Goal: Task Accomplishment & Management: Manage account settings

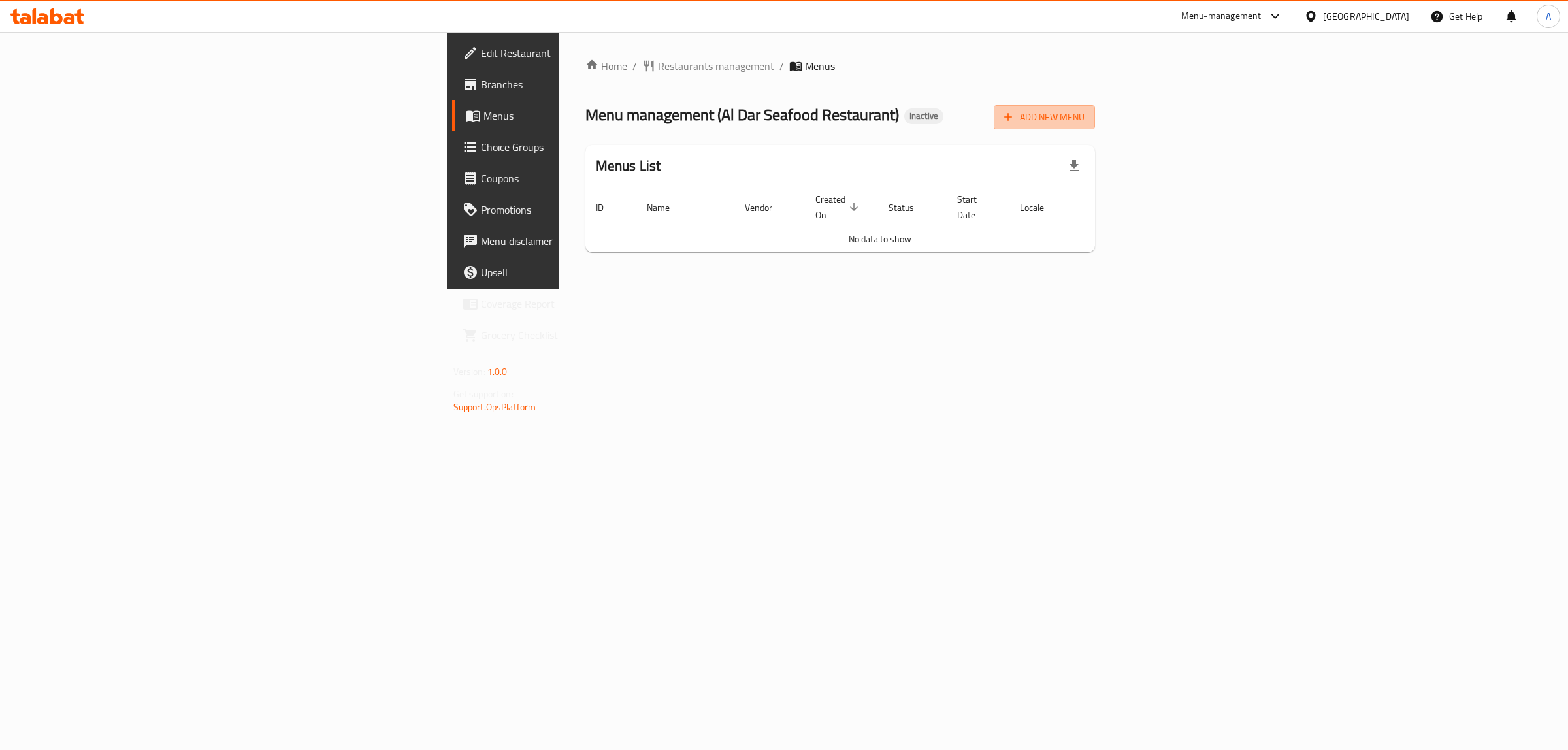
click at [1084, 119] on span "Add New Menu" at bounding box center [1044, 117] width 80 height 17
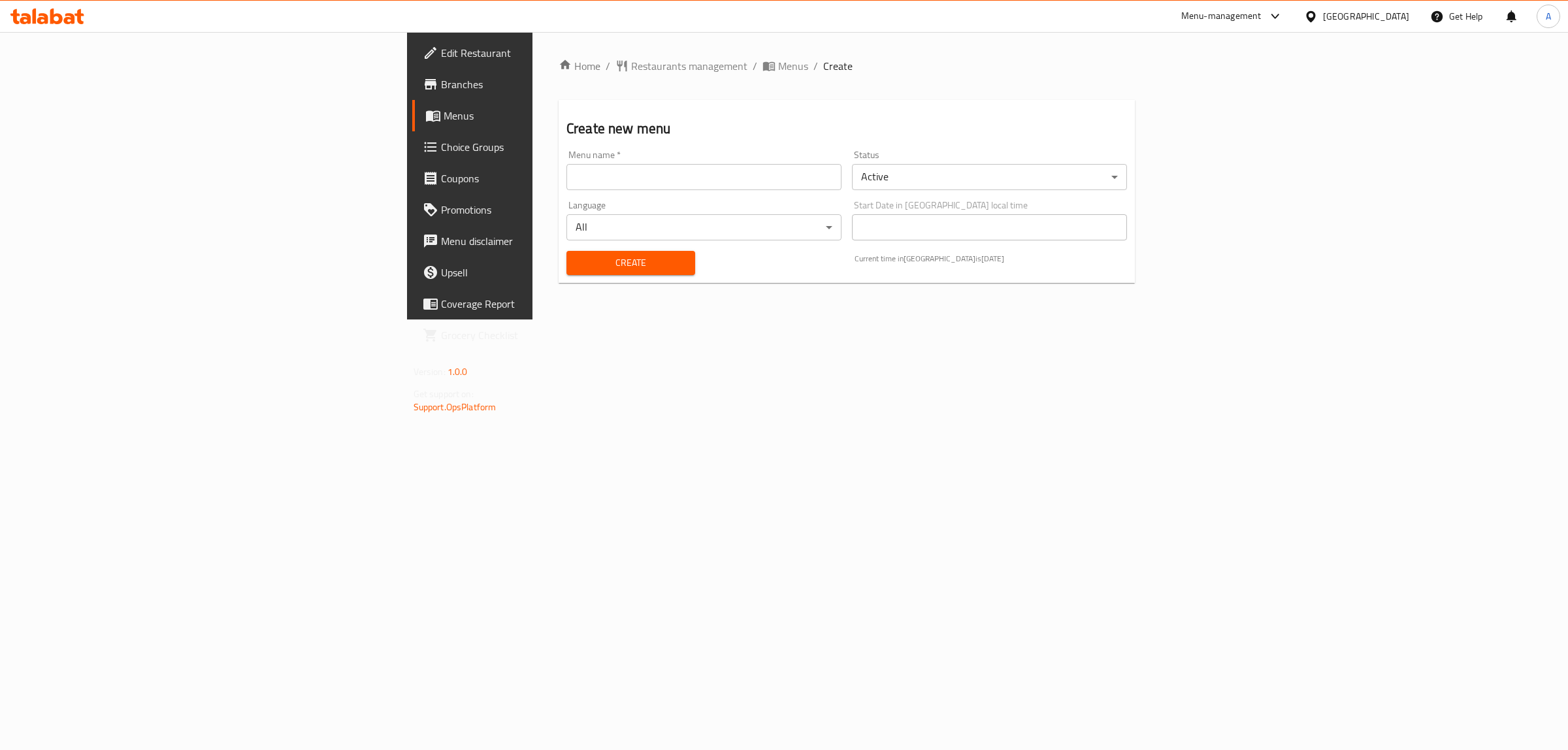
click at [802, 197] on div "Language All ​" at bounding box center [704, 221] width 285 height 50
click at [637, 174] on input "text" at bounding box center [704, 176] width 275 height 26
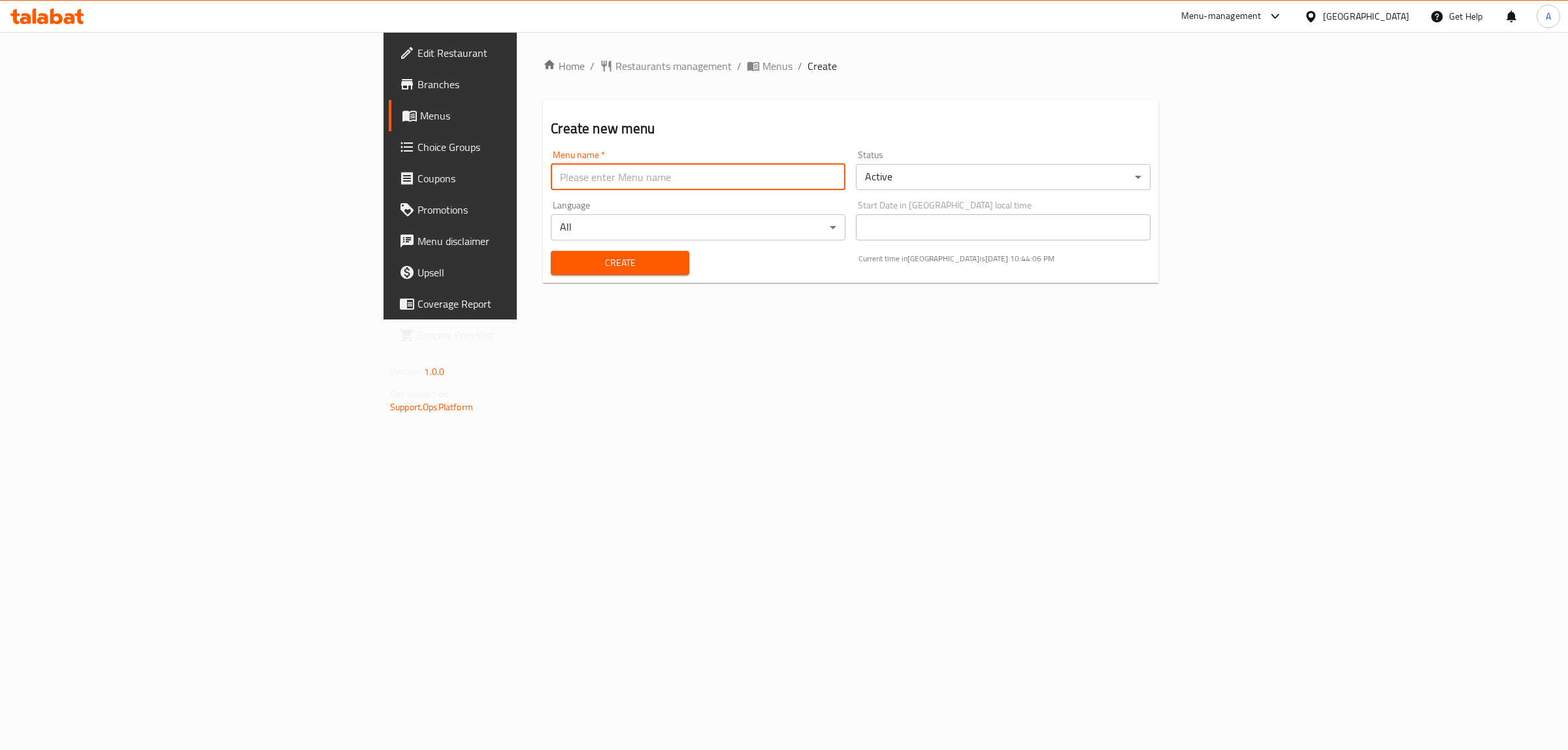
type input "1"
click at [551, 271] on button "Create" at bounding box center [619, 262] width 138 height 24
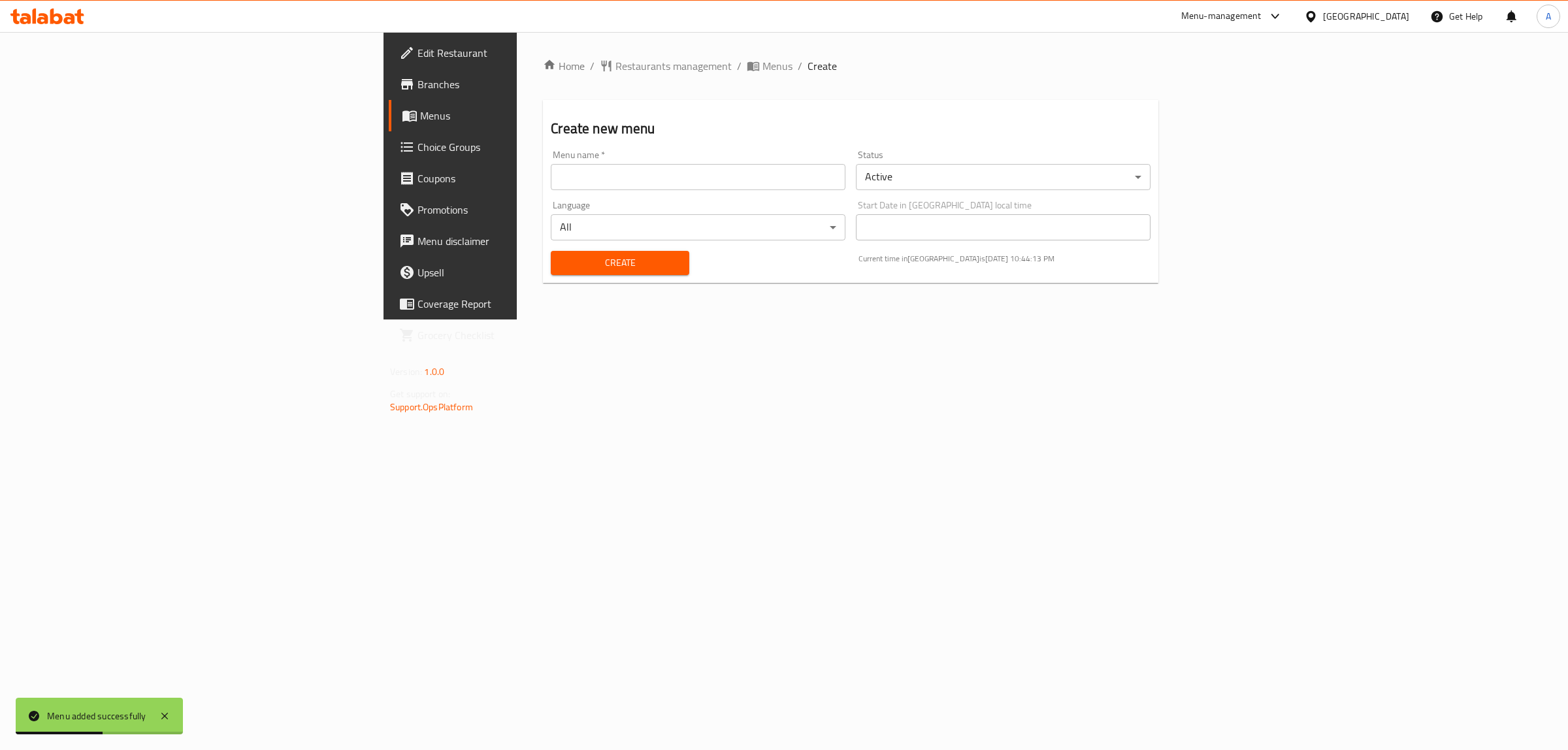
click at [388, 98] on link "Branches" at bounding box center [517, 84] width 257 height 32
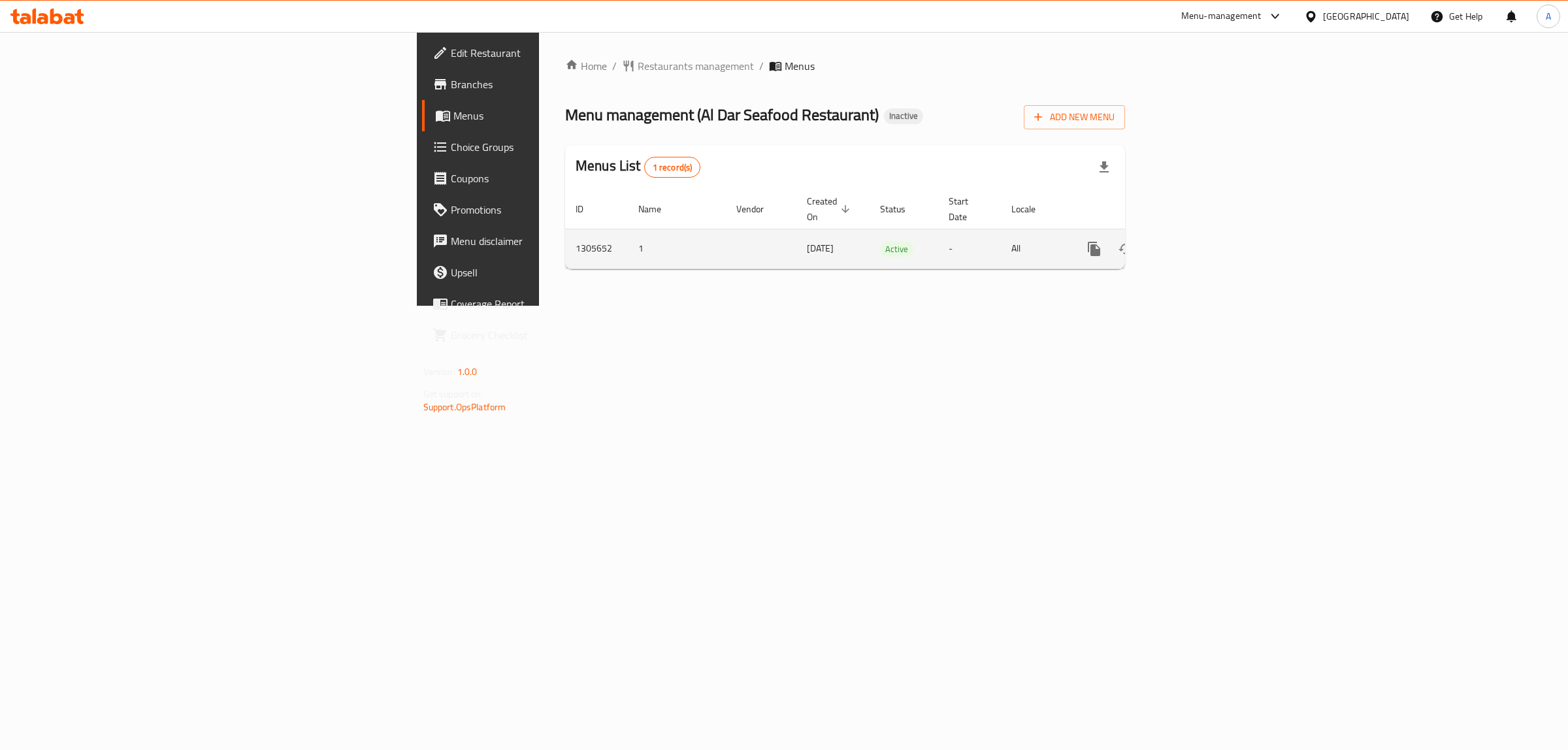
click at [1204, 233] on link "enhanced table" at bounding box center [1188, 249] width 32 height 32
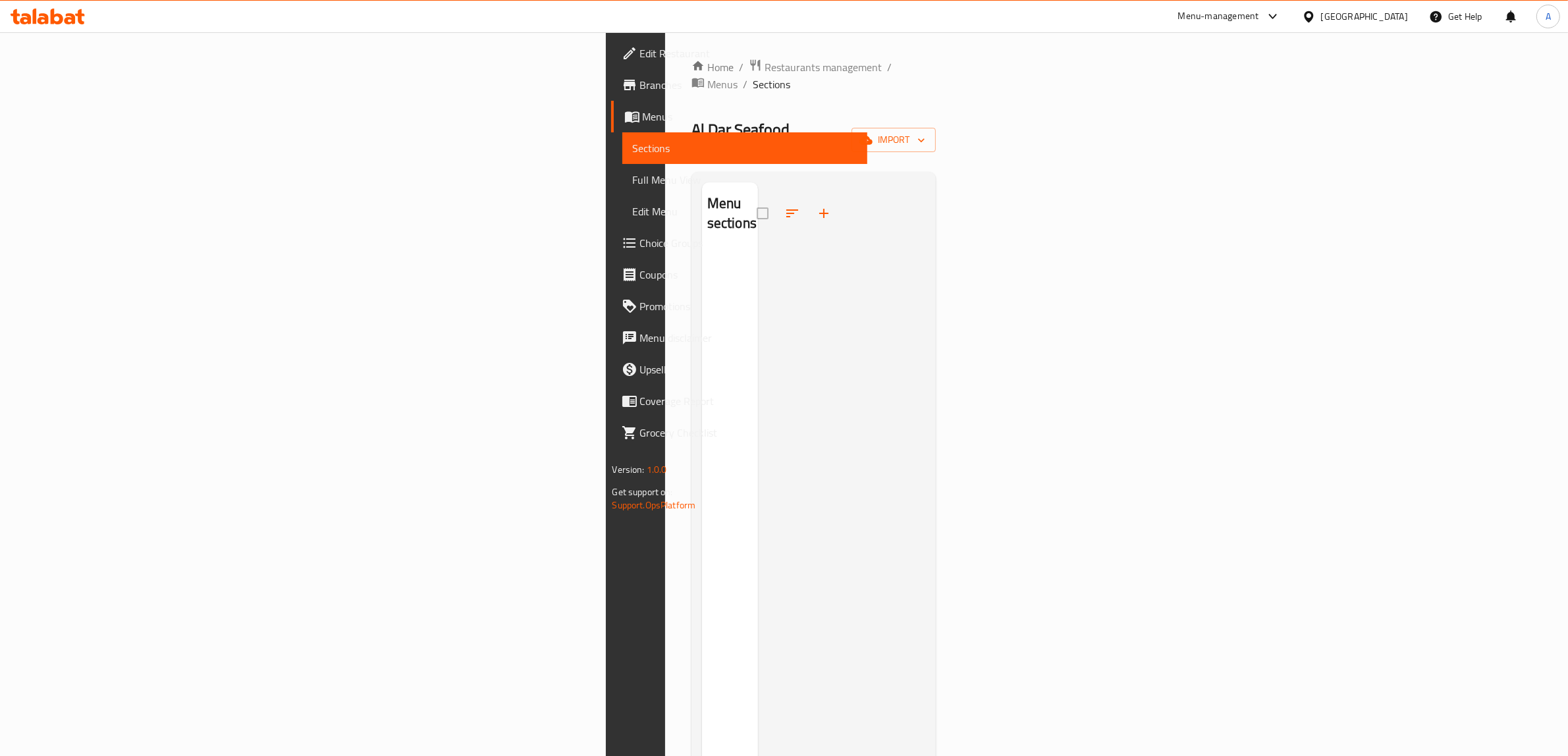
click at [963, 89] on div "Home / Restaurants management / Menus / Sections Al Dar Seafood Restaurant Inac…" at bounding box center [813, 503] width 298 height 943
click at [925, 132] on span "import" at bounding box center [894, 140] width 64 height 17
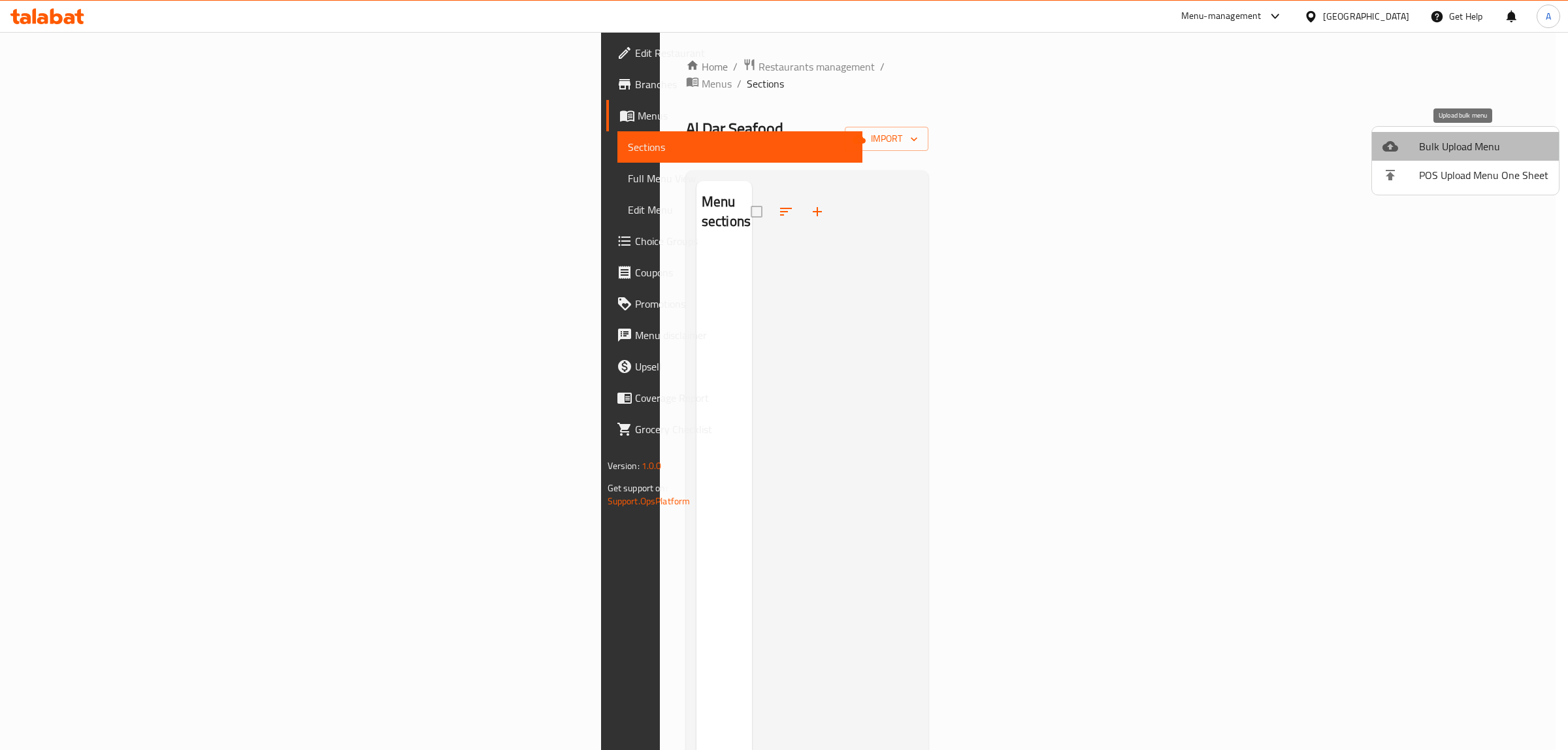
click at [1483, 132] on li "Bulk Upload Menu" at bounding box center [1465, 146] width 187 height 28
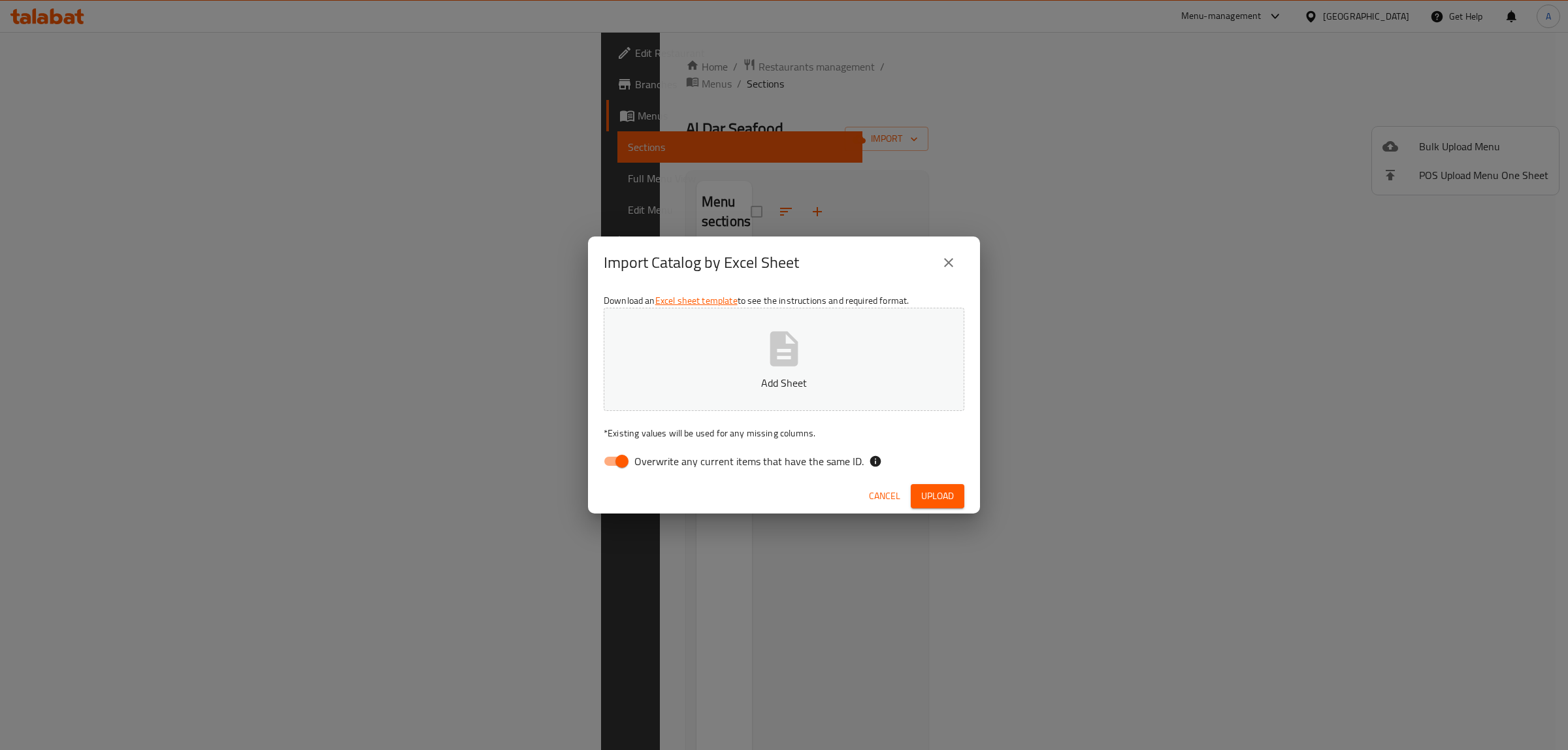
click at [693, 464] on span "Overwrite any current items that have the same ID." at bounding box center [749, 461] width 229 height 16
click at [660, 464] on input "Overwrite any current items that have the same ID." at bounding box center [622, 462] width 75 height 25
checkbox input "false"
click at [713, 386] on p "Add Sheet" at bounding box center [784, 383] width 320 height 16
click at [920, 485] on button "Upload" at bounding box center [938, 496] width 54 height 24
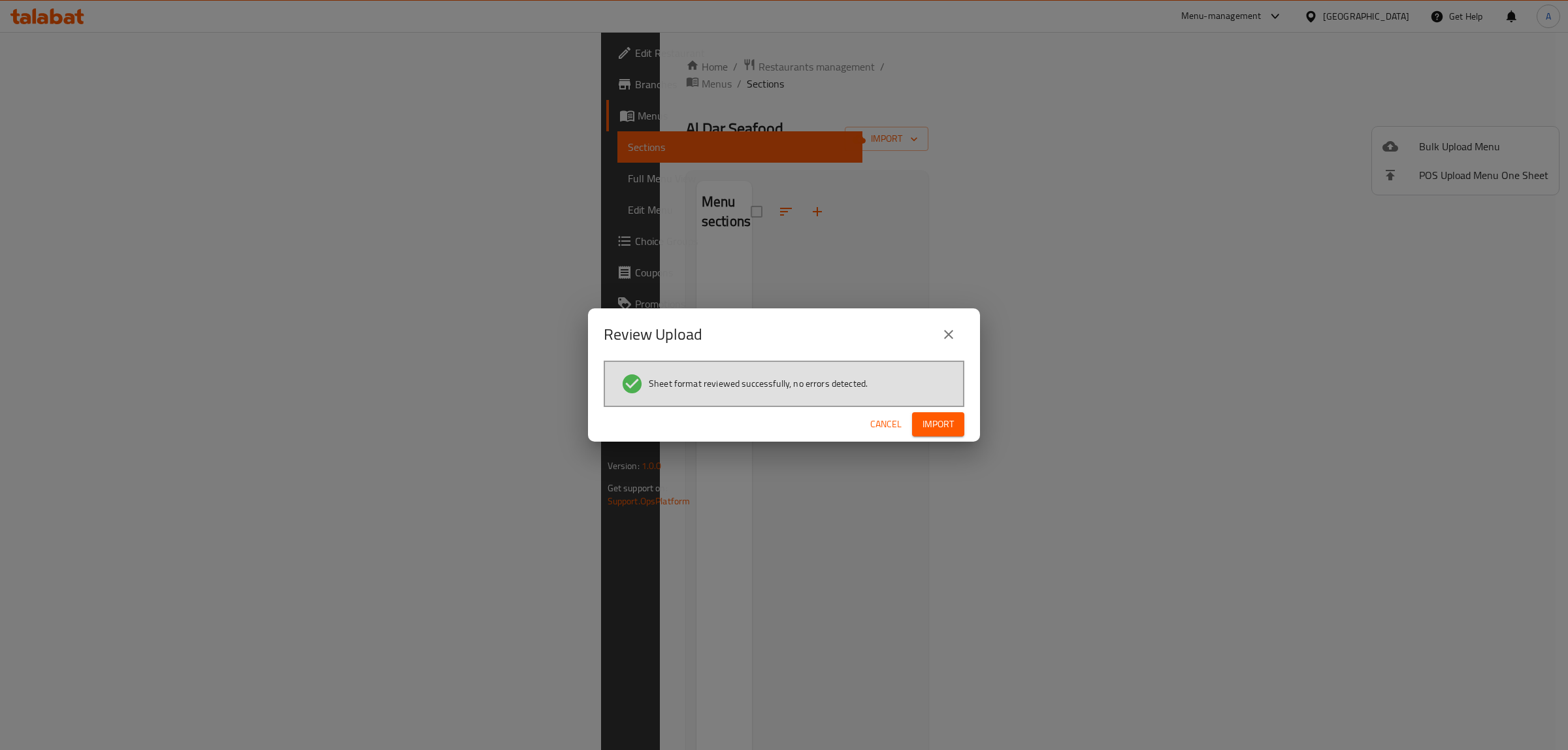
drag, startPoint x: 980, startPoint y: 458, endPoint x: 936, endPoint y: 426, distance: 54.4
click at [974, 454] on div "Review Upload Sheet format reviewed successfully, no errors detected. Cancel Im…" at bounding box center [784, 375] width 1568 height 750
click at [925, 425] on span "Import" at bounding box center [938, 424] width 32 height 17
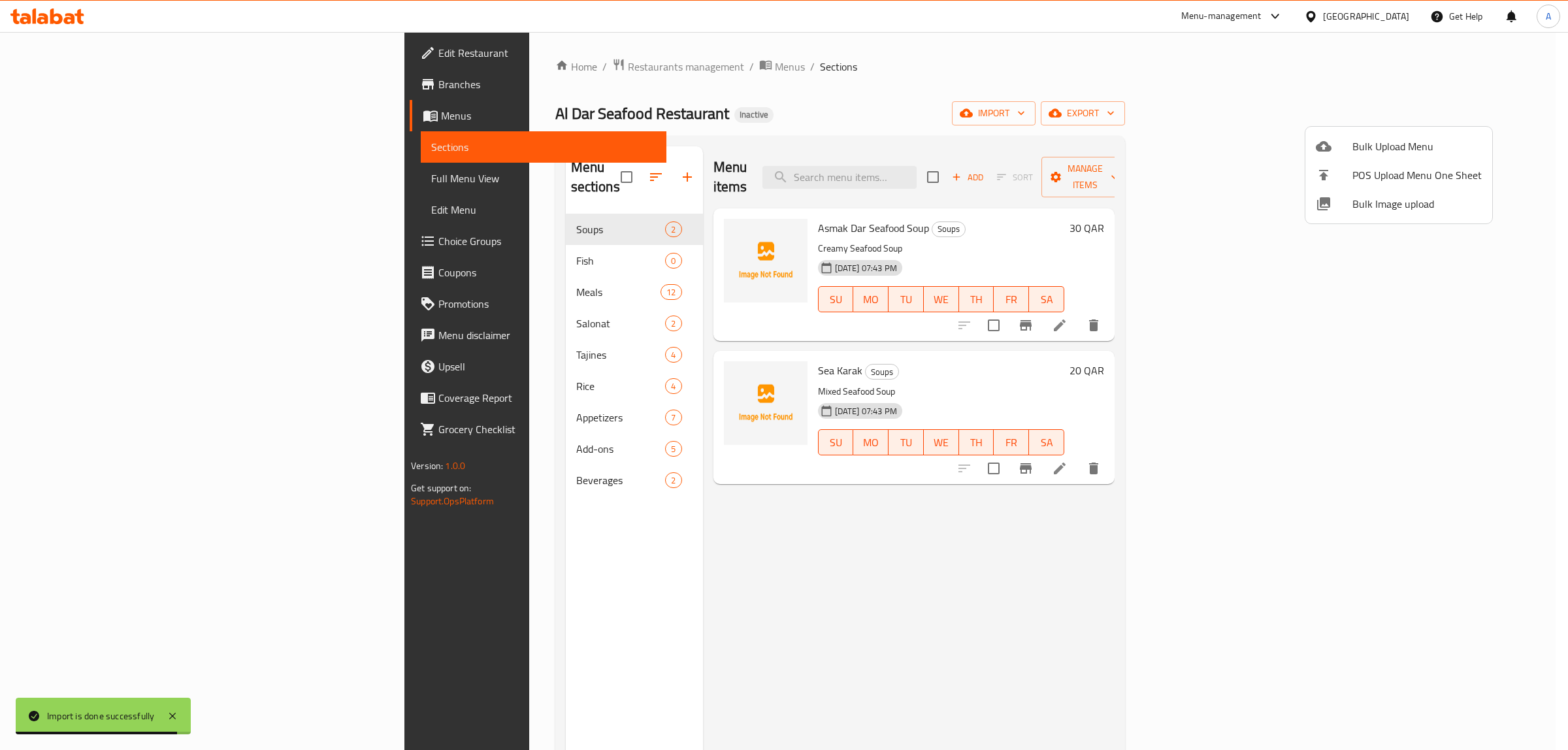
click at [710, 74] on div at bounding box center [784, 375] width 1568 height 750
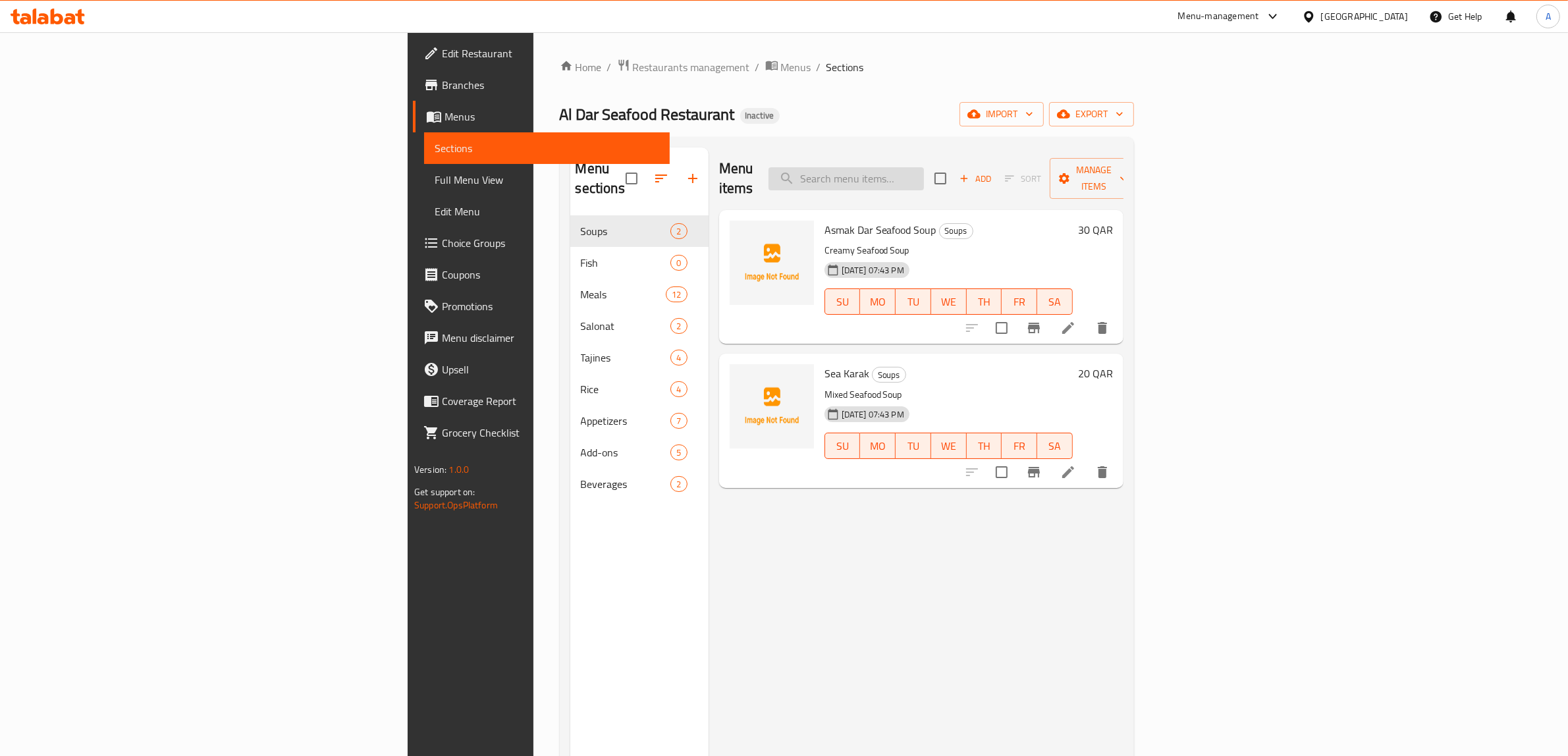
click at [924, 173] on input "search" at bounding box center [847, 179] width 156 height 23
paste input "Seabass Meal"
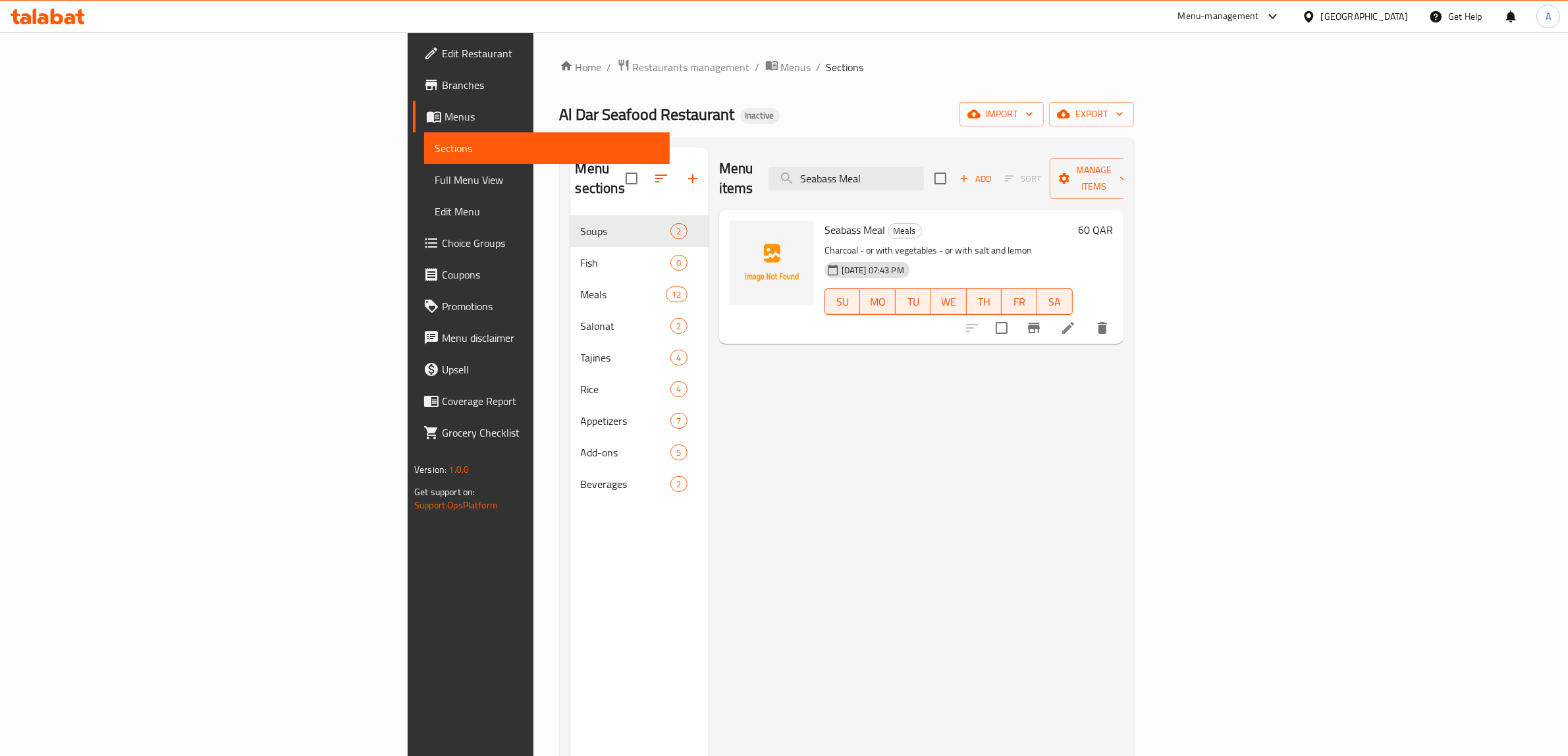
click at [825, 242] on p "Charcoal - or with vegetables - or with salt and lemon" at bounding box center [948, 250] width 249 height 17
drag, startPoint x: 782, startPoint y: 232, endPoint x: 808, endPoint y: 233, distance: 26.0
click at [825, 242] on p "Charcoal - or with vegetables - or with salt and lemon" at bounding box center [948, 250] width 249 height 17
copy p "with vegetables"
click at [863, 242] on p "Charcoal - or with vegetables - or with salt and lemon" at bounding box center [948, 250] width 249 height 17
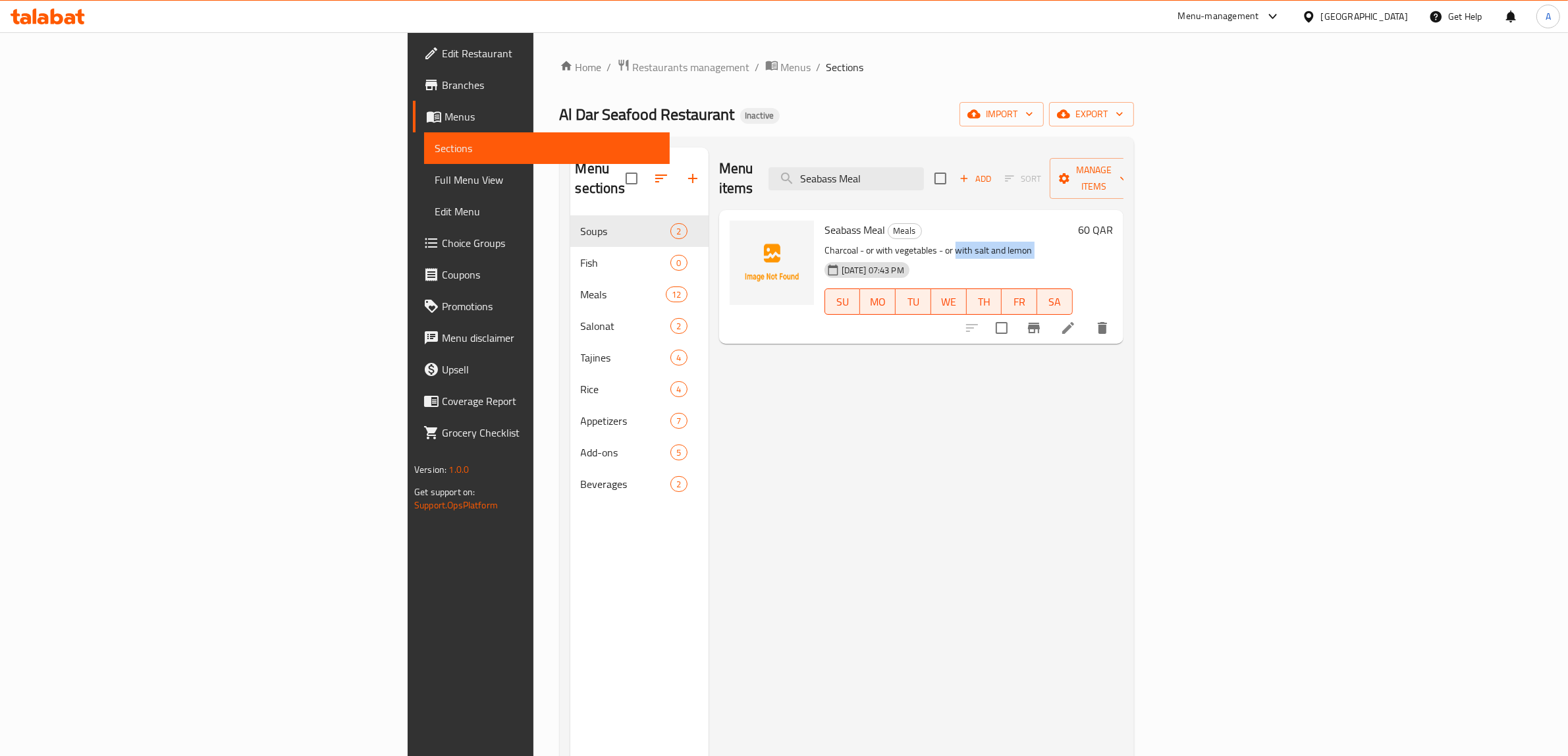
drag, startPoint x: 863, startPoint y: 235, endPoint x: 933, endPoint y: 232, distance: 70.1
click at [933, 242] on p "Charcoal - or with vegetables - or with salt and lemon" at bounding box center [948, 250] width 249 height 17
copy div "with salt and lemon"
click at [924, 168] on input "Seabass Meal" at bounding box center [847, 179] width 156 height 23
paste input "upreme"
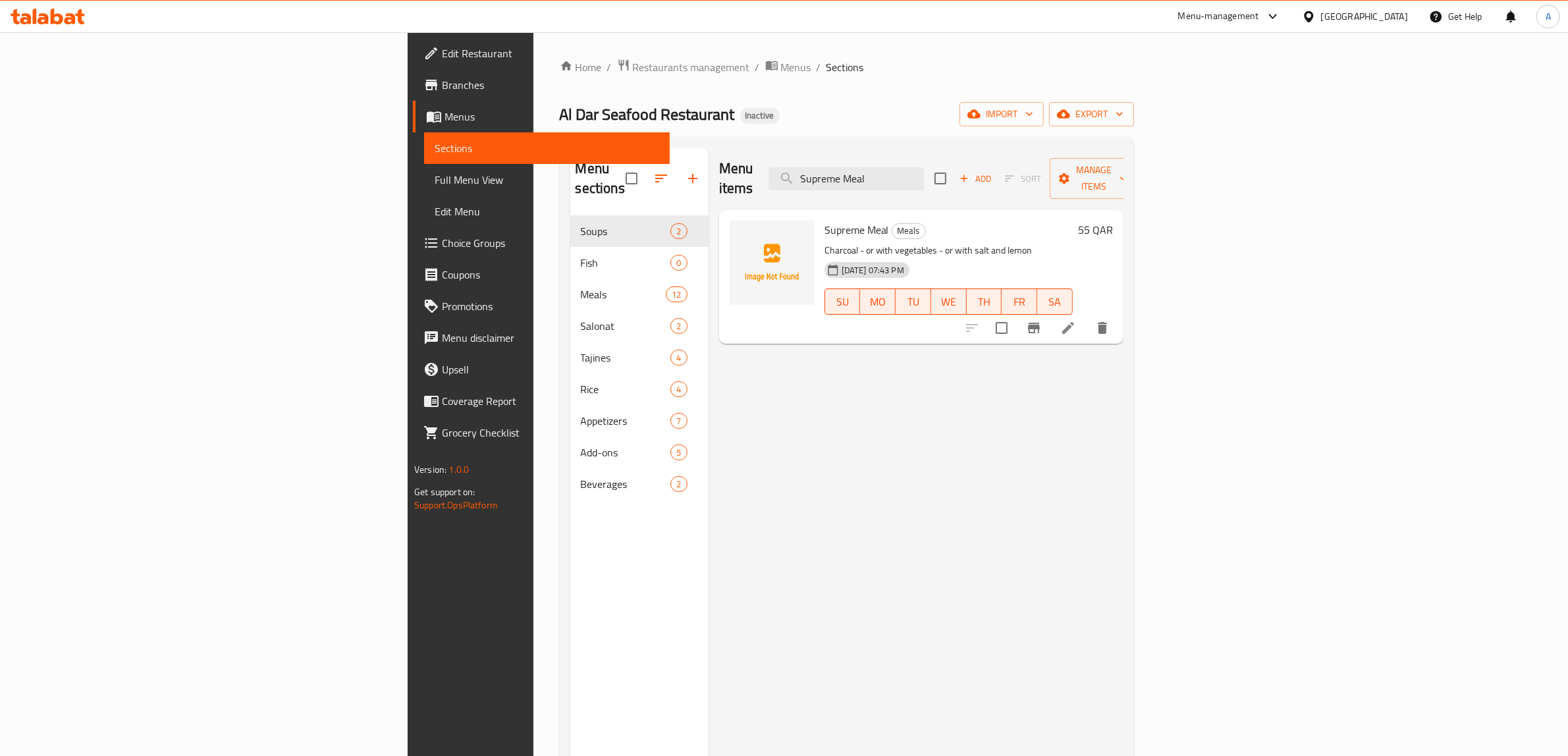
click at [1031, 80] on div "Home / Restaurants management / Menus / Sections Al Dar Seafood Restaurant Inac…" at bounding box center [847, 486] width 574 height 855
click at [924, 168] on input "Supreme Meal" at bounding box center [847, 179] width 156 height 23
paste input "Fish Salmon Gresh"
type input "Fish Salmon Gresh"
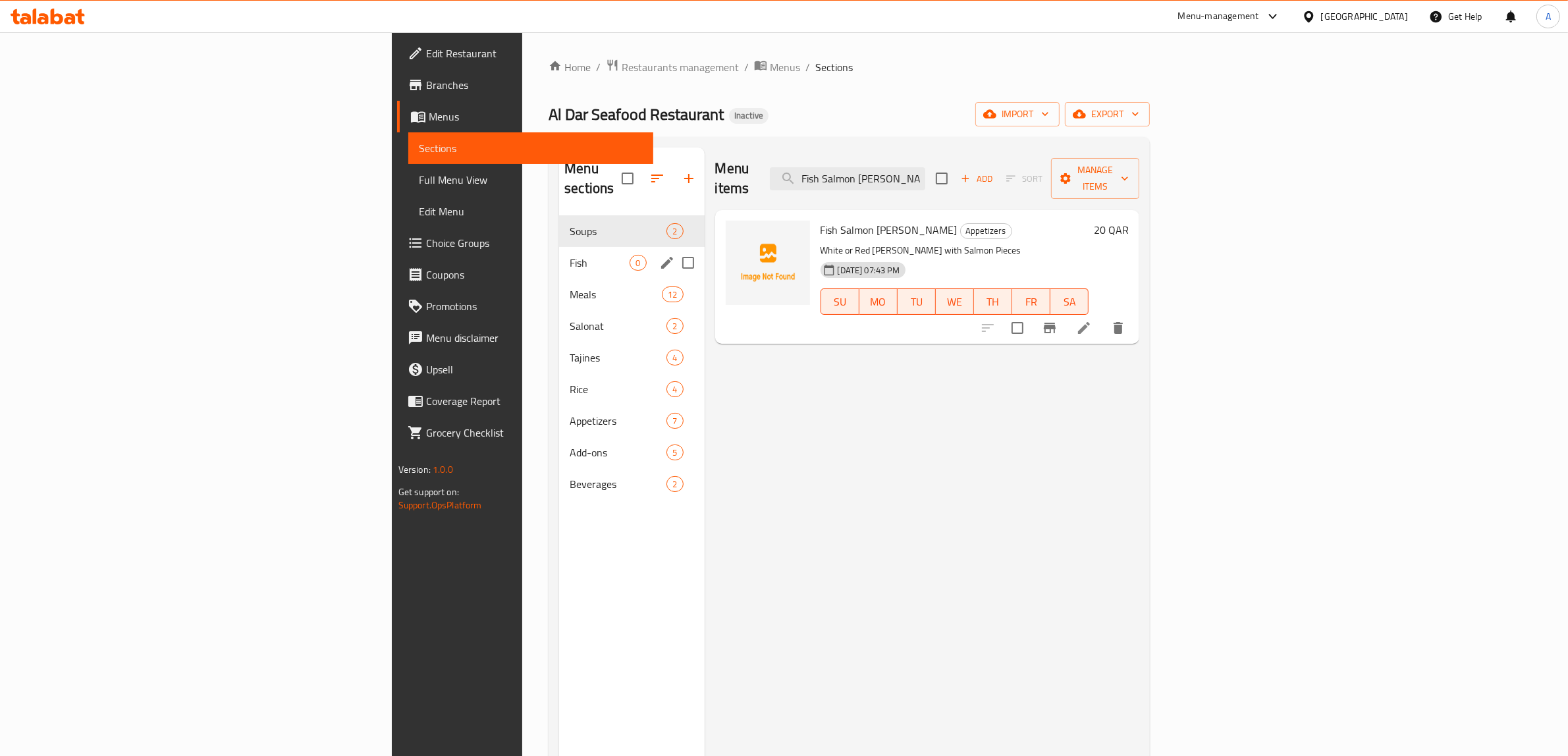
click at [570, 255] on span "Fish" at bounding box center [599, 263] width 60 height 16
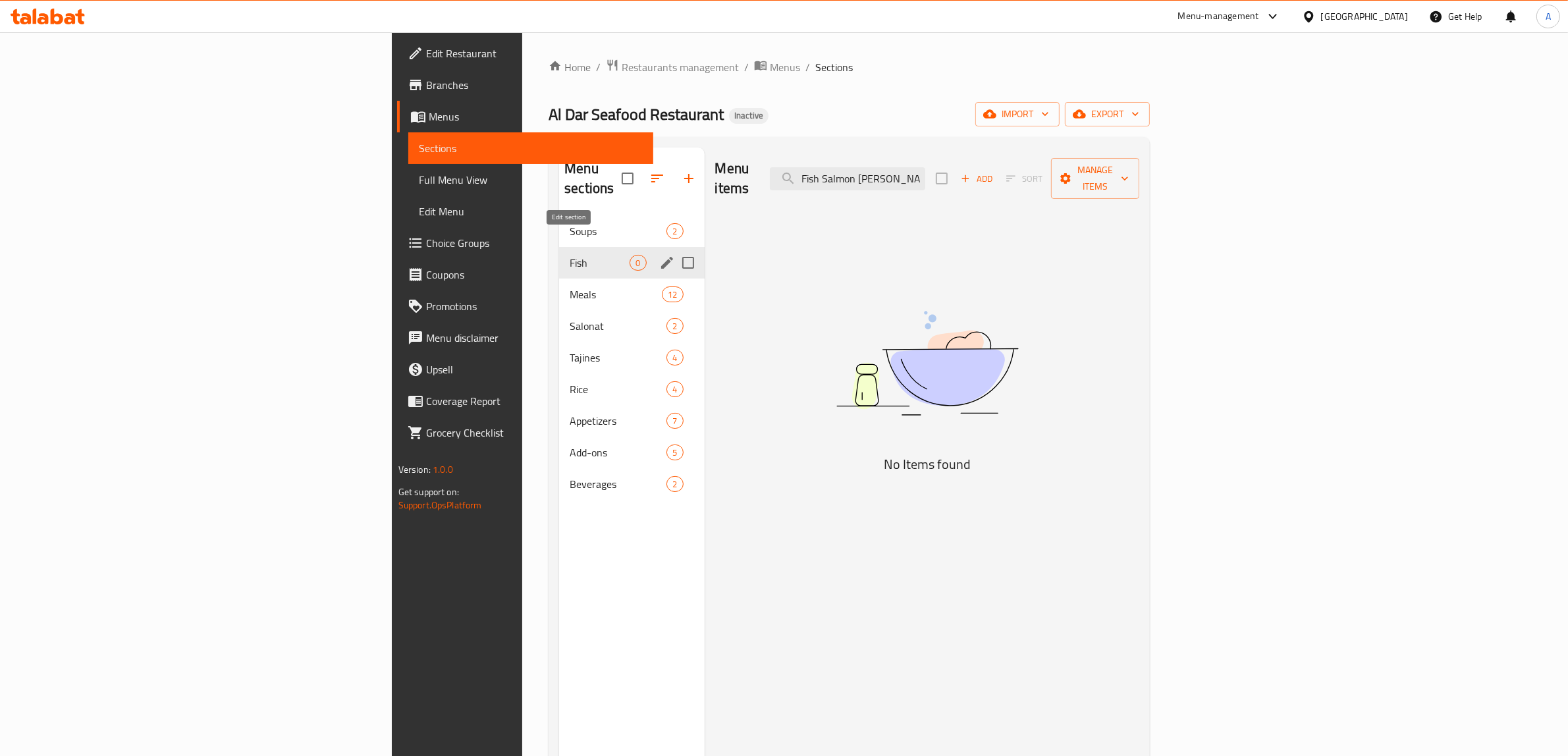
click at [661, 256] on icon "edit" at bounding box center [666, 262] width 12 height 12
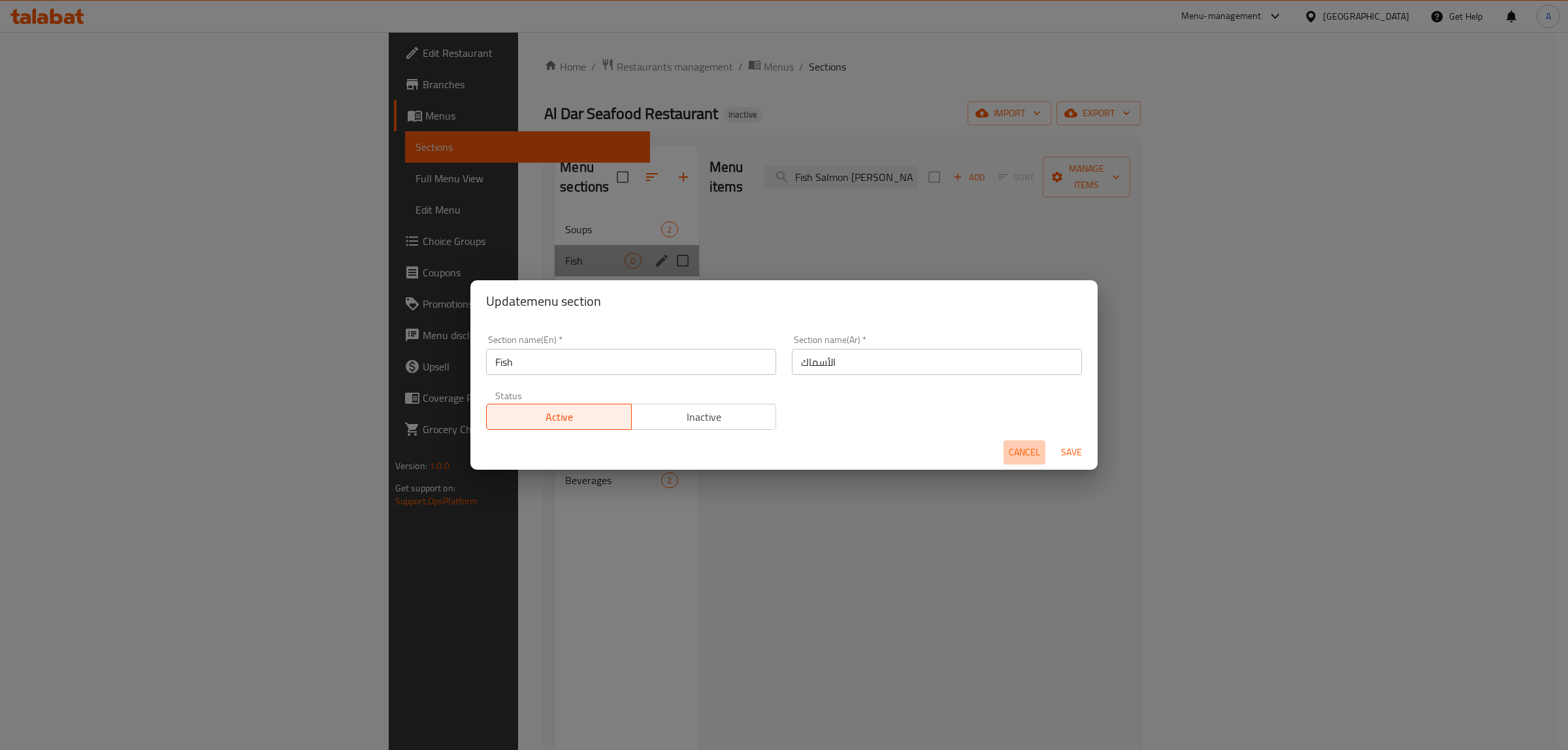
click at [1010, 444] on span "Cancel" at bounding box center [1024, 452] width 32 height 17
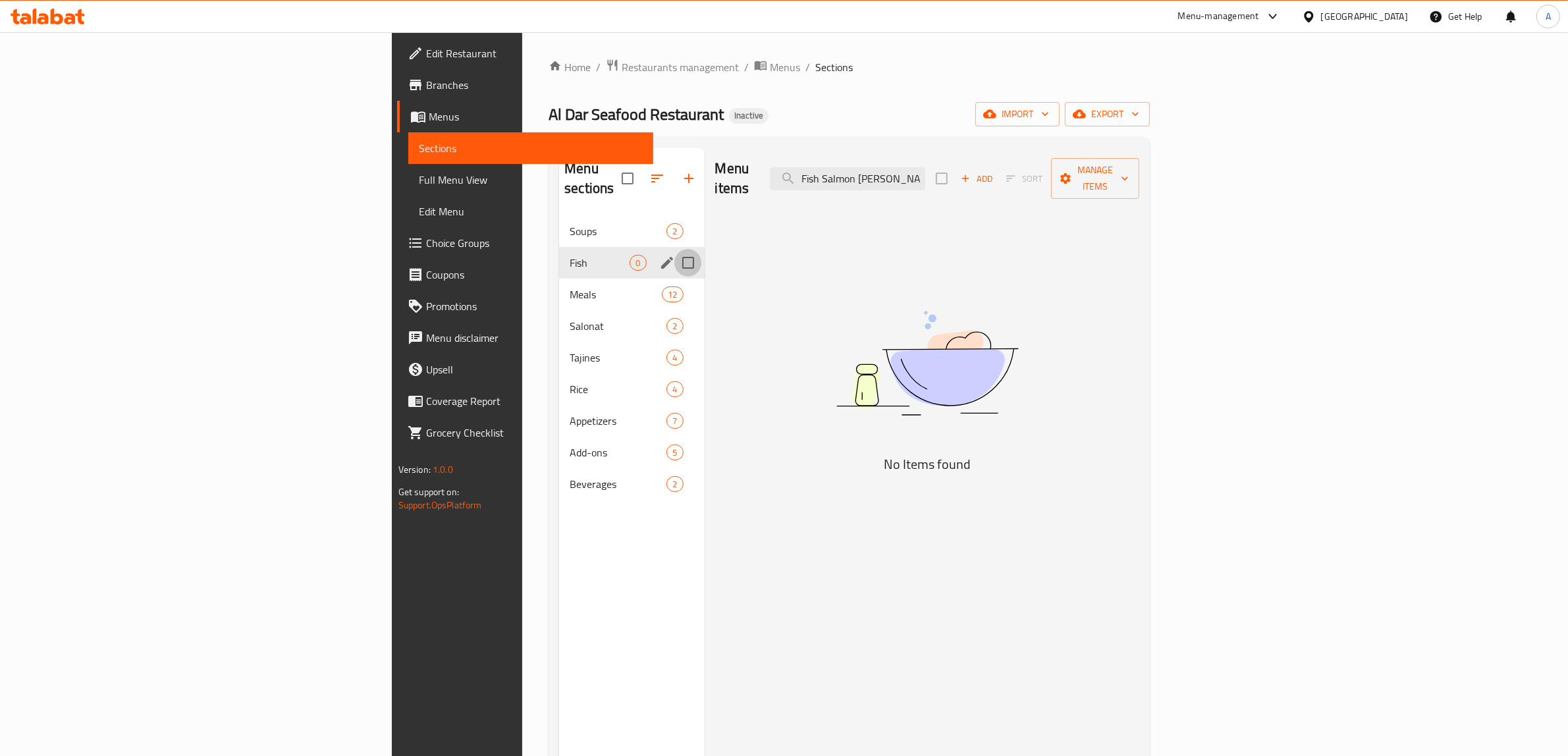
click at [674, 249] on input "Menu sections" at bounding box center [688, 262] width 28 height 28
checkbox input "true"
click at [634, 173] on button "button" at bounding box center [650, 179] width 32 height 32
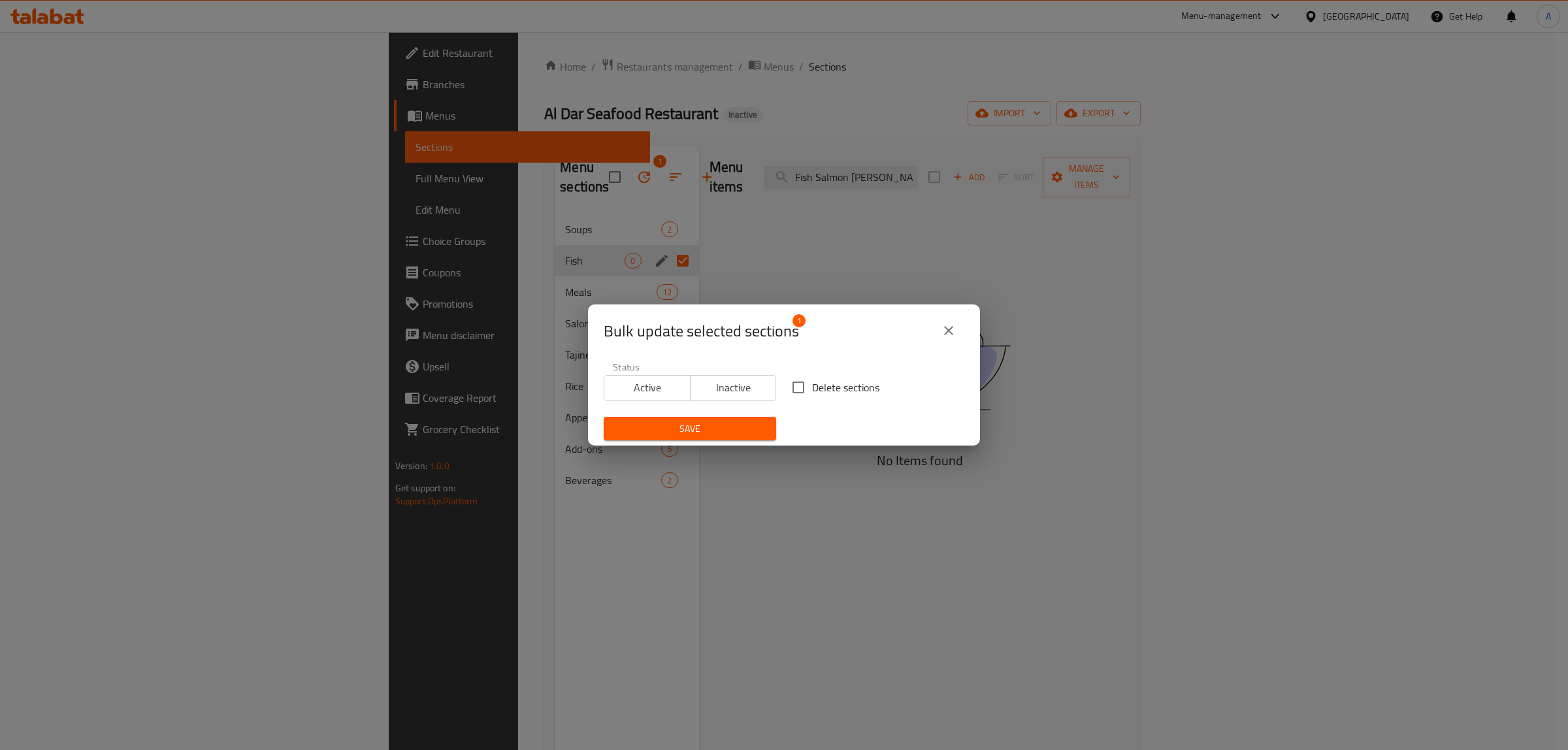
click at [812, 384] on span "Delete sections" at bounding box center [845, 388] width 67 height 16
click at [810, 384] on input "Delete sections" at bounding box center [798, 387] width 28 height 28
checkbox input "true"
click at [717, 421] on span "Save" at bounding box center [689, 429] width 151 height 17
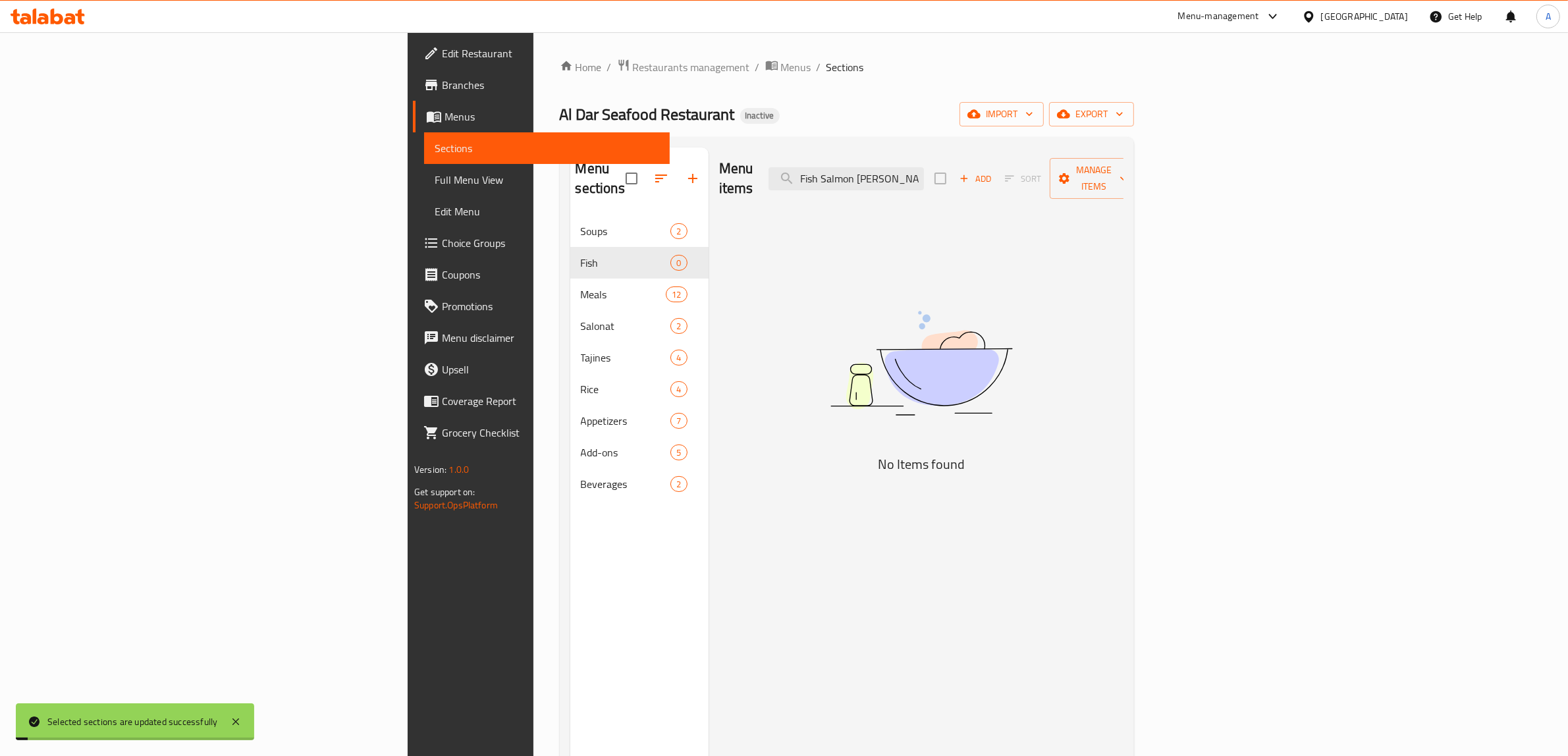
click at [723, 425] on div "Menu items Fish Salmon Gresh Add Sort Manage items No Items found" at bounding box center [916, 526] width 415 height 756
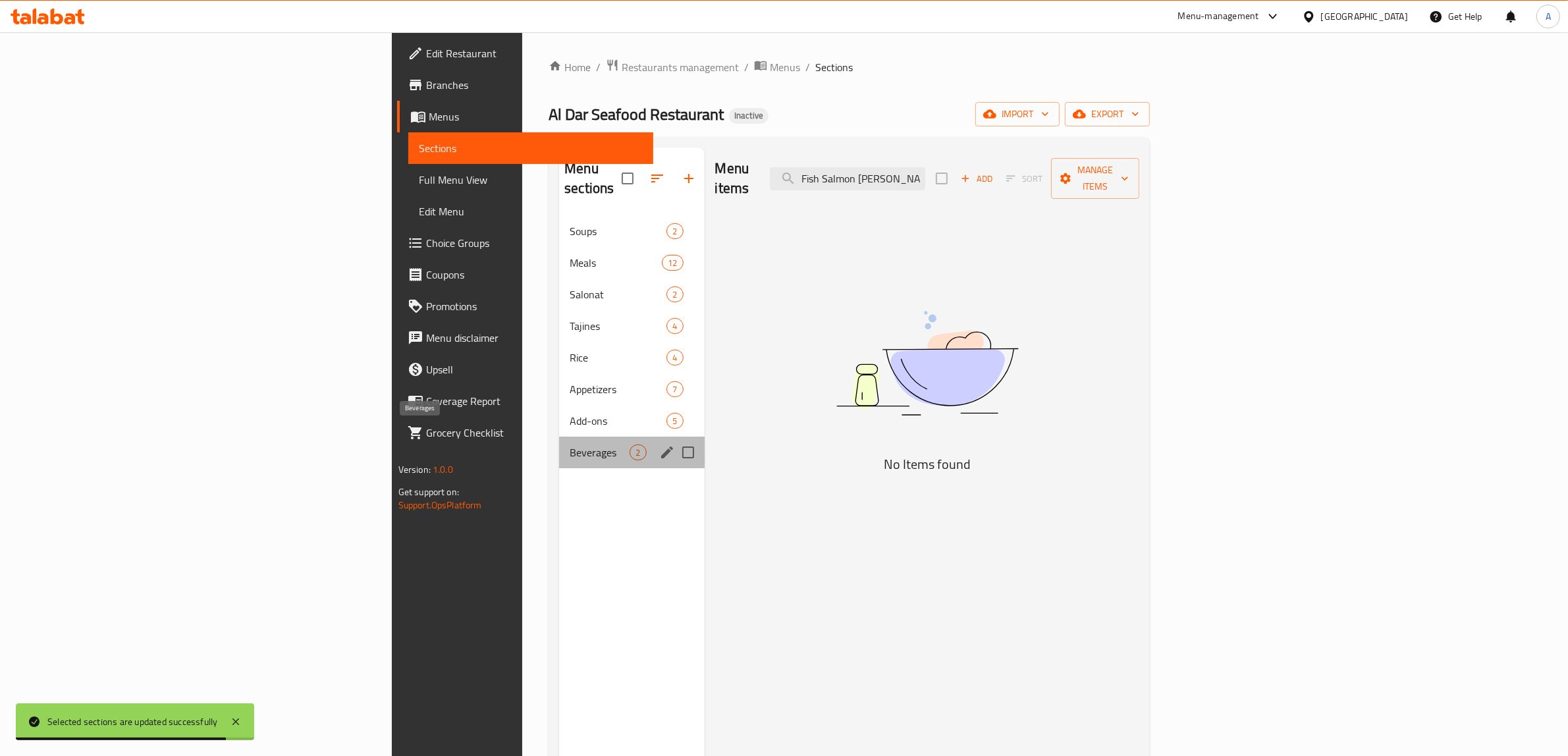
click at [570, 445] on span "Beverages" at bounding box center [599, 453] width 60 height 16
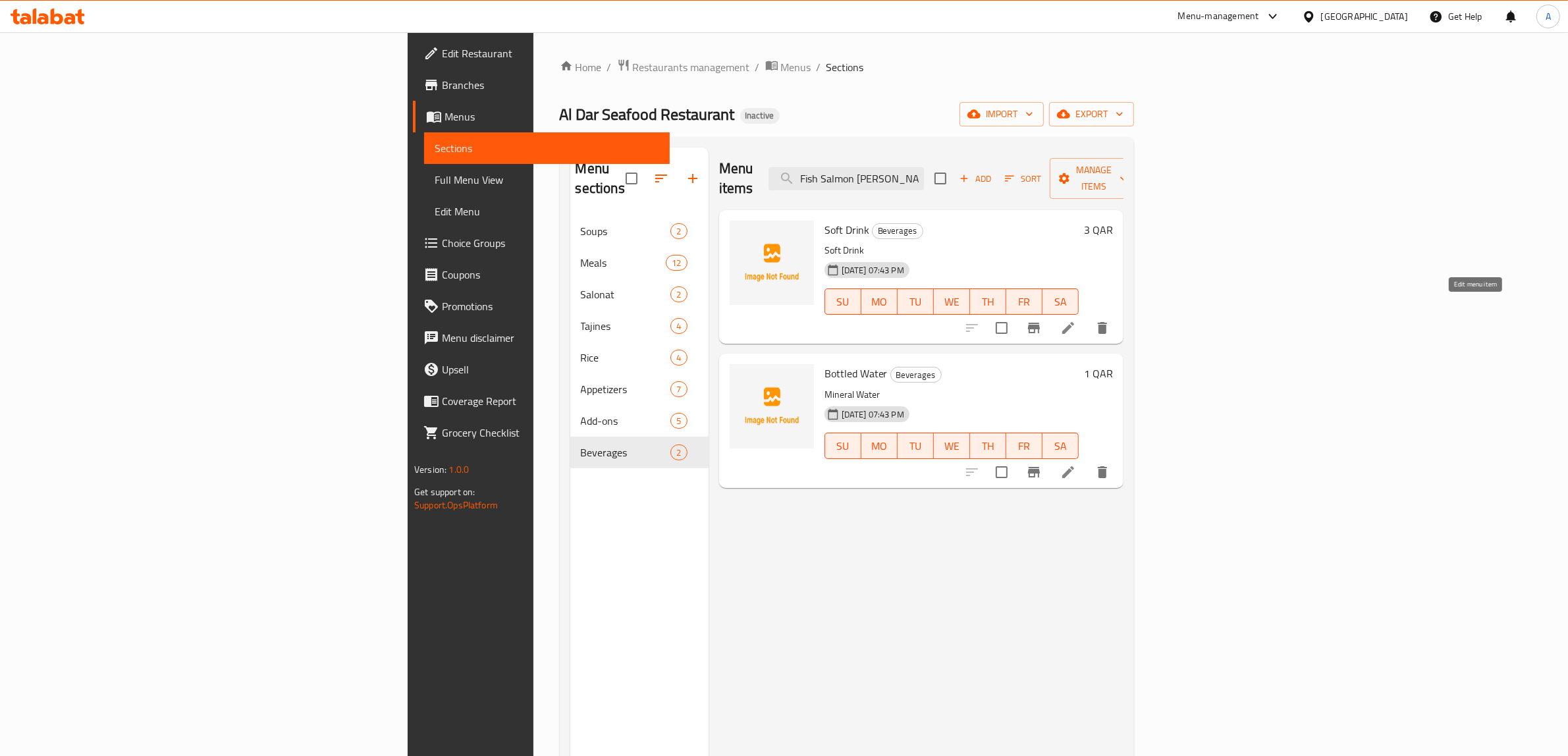
click at [1074, 322] on icon at bounding box center [1068, 327] width 12 height 12
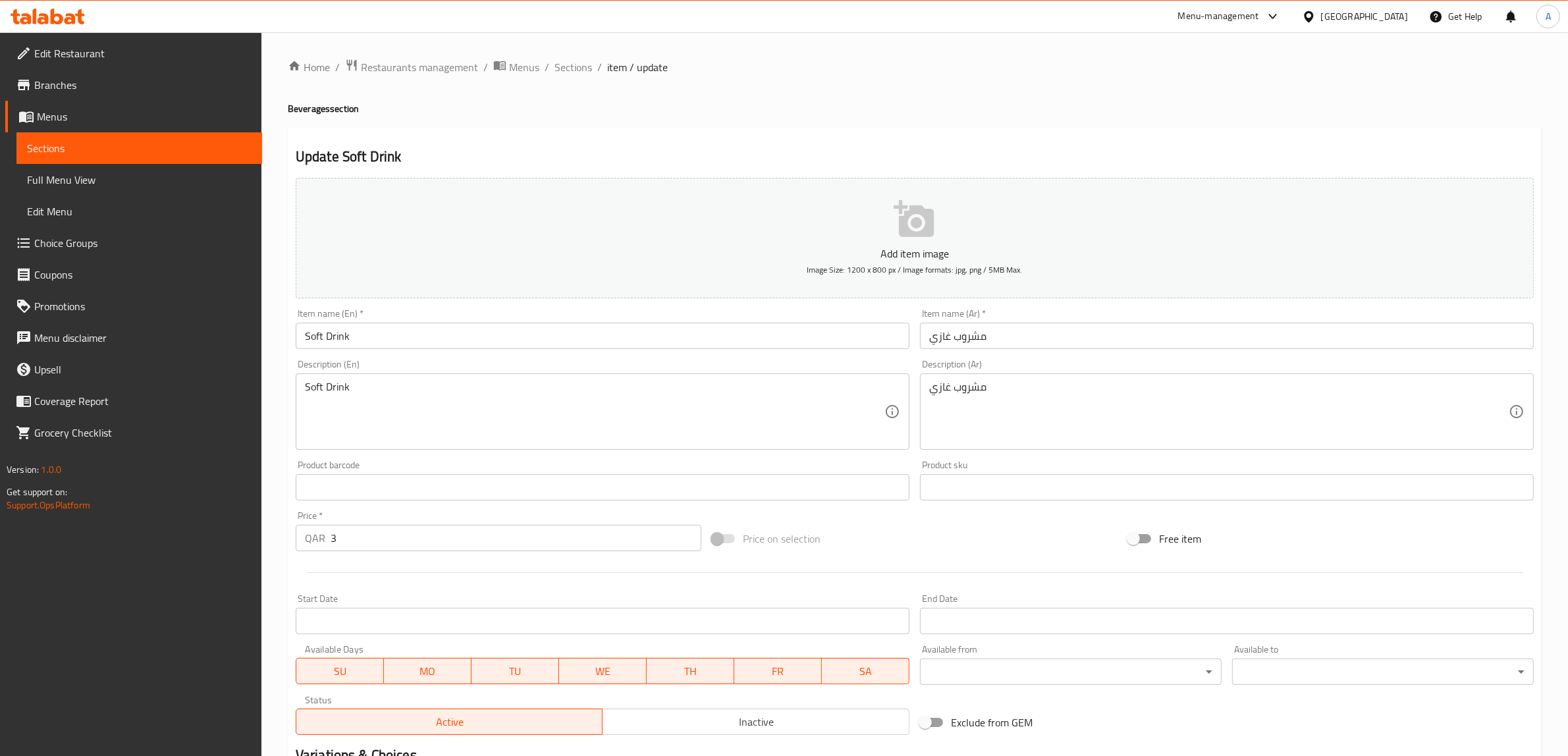
click at [611, 373] on div "Soft Drink Description (En)" at bounding box center [602, 411] width 614 height 76
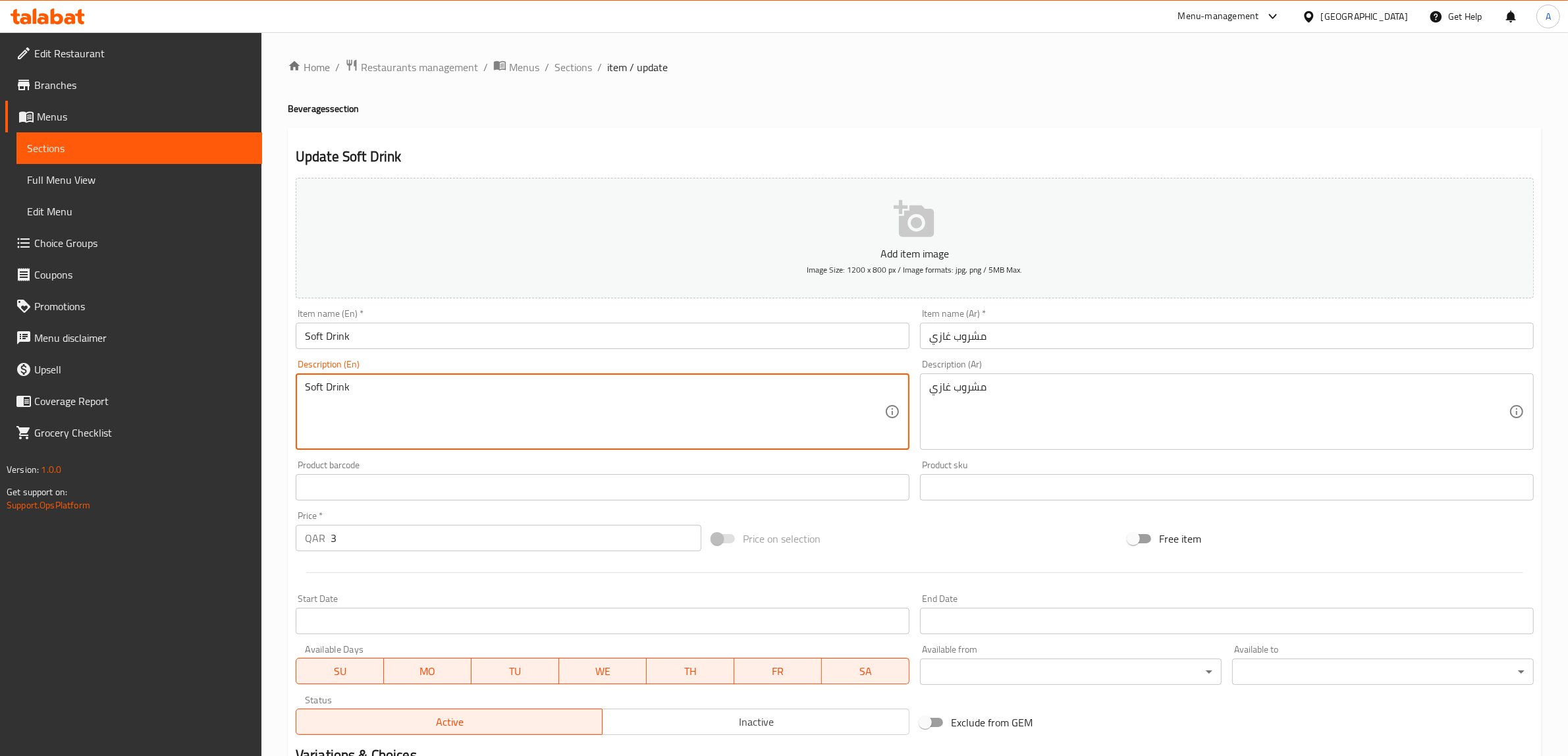
click at [611, 373] on div "Soft Drink Description (En)" at bounding box center [602, 411] width 614 height 76
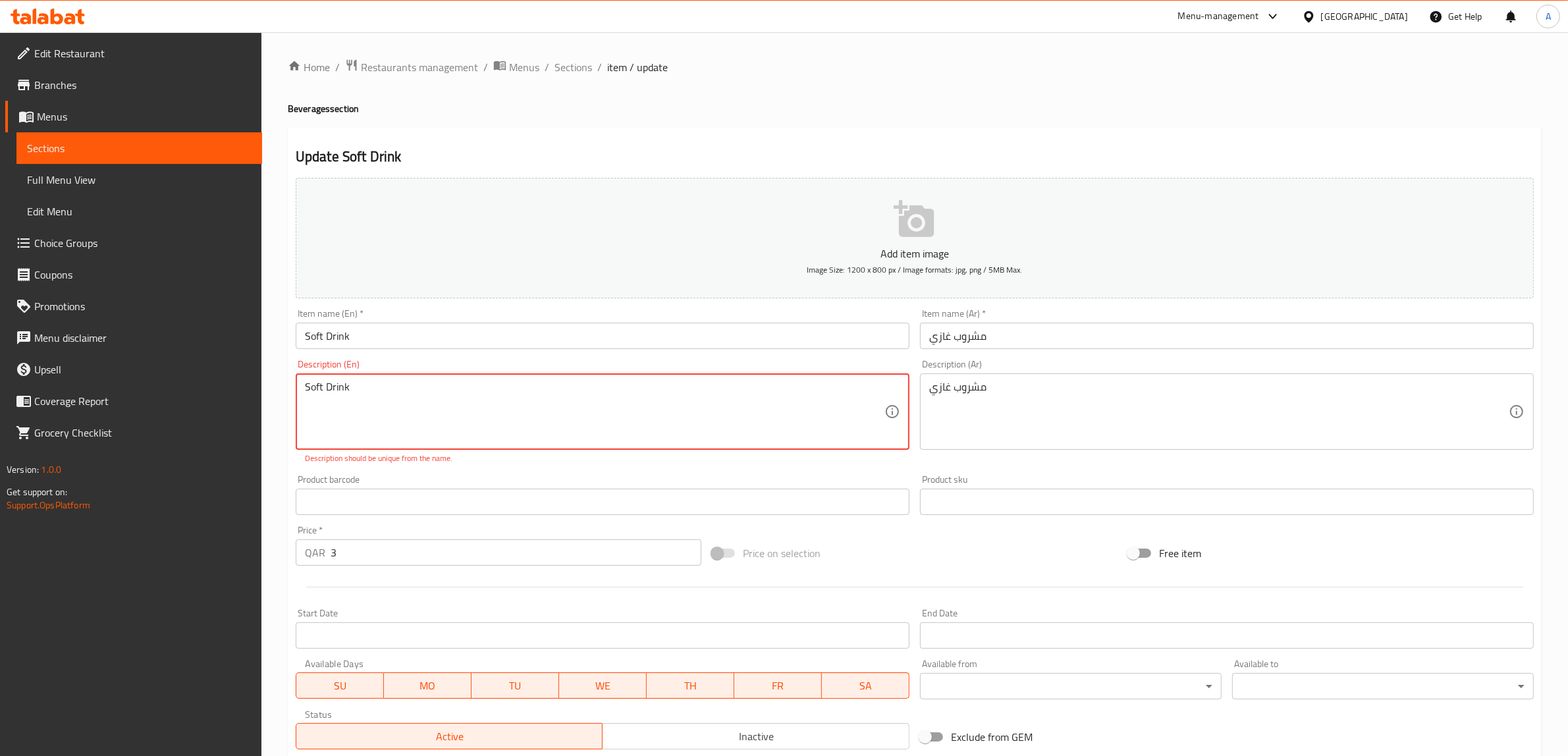
paste textarea "Carbonated soft drink المشروبات الغازية"
paste textarea
drag, startPoint x: 417, startPoint y: 390, endPoint x: 595, endPoint y: 388, distance: 178.0
click at [595, 388] on textarea "Carbonated soft drink المشروبات الغازية" at bounding box center [595, 411] width 580 height 63
type textarea "Carbonated soft drink"
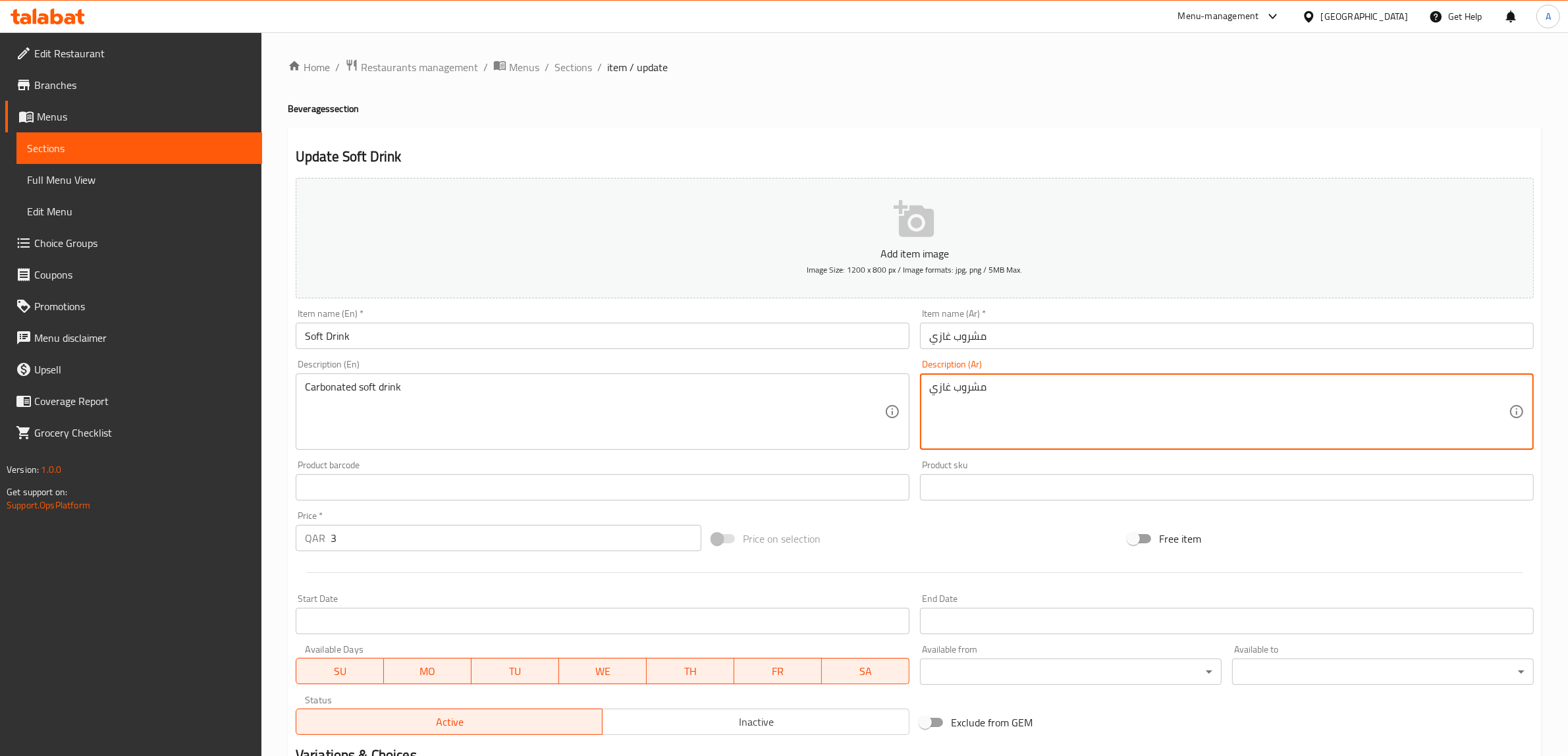
paste textarea "المشروبات الغازية"
type textarea "المشروبات الغازية"
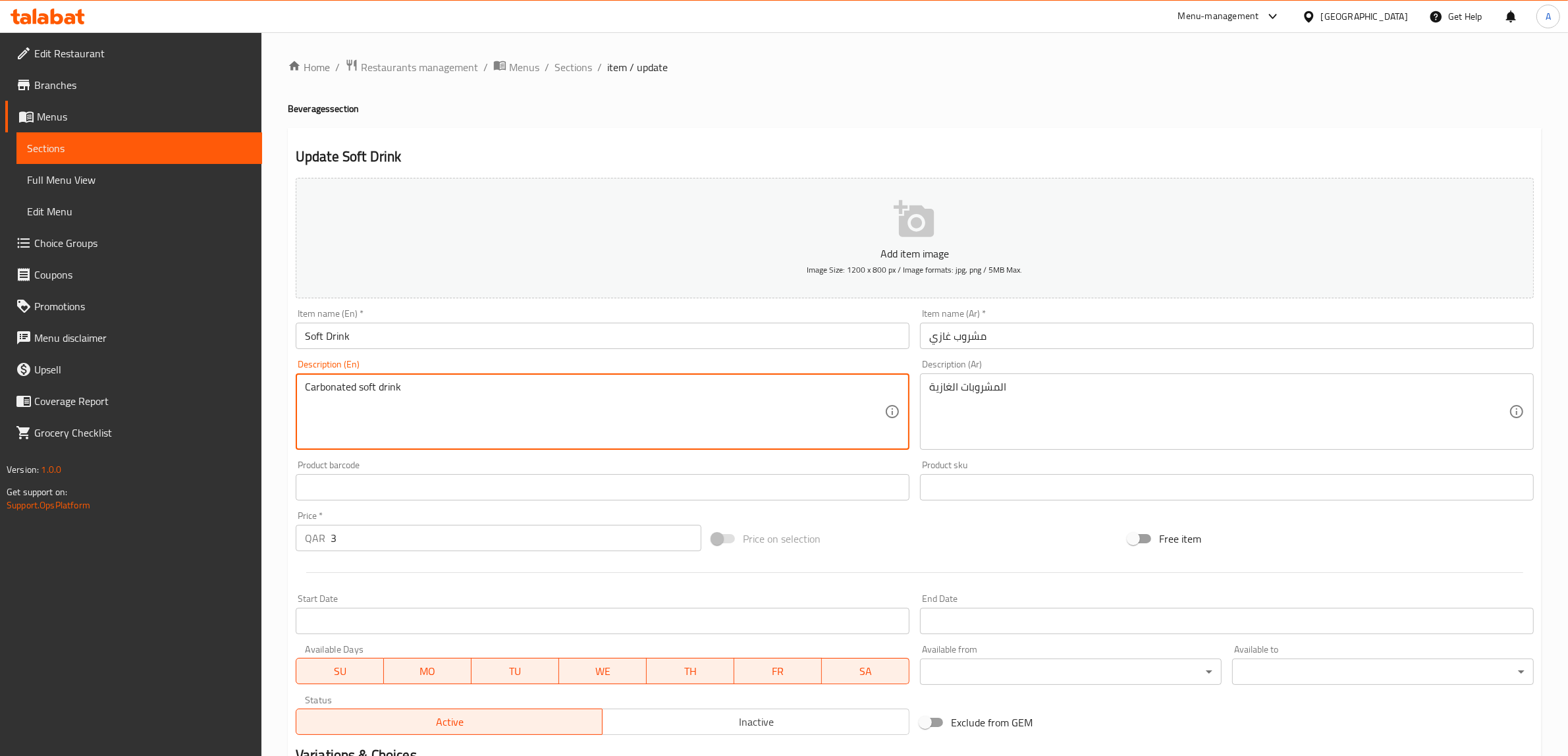
click at [548, 380] on textarea "Carbonated soft drink" at bounding box center [595, 411] width 580 height 63
type textarea "Carbonated soft drink"
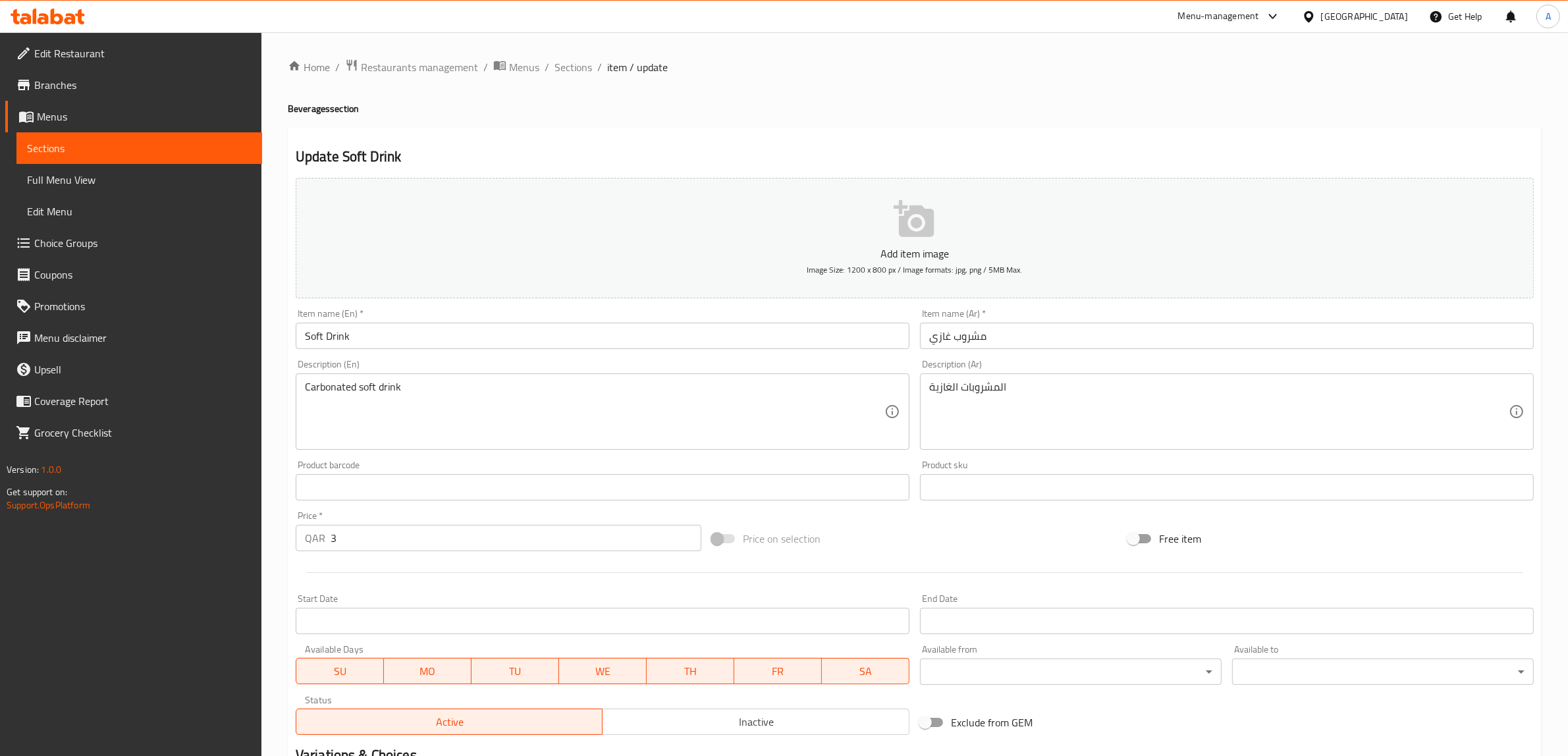
click at [626, 147] on h2 "Update Soft Drink" at bounding box center [914, 156] width 1238 height 20
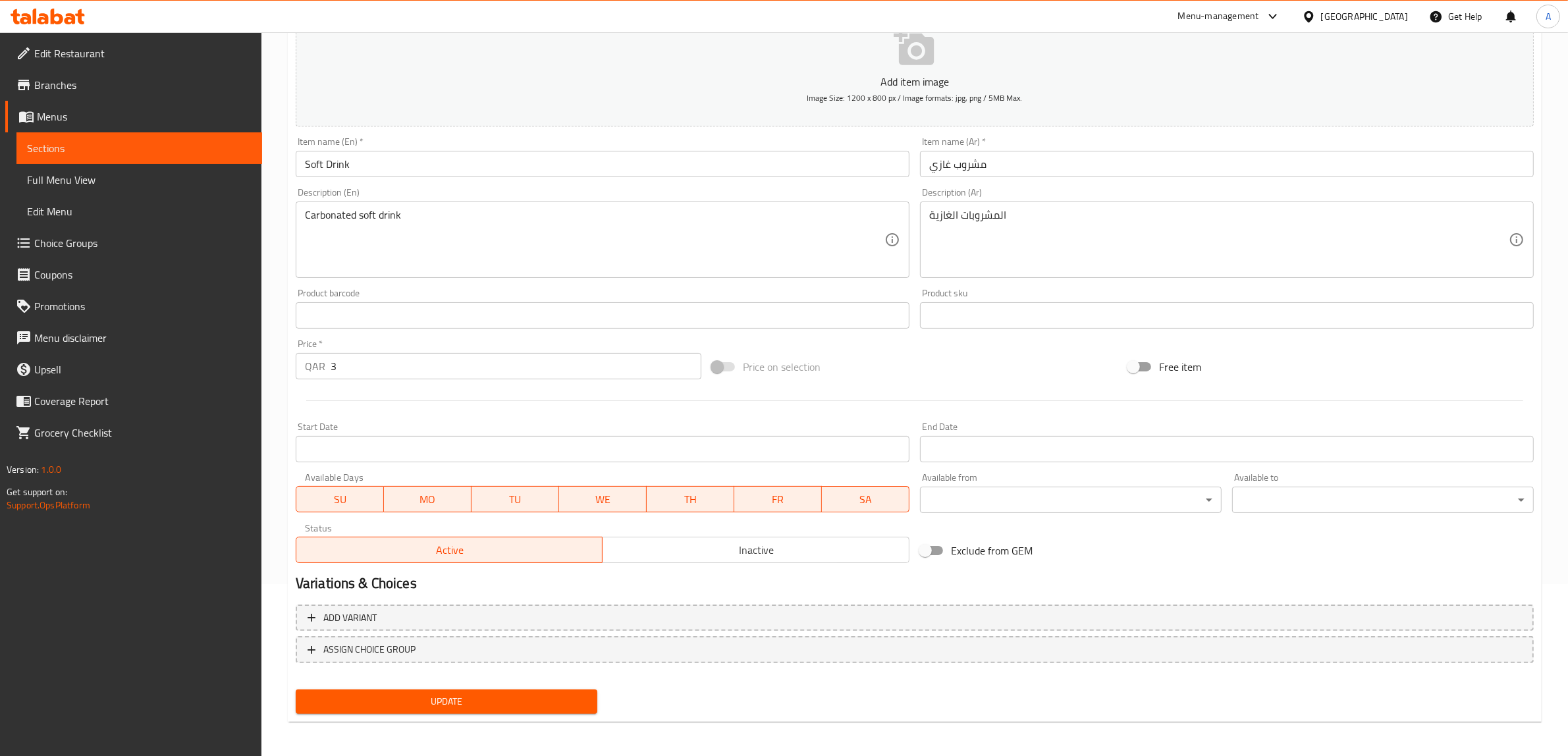
click at [519, 696] on span "Update" at bounding box center [446, 701] width 280 height 17
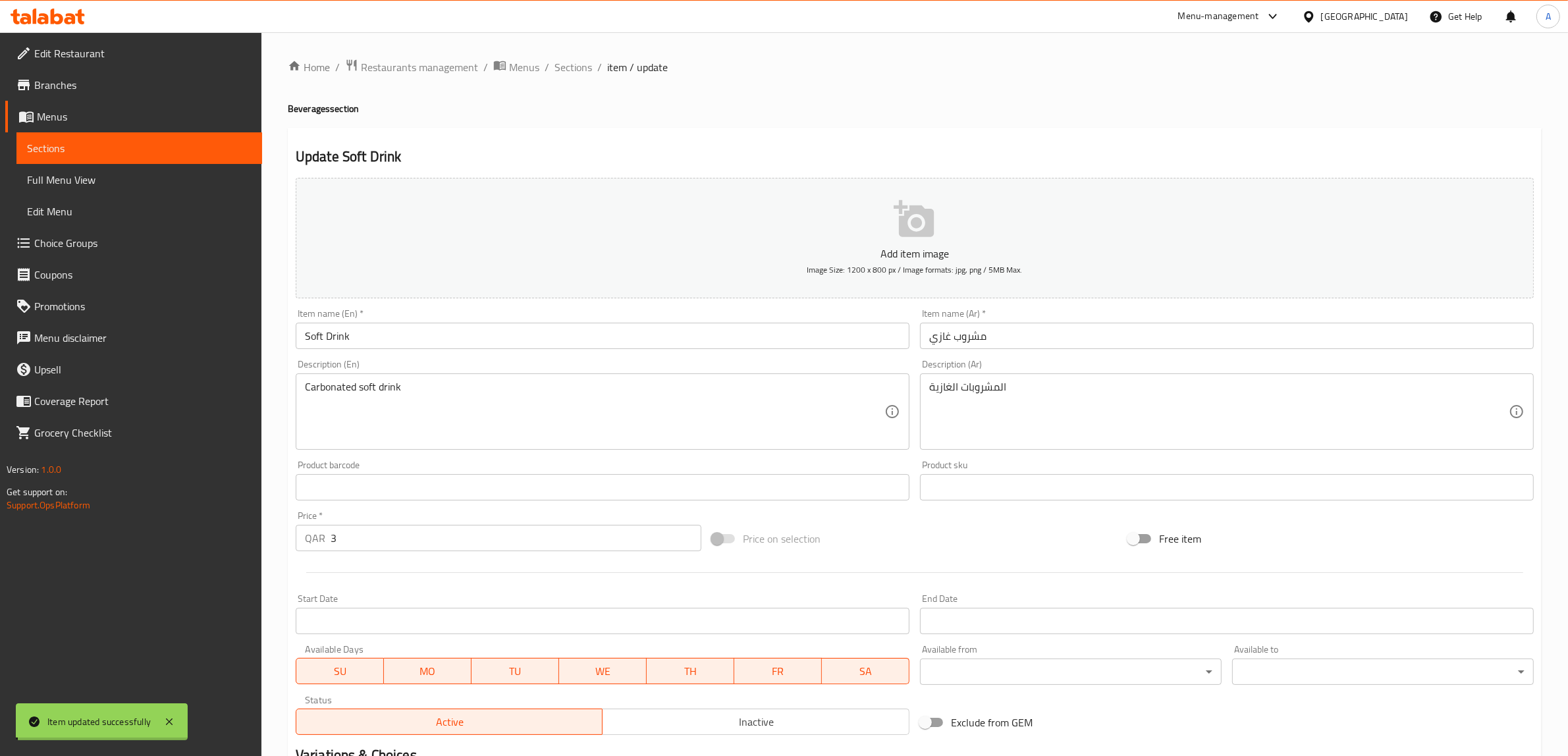
click at [952, 338] on div "Home / Restaurants management / Menus / Sections / item / update Beverages sect…" at bounding box center [914, 481] width 1254 height 846
click at [952, 338] on input "مشروب غازي" at bounding box center [1226, 335] width 614 height 26
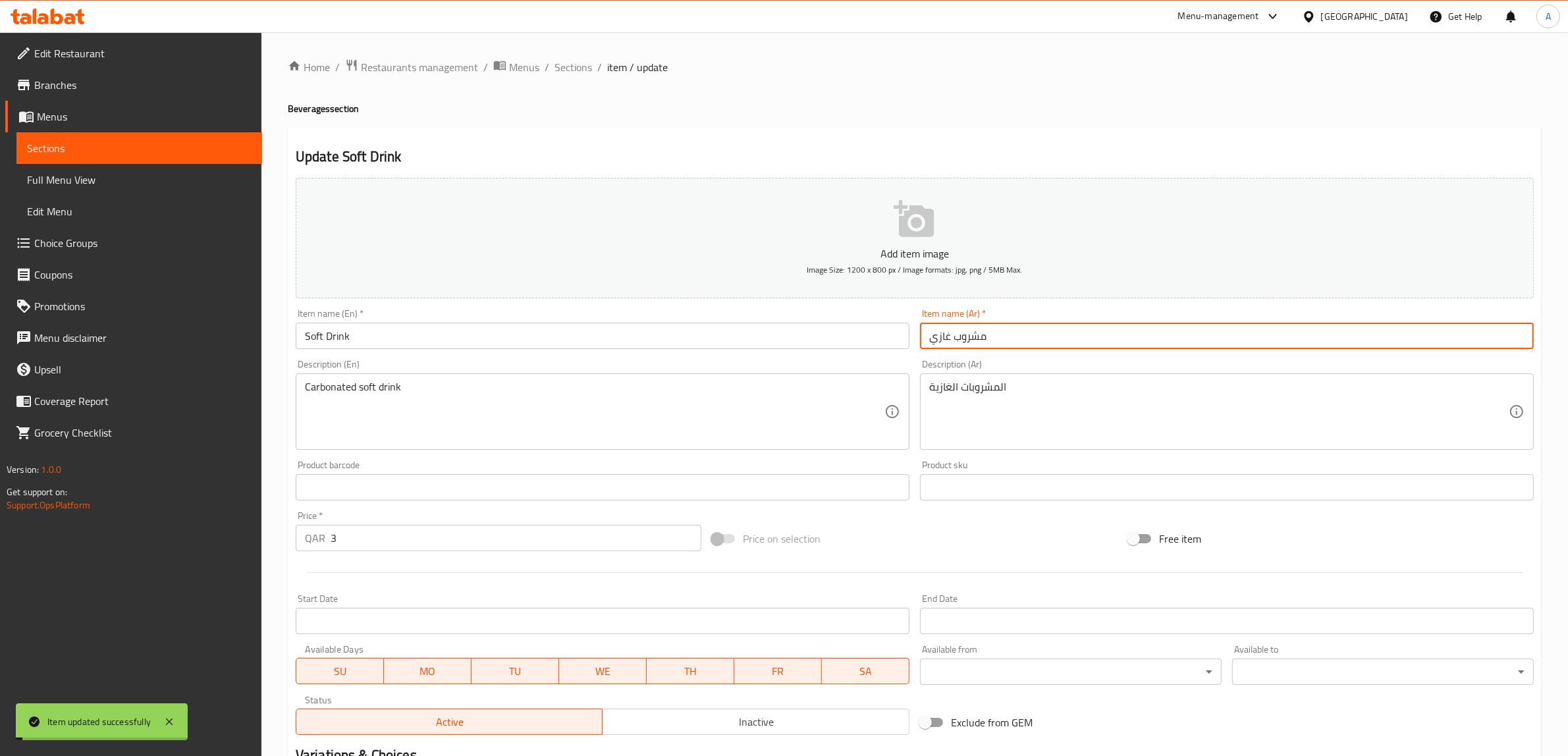
click at [952, 338] on input "مشروب غازي" at bounding box center [1226, 335] width 614 height 26
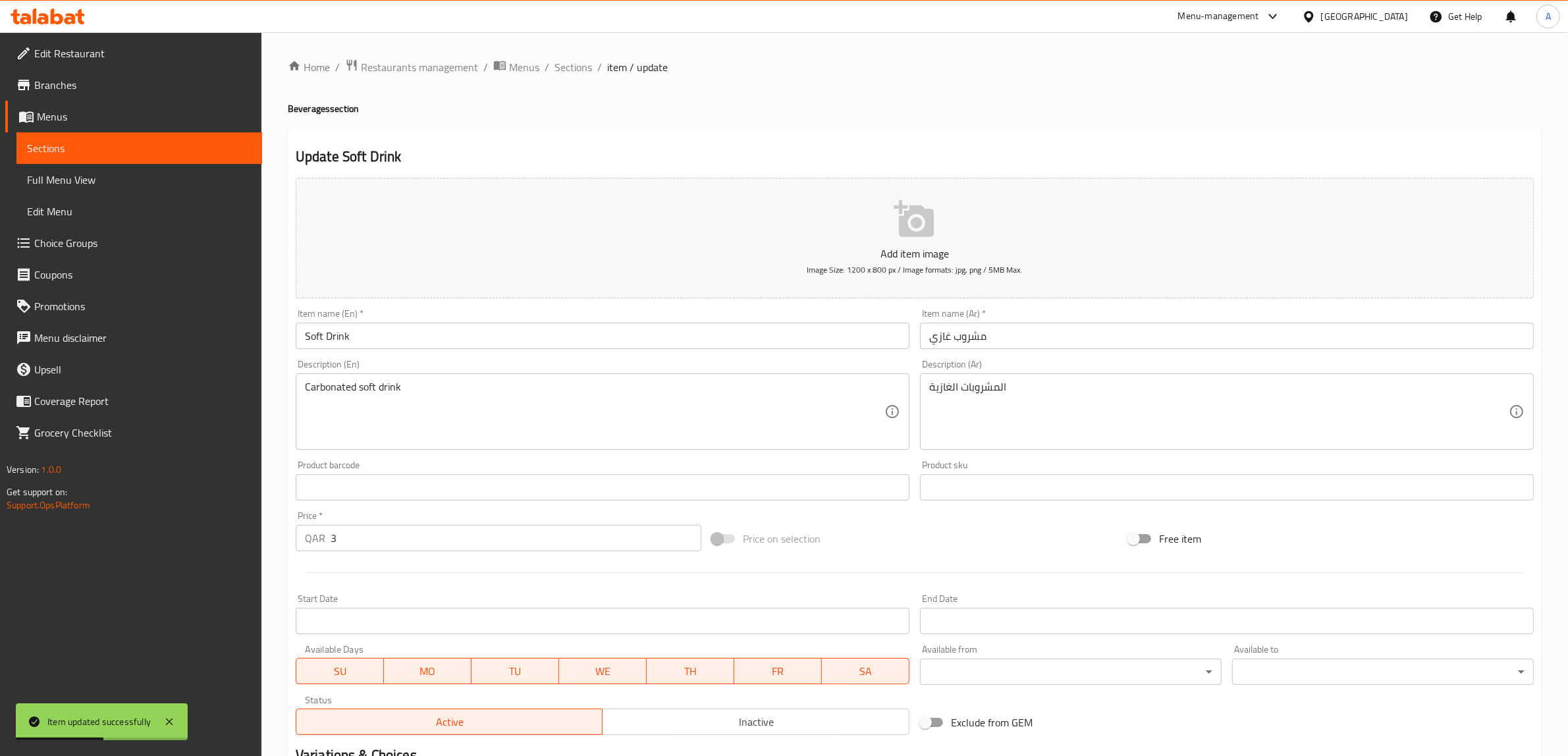
click at [852, 118] on div "Home / Restaurants management / Menus / Sections / item / update Beverages sect…" at bounding box center [914, 481] width 1254 height 846
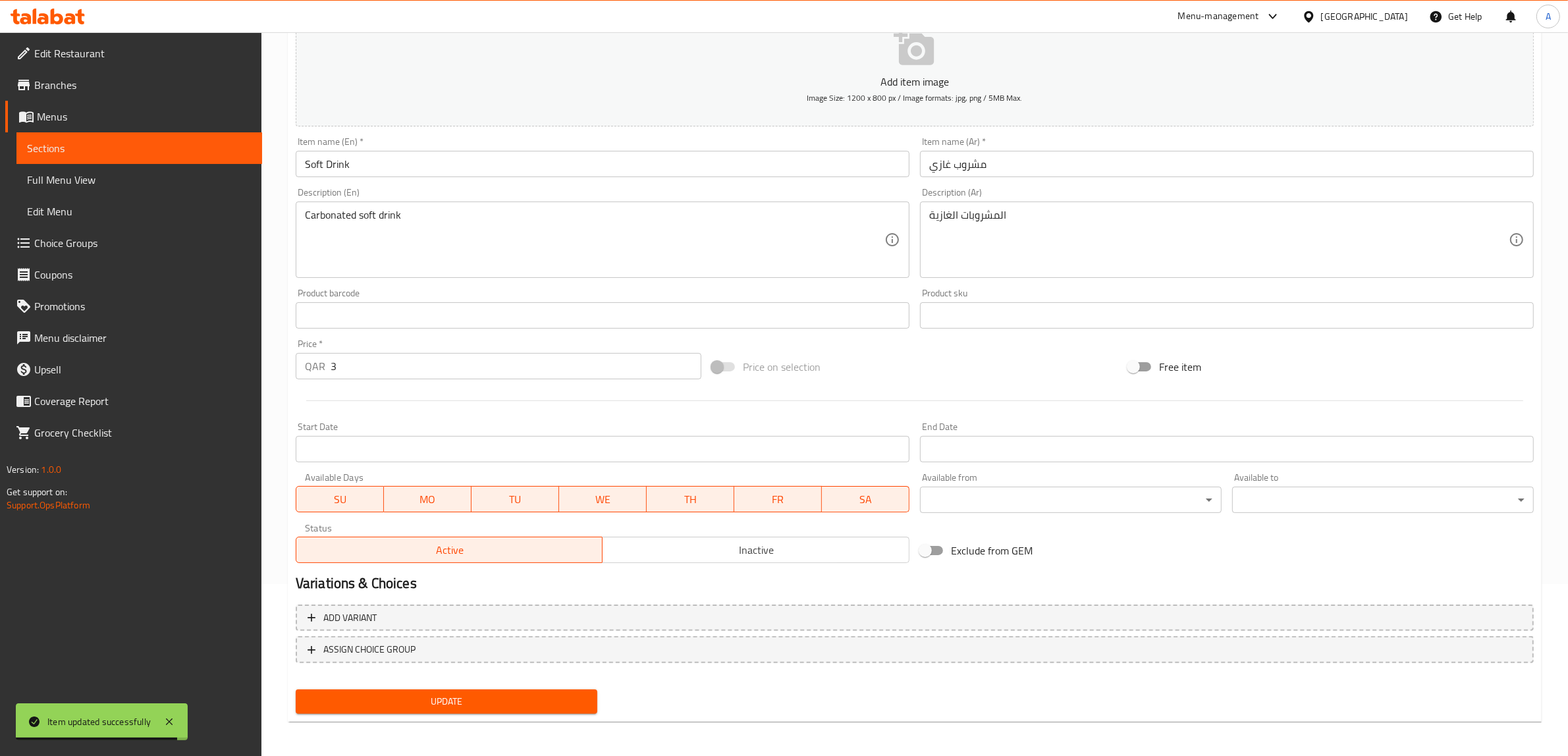
click at [546, 705] on span "Update" at bounding box center [446, 701] width 280 height 17
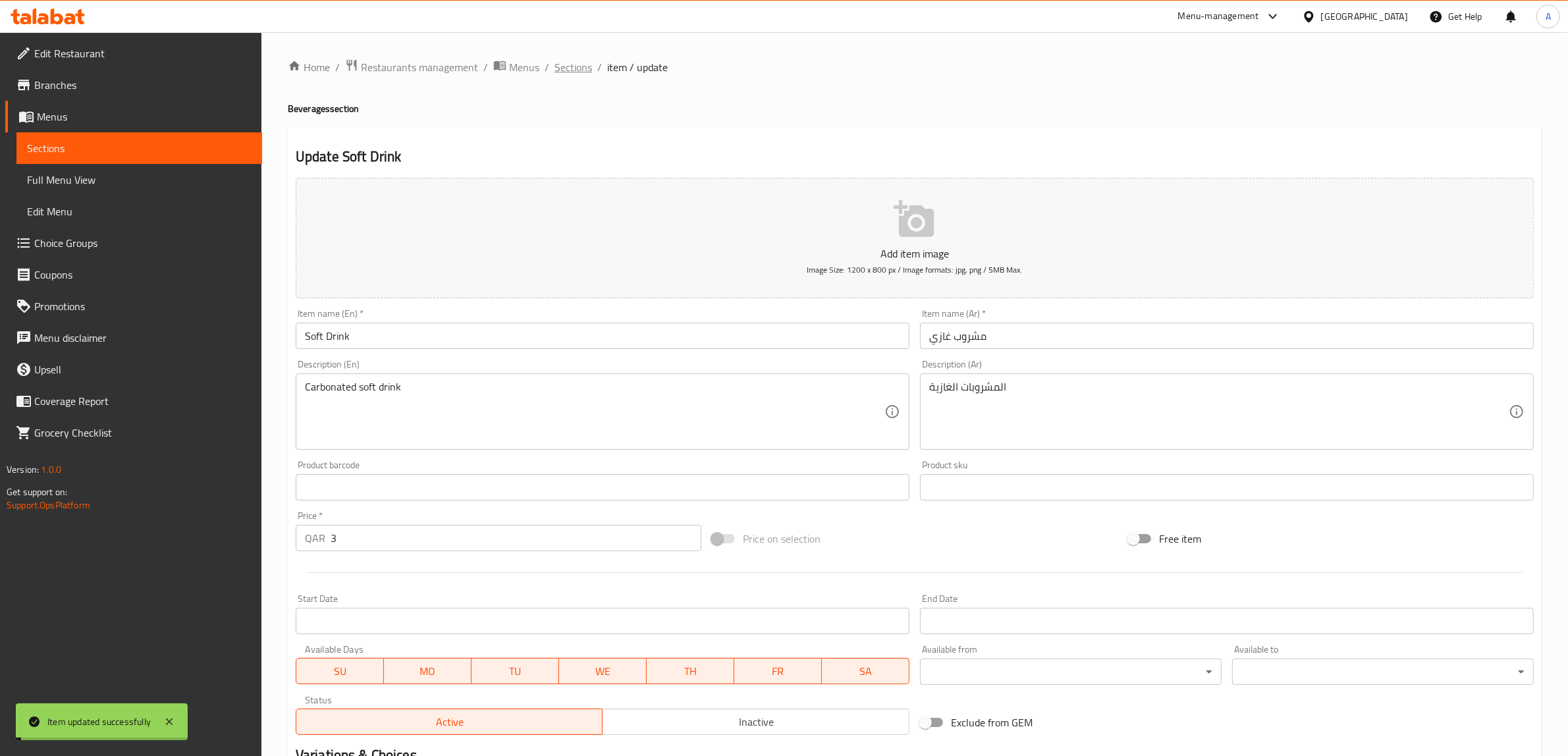
click at [566, 64] on span "Sections" at bounding box center [573, 68] width 37 height 16
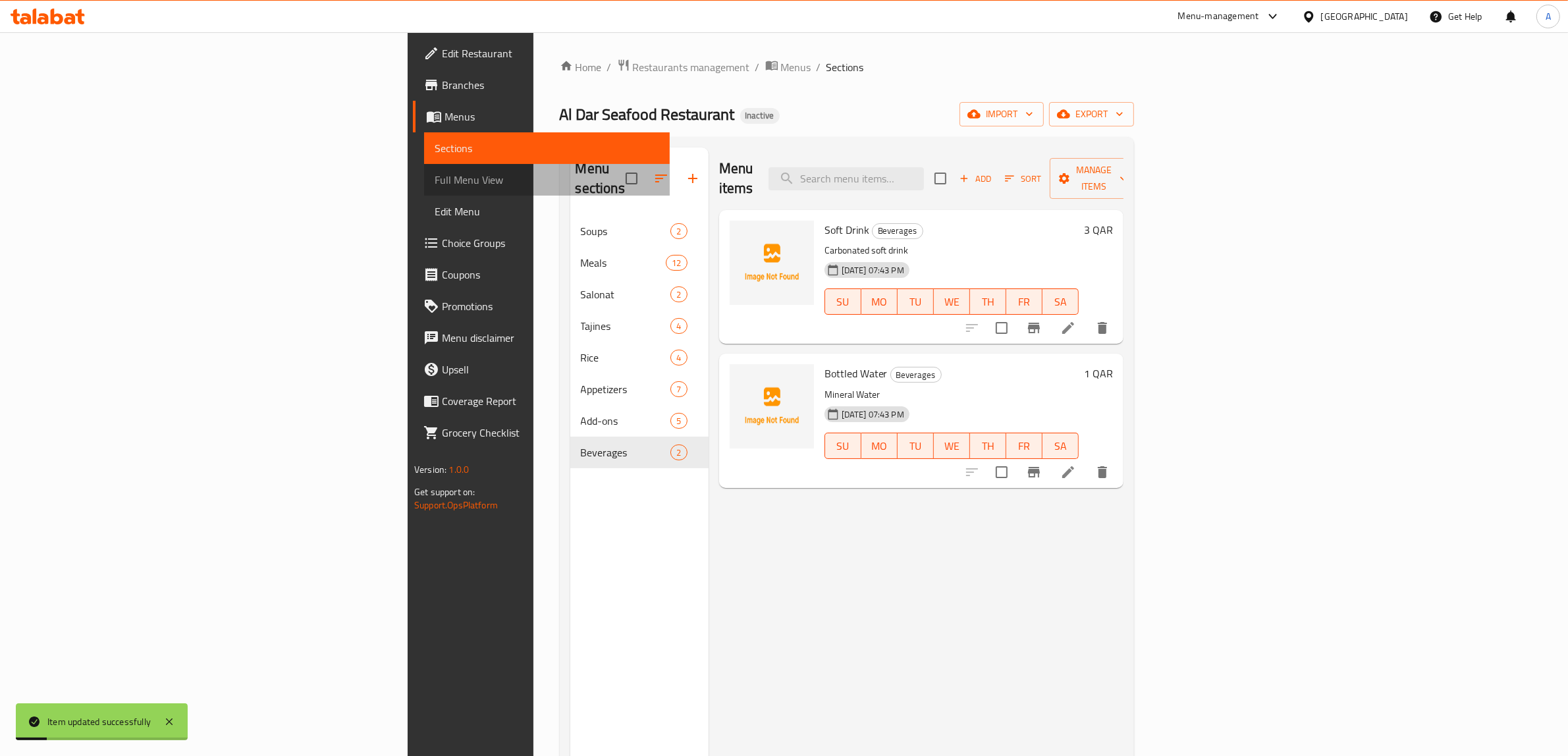
click at [434, 178] on span "Full Menu View" at bounding box center [546, 179] width 225 height 16
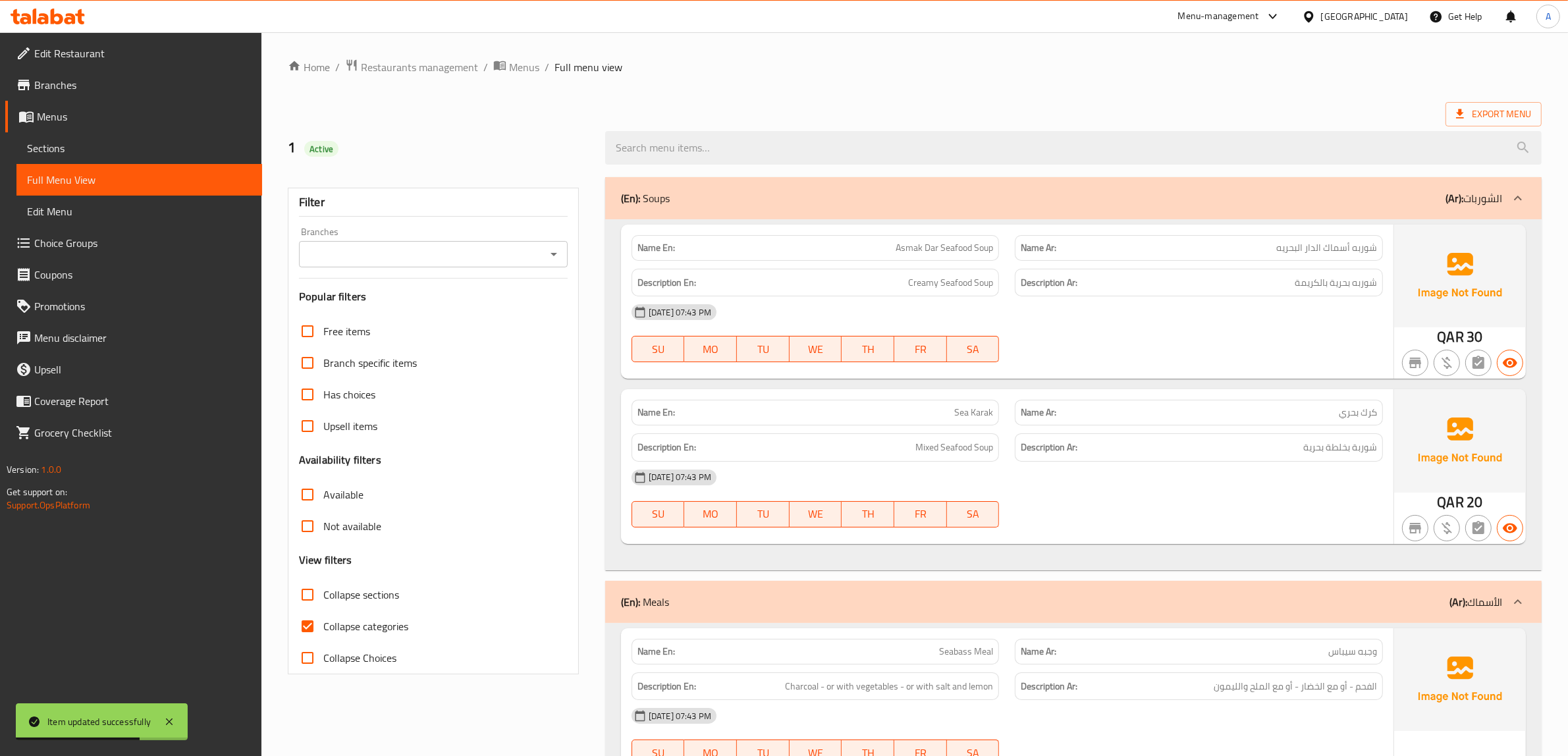
click at [356, 624] on span "Collapse categories" at bounding box center [365, 627] width 85 height 16
click at [323, 624] on input "Collapse categories" at bounding box center [307, 627] width 32 height 32
checkbox input "false"
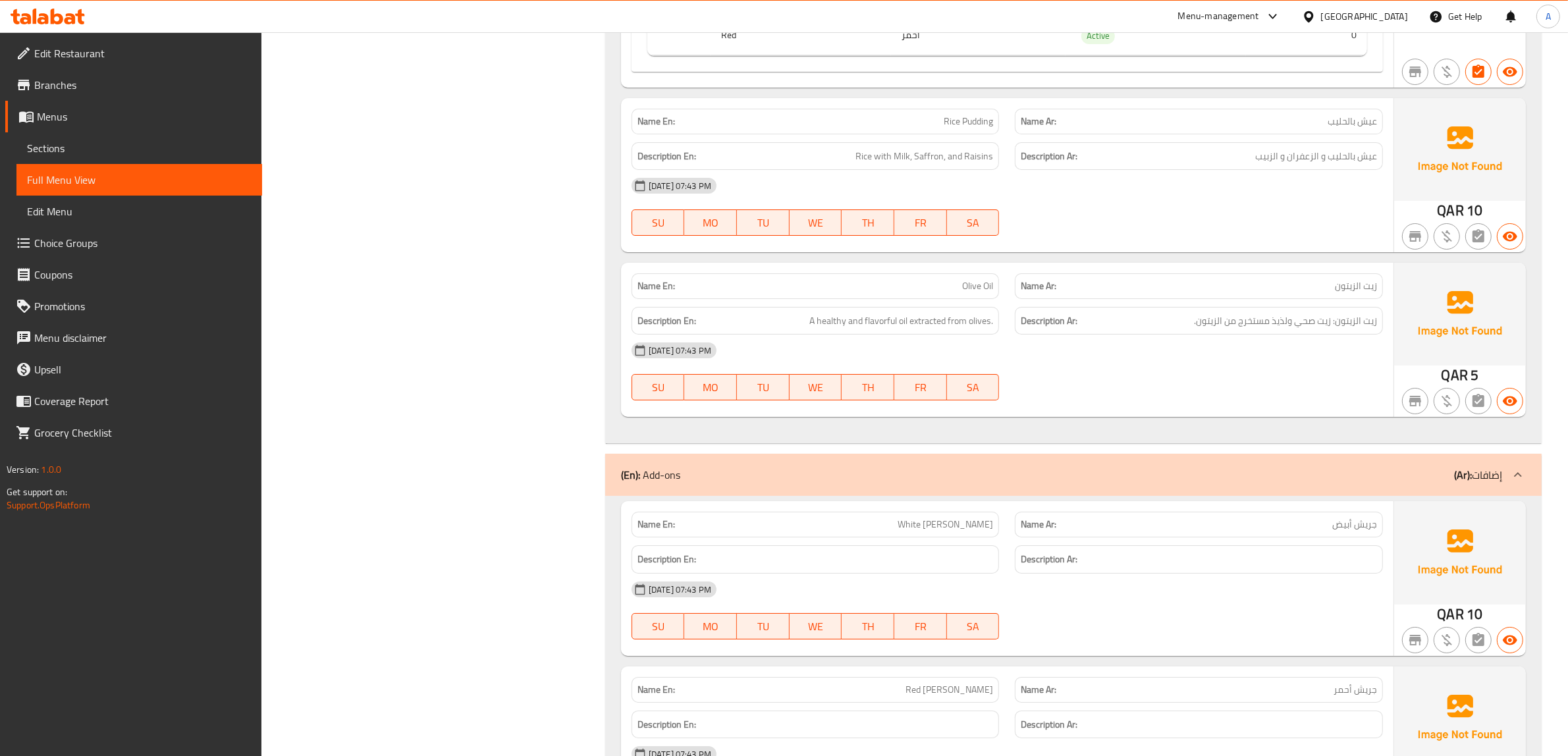
scroll to position [5937, 0]
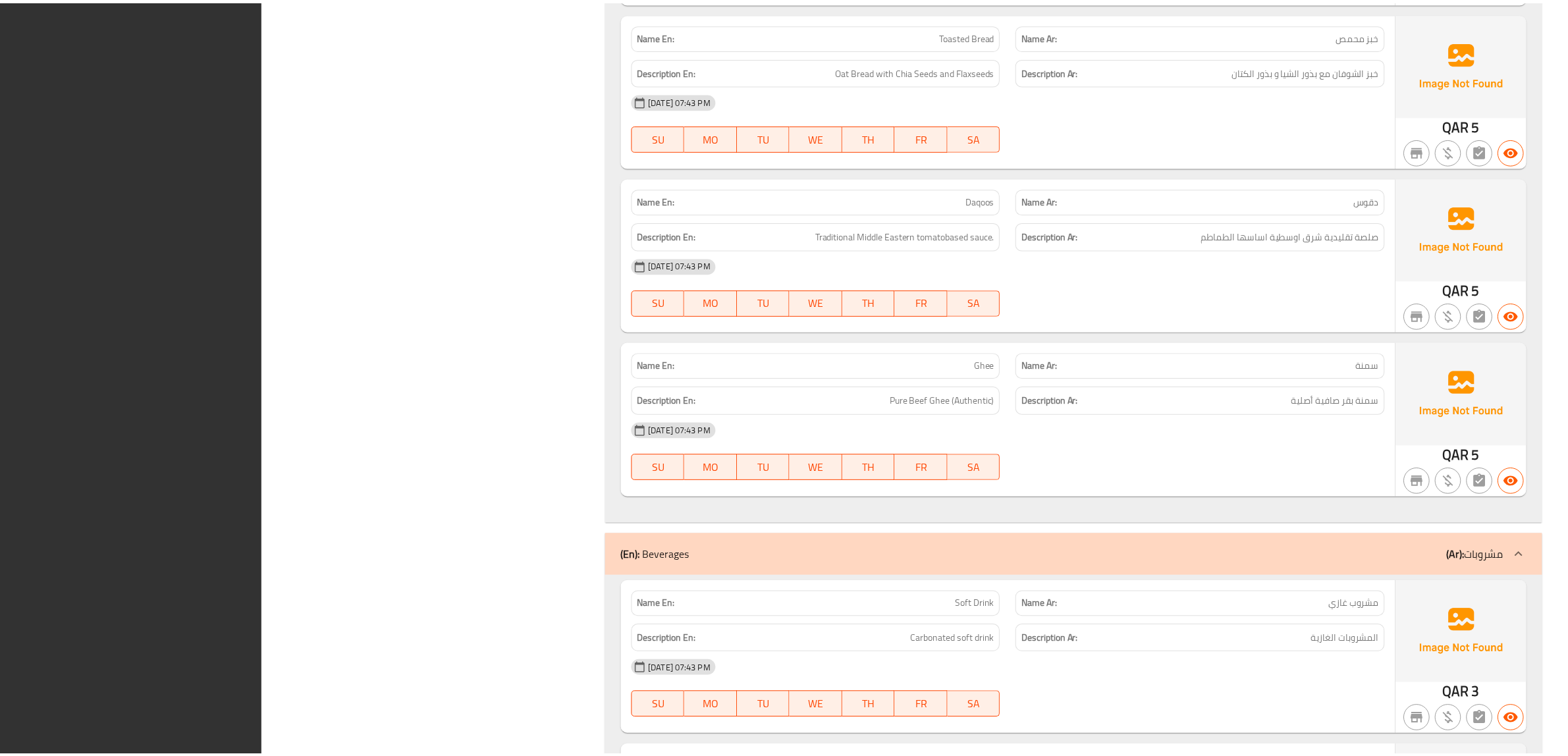
scroll to position [7057, 0]
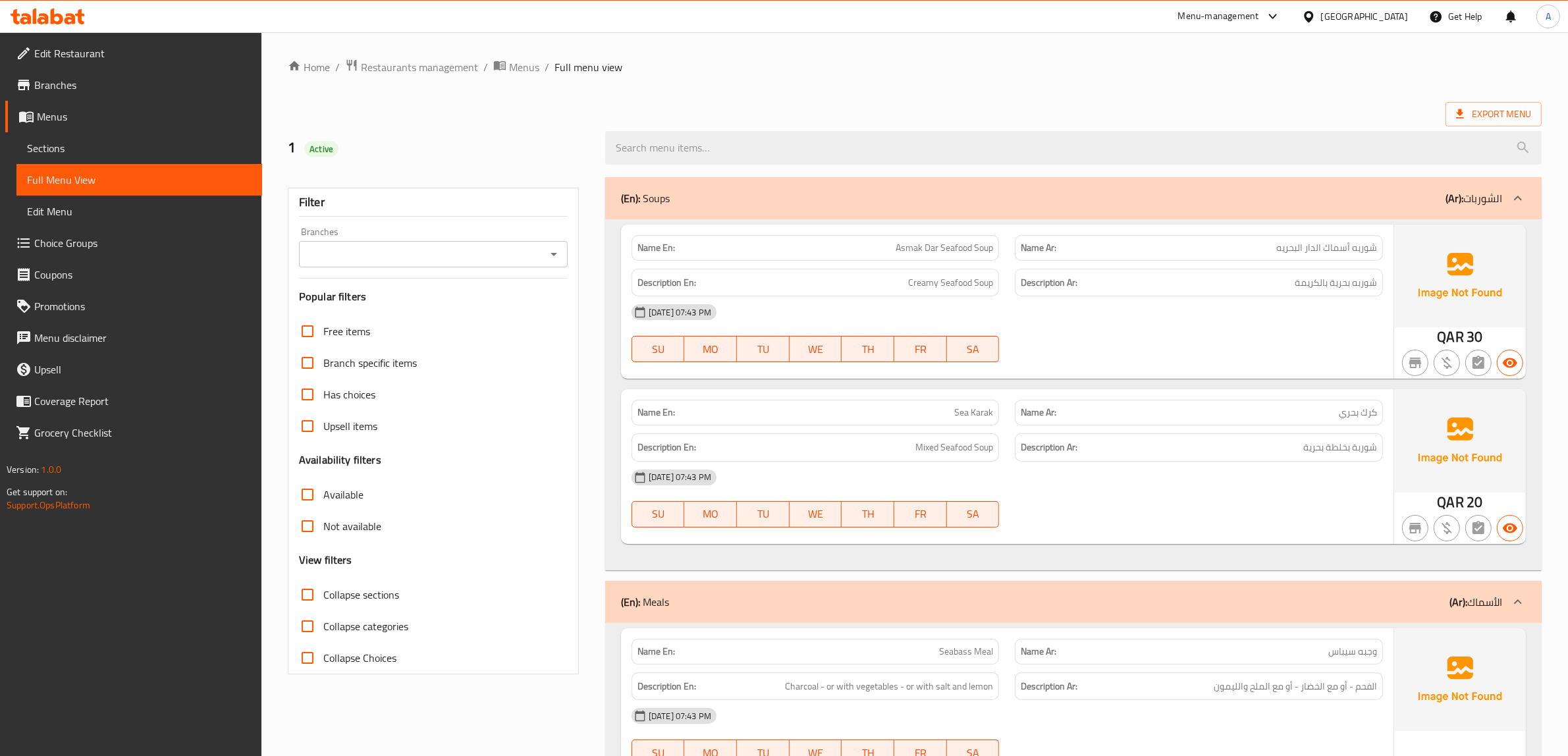
click at [87, 57] on span "Edit Restaurant" at bounding box center [143, 53] width 218 height 16
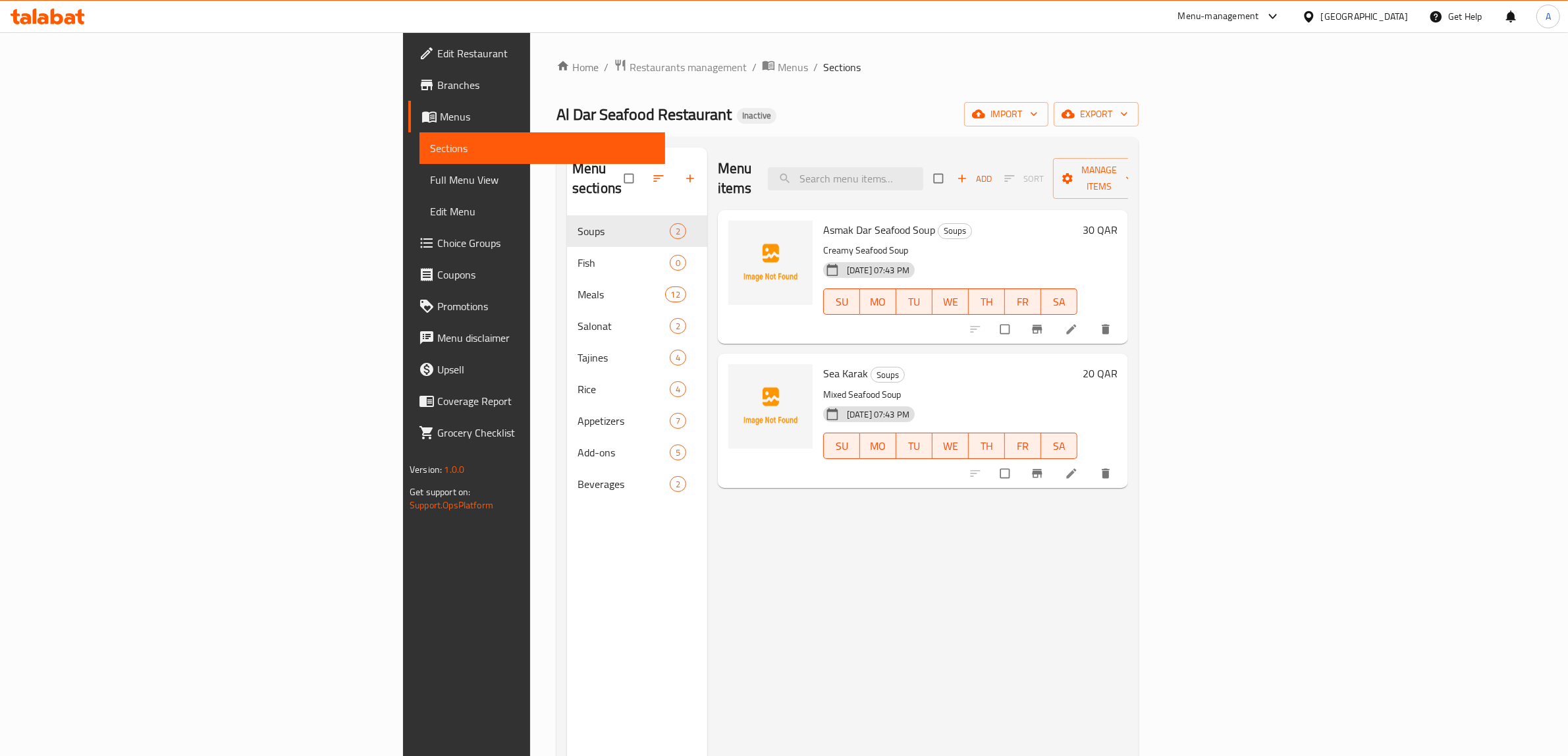
click at [408, 256] on link "Choice Groups" at bounding box center [536, 243] width 257 height 32
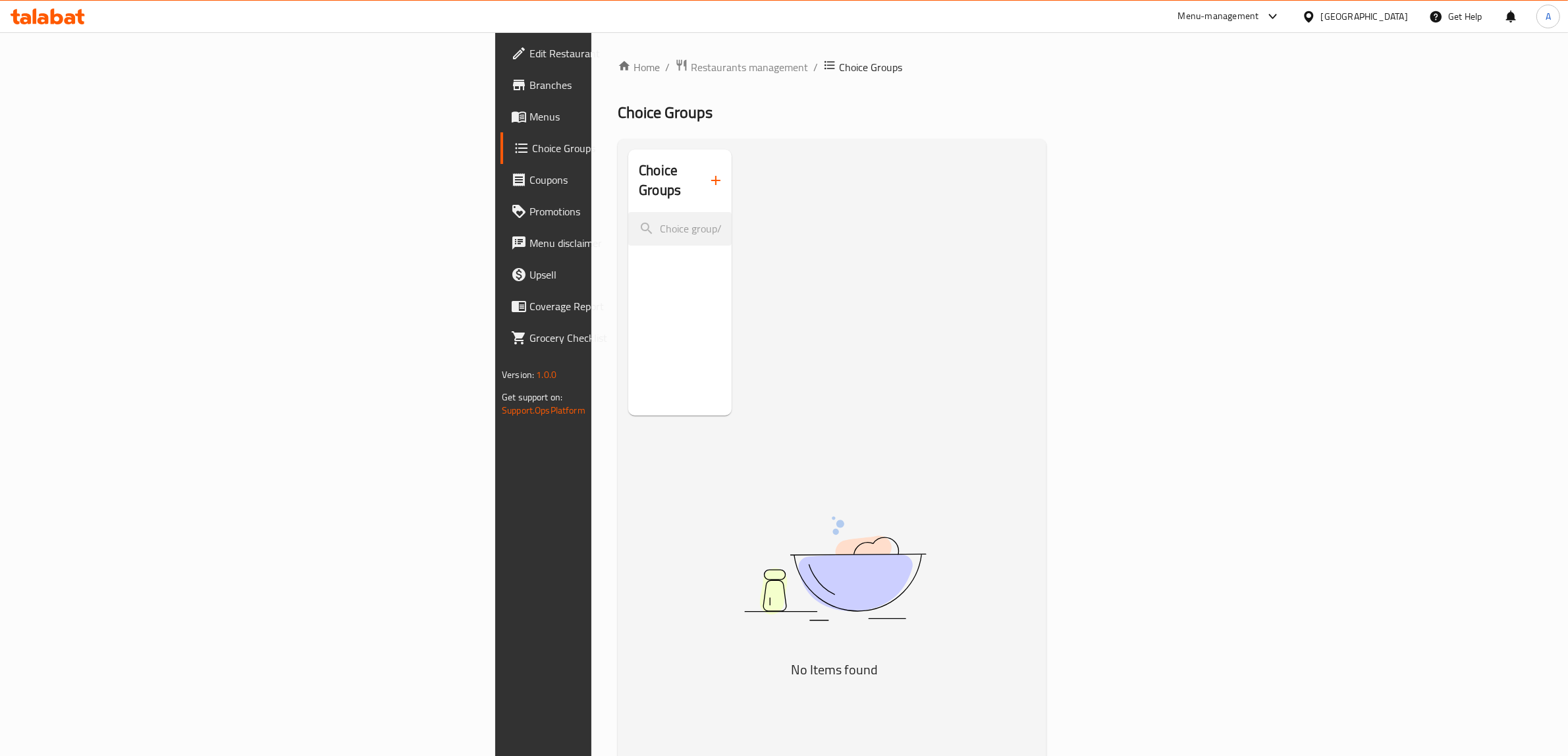
click at [708, 176] on icon "button" at bounding box center [716, 180] width 16 height 16
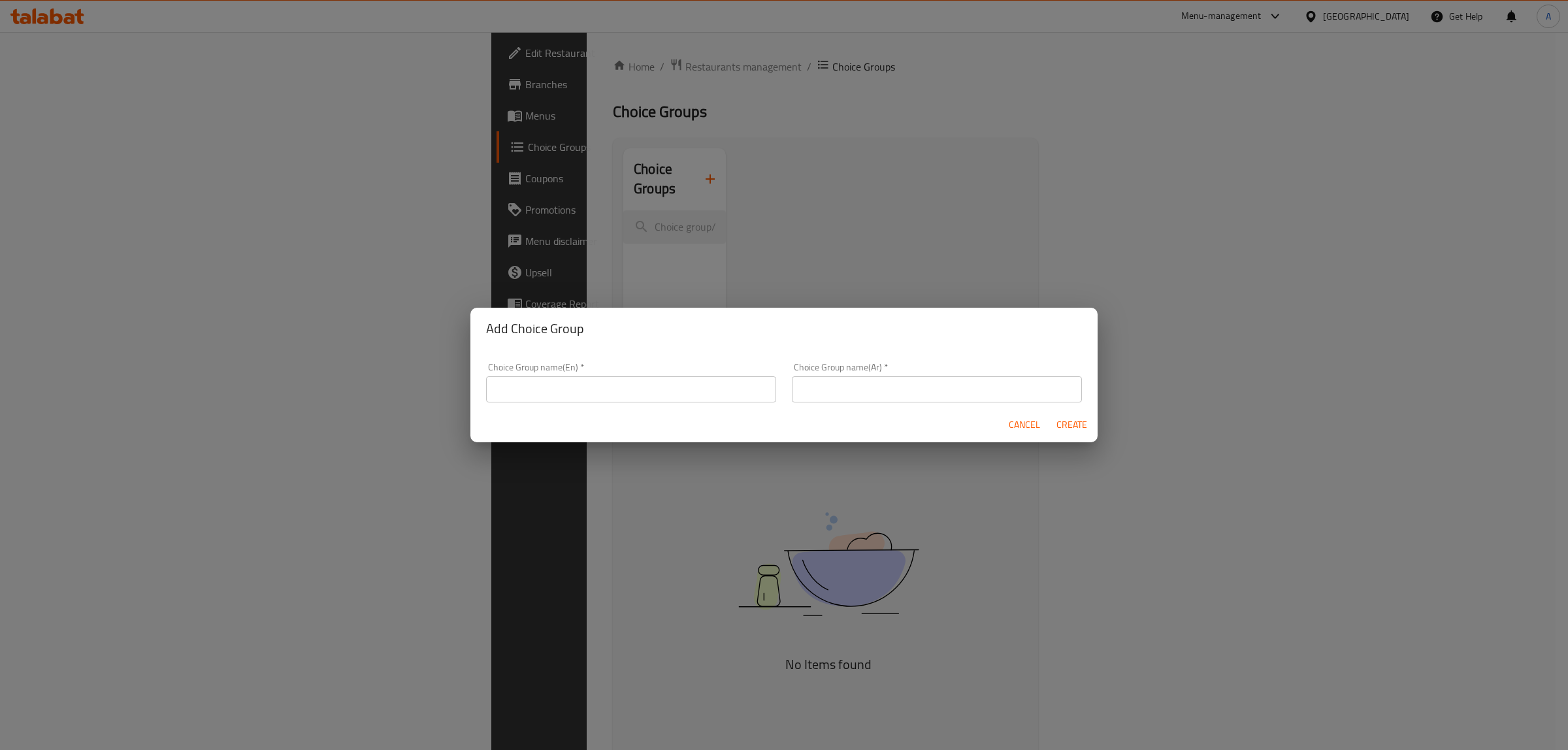
click at [577, 382] on input "text" at bounding box center [631, 389] width 290 height 26
type input "Your Choice Of:"
click at [820, 394] on input "text" at bounding box center [937, 389] width 290 height 26
type input "اختيارك من:"
click at [1073, 425] on span "Create" at bounding box center [1072, 425] width 32 height 17
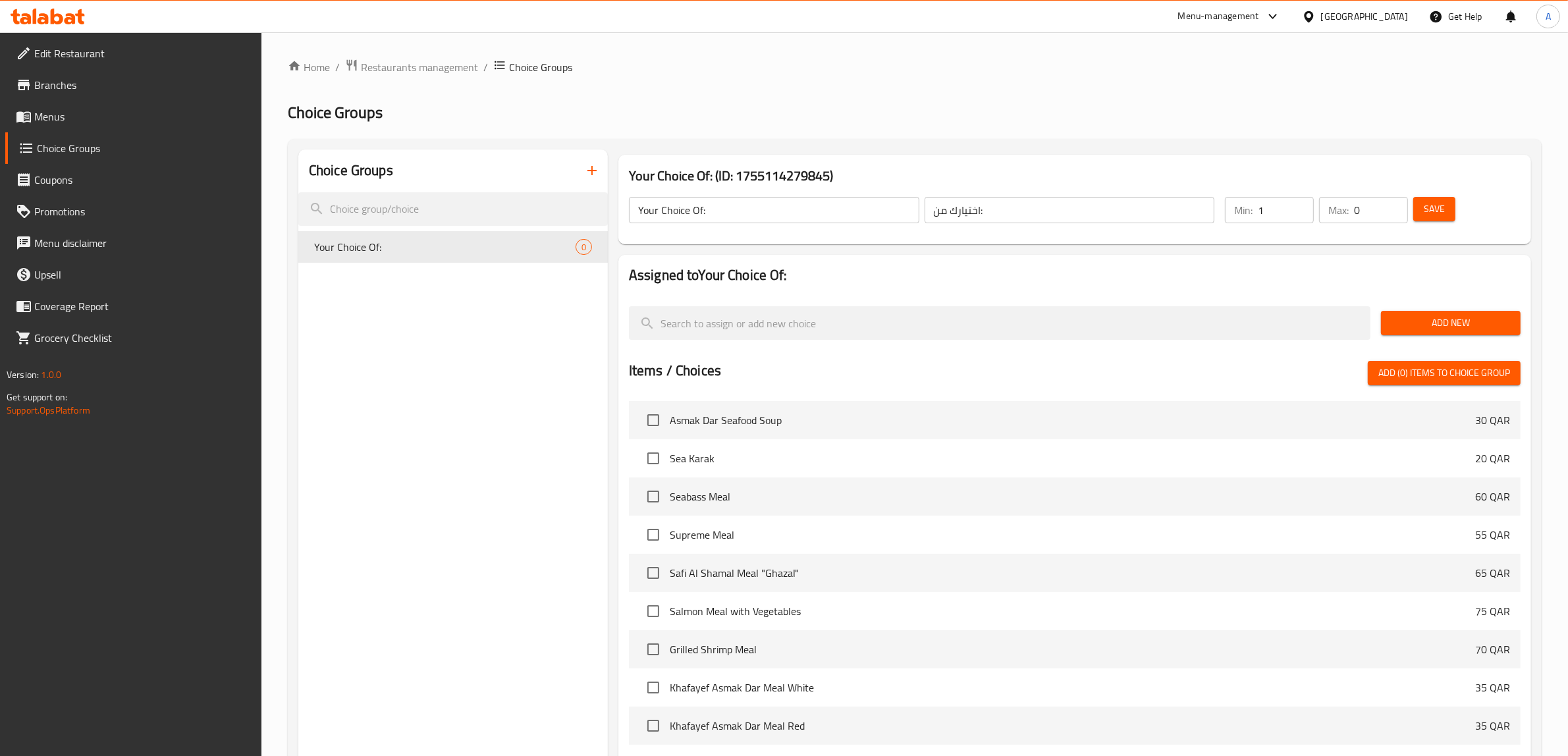
type input "1"
click at [1299, 205] on input "1" at bounding box center [1286, 210] width 56 height 26
type input "1"
click at [1394, 204] on input "1" at bounding box center [1381, 210] width 54 height 26
click at [1442, 326] on span "Add New" at bounding box center [1450, 322] width 118 height 17
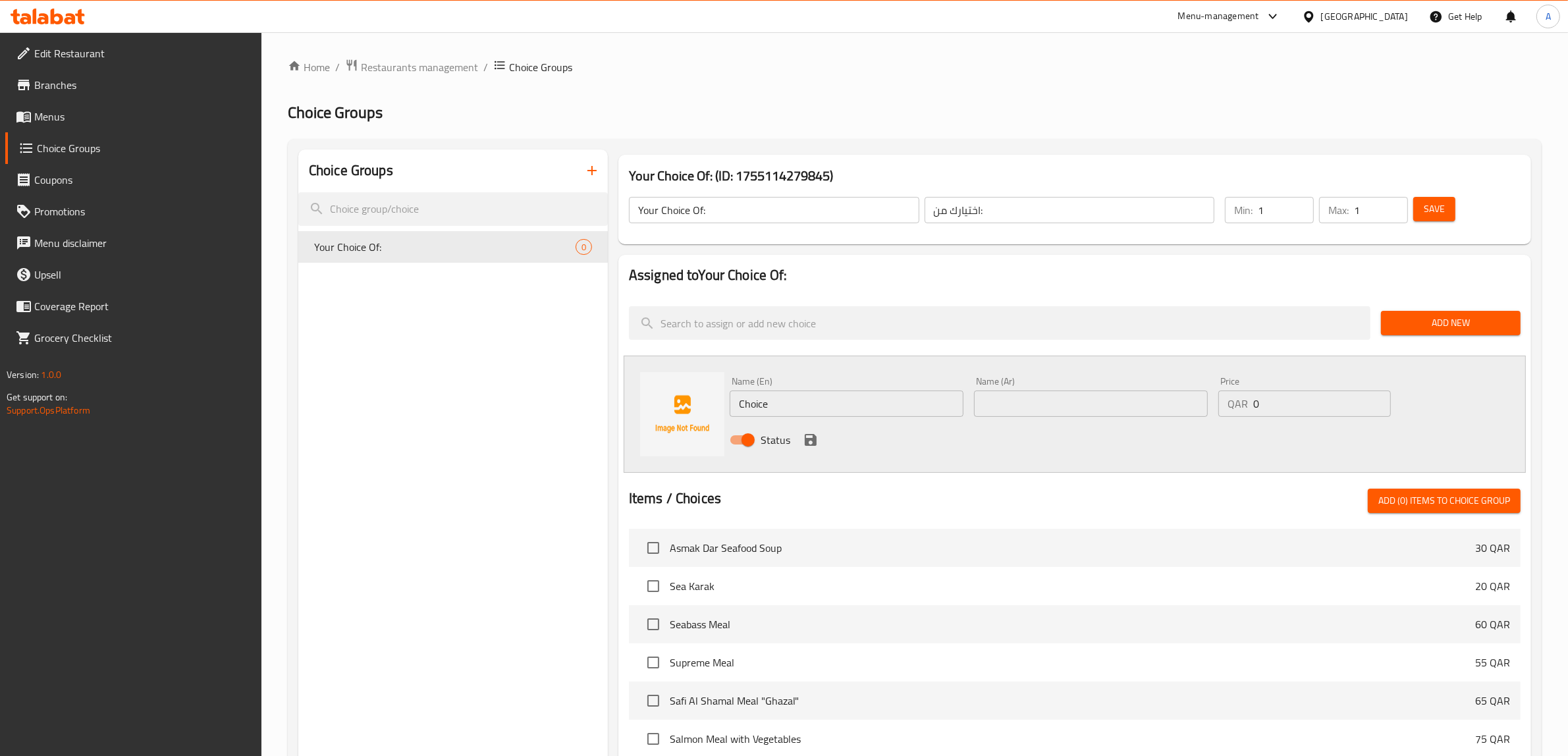
click at [796, 403] on input "Choice" at bounding box center [847, 403] width 234 height 26
type input "Charcoal"
click at [1081, 399] on input "text" at bounding box center [1091, 403] width 234 height 26
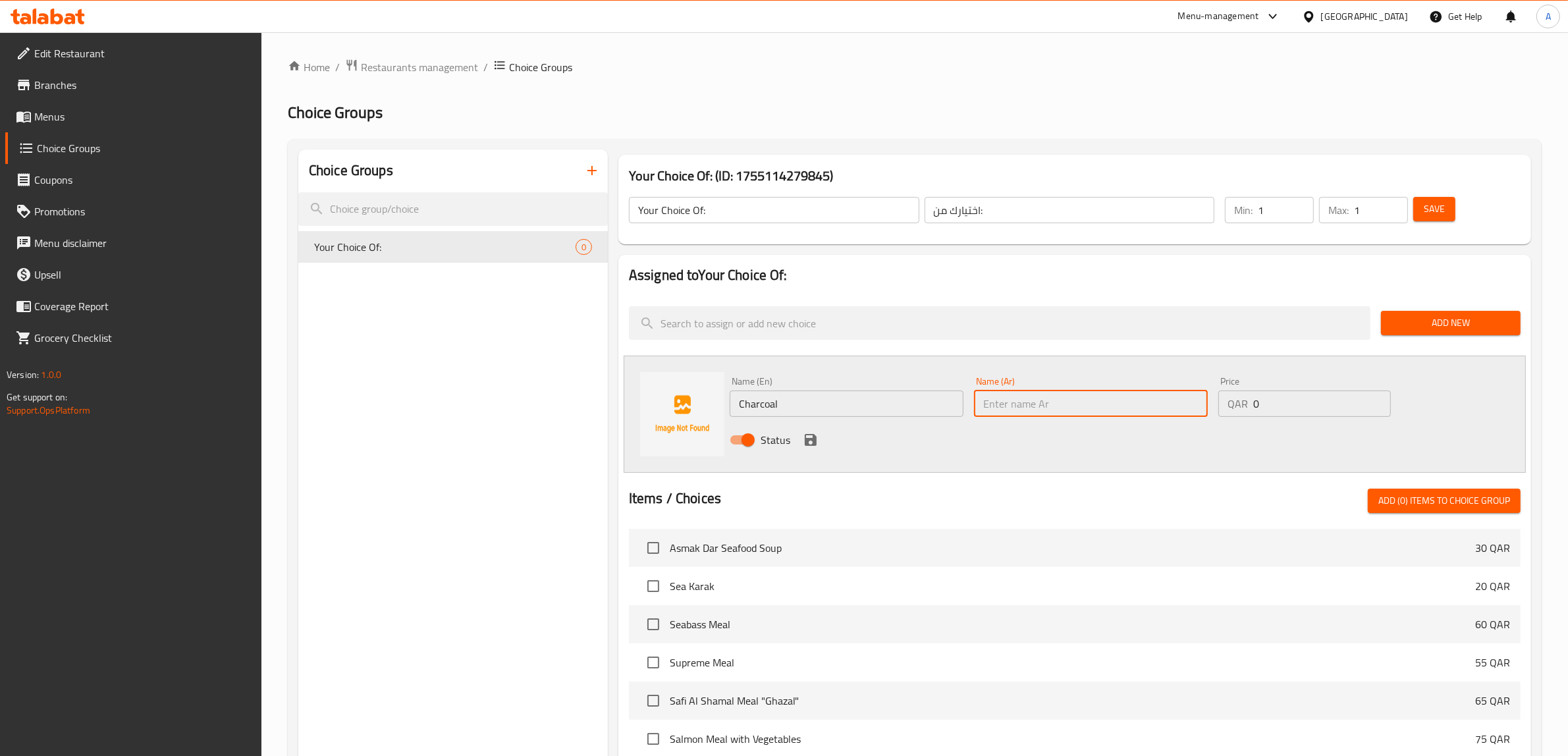
paste input "فحم"
type input "فحم"
click at [809, 437] on icon "save" at bounding box center [811, 440] width 16 height 16
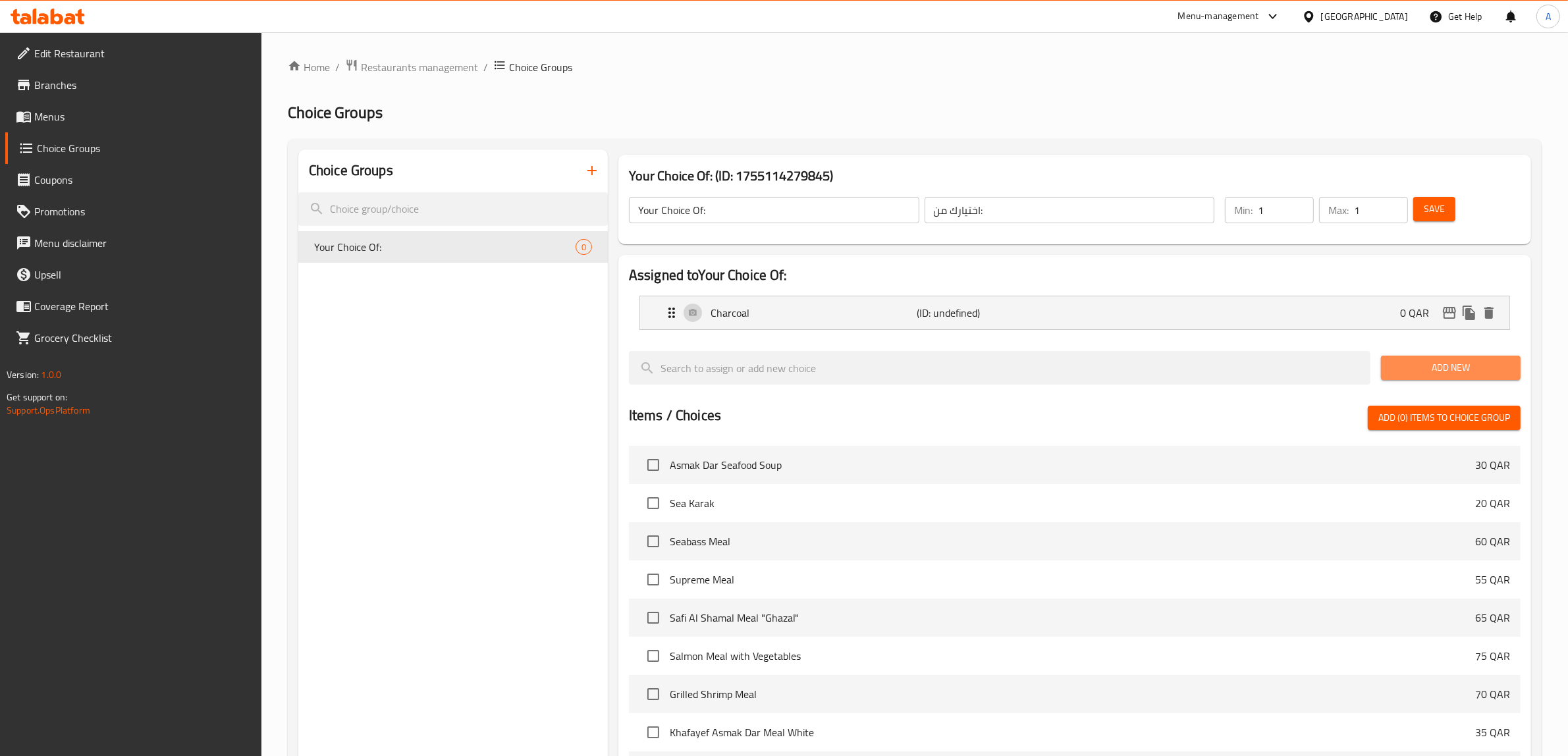
click at [1451, 380] on button "Add New" at bounding box center [1451, 368] width 140 height 25
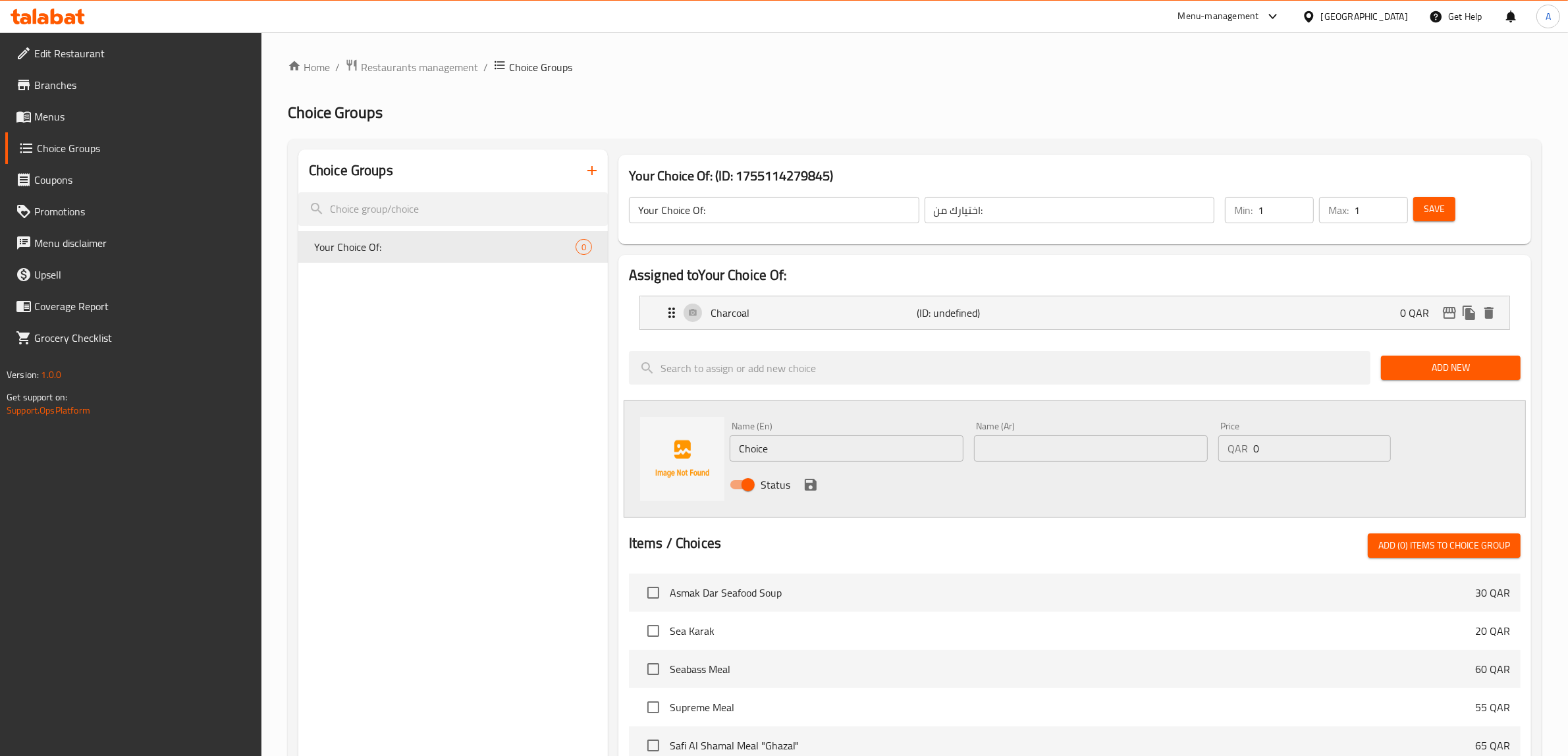
click at [778, 446] on input "Choice" at bounding box center [847, 448] width 234 height 26
paste input "with vegetables"
type input "with vegetables"
click at [1054, 460] on input "text" at bounding box center [1091, 448] width 234 height 26
paste input "مع الخضار"
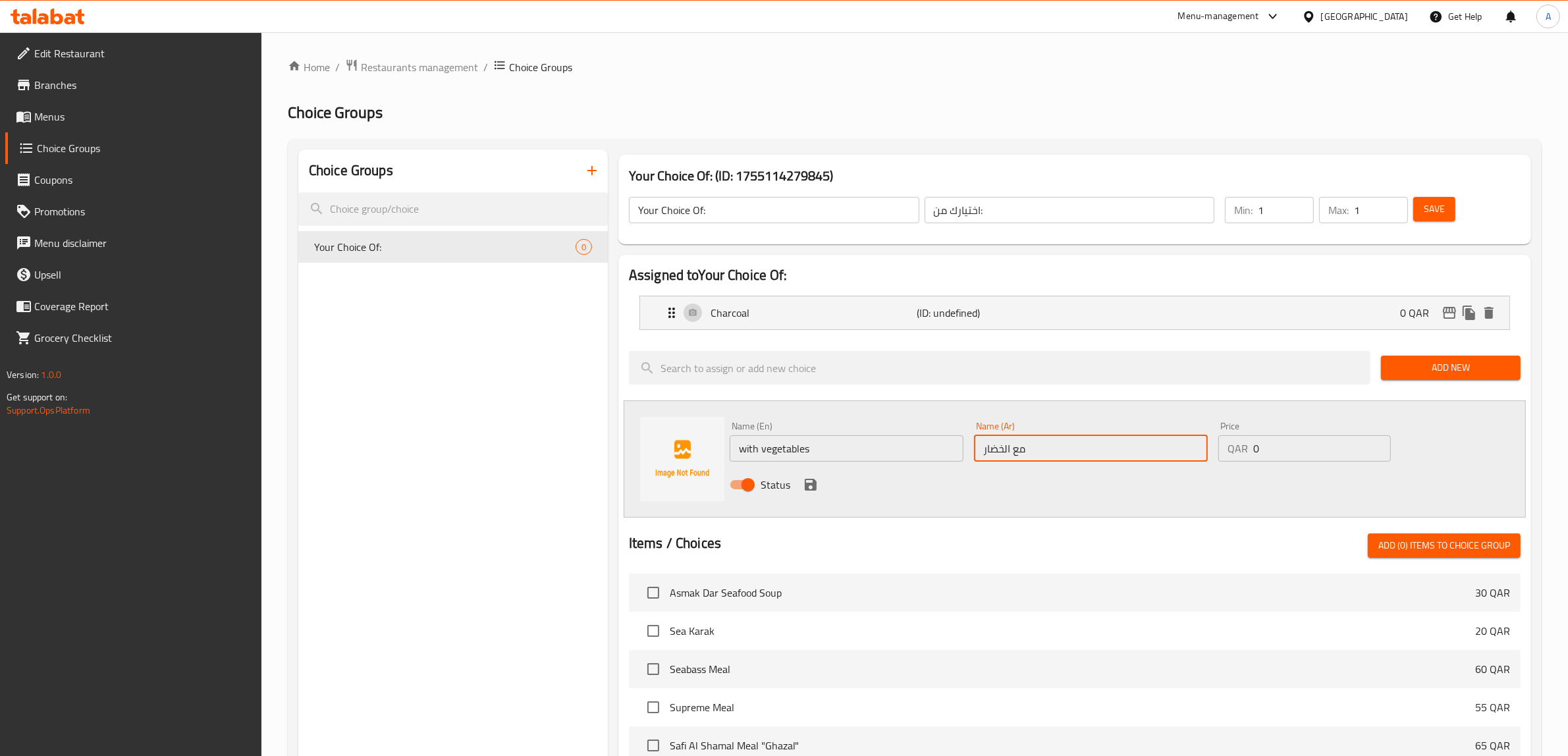
type input "مع الخضار"
click at [819, 489] on div "Status" at bounding box center [1091, 484] width 733 height 36
click at [817, 488] on icon "save" at bounding box center [811, 484] width 16 height 16
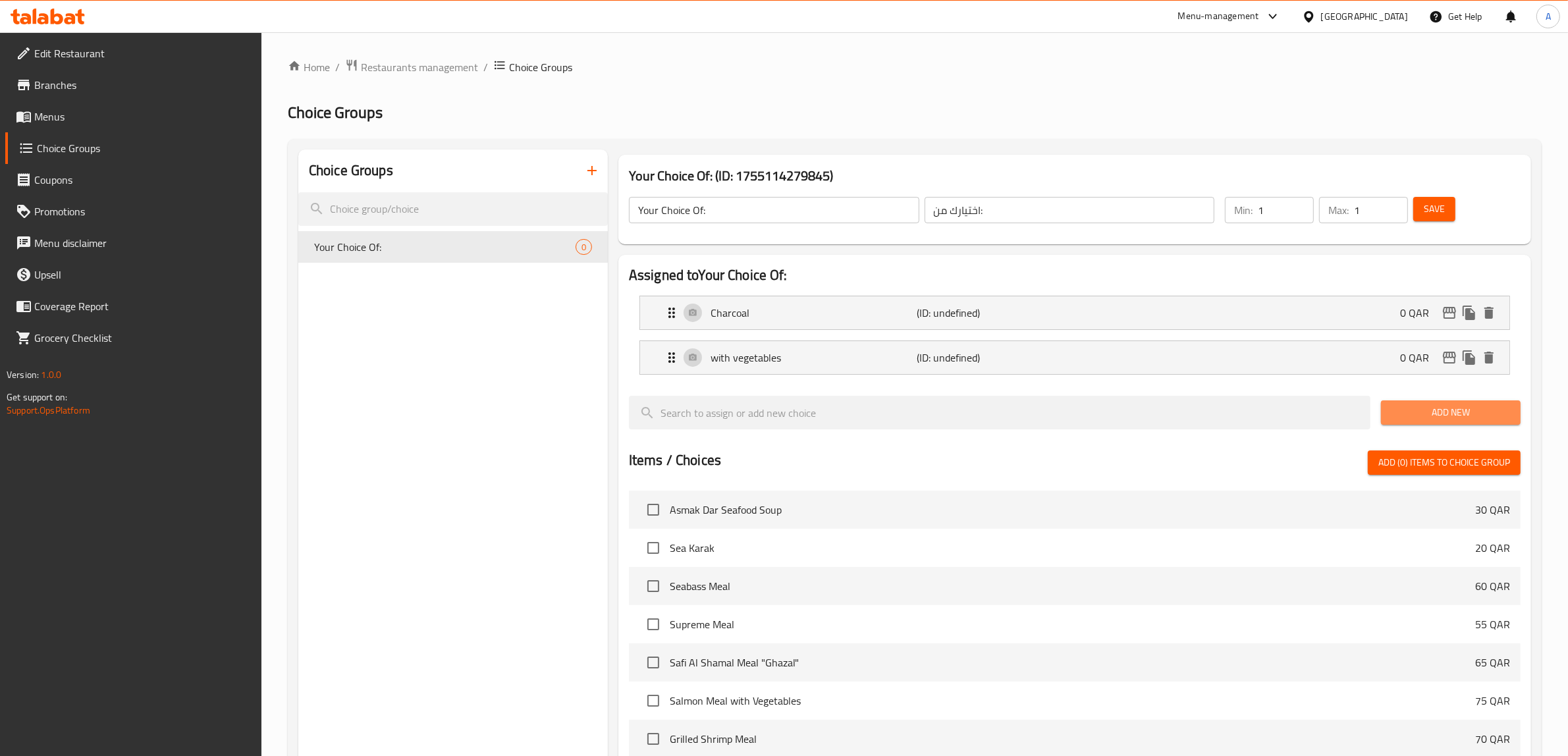
click at [1420, 407] on span "Add New" at bounding box center [1450, 412] width 118 height 17
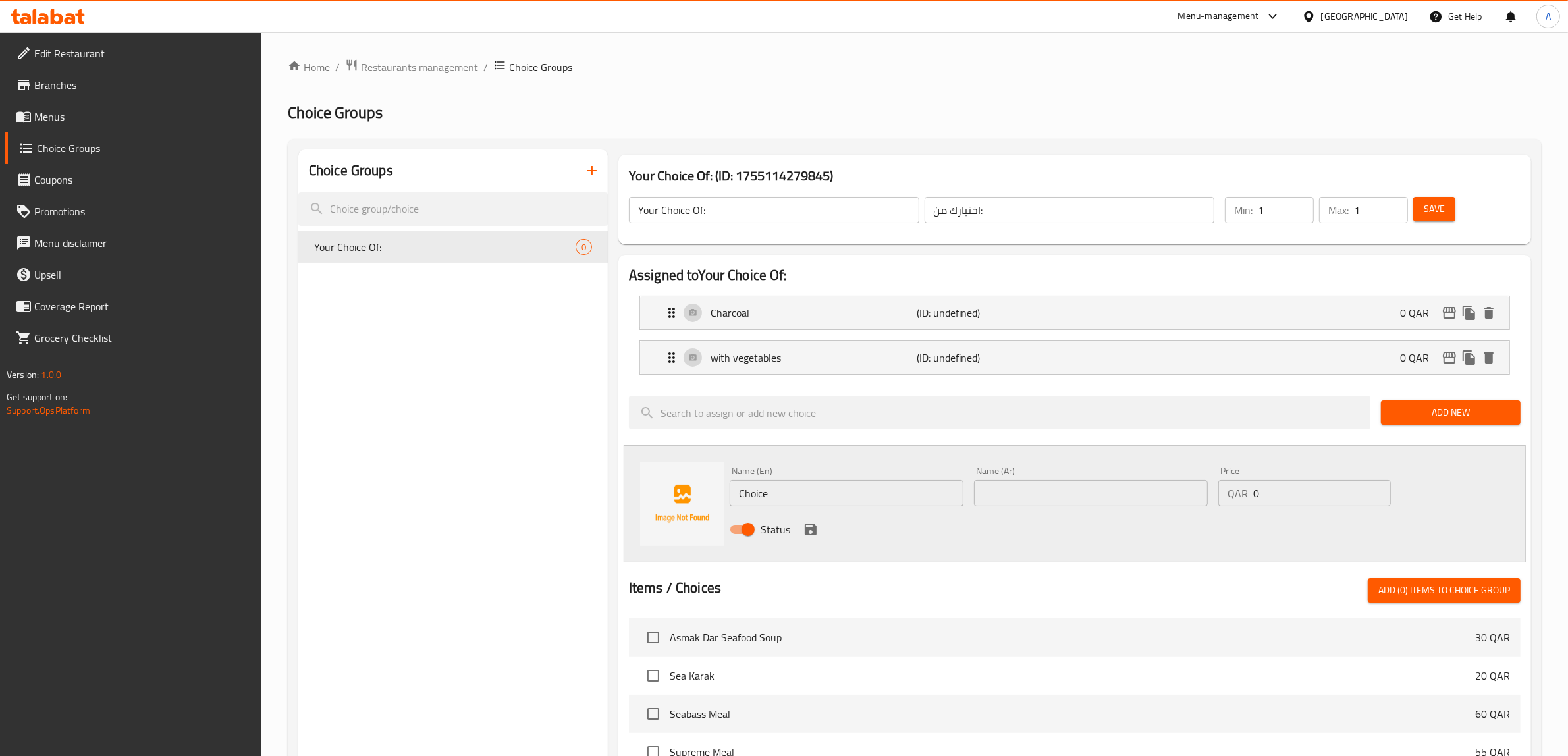
click at [828, 492] on input "Choice" at bounding box center [847, 492] width 234 height 26
paste input "with salt and lemon"
type input "with salt and lemon"
click at [1070, 496] on input "text" at bounding box center [1091, 492] width 234 height 26
paste input "مع الملح والليمون"
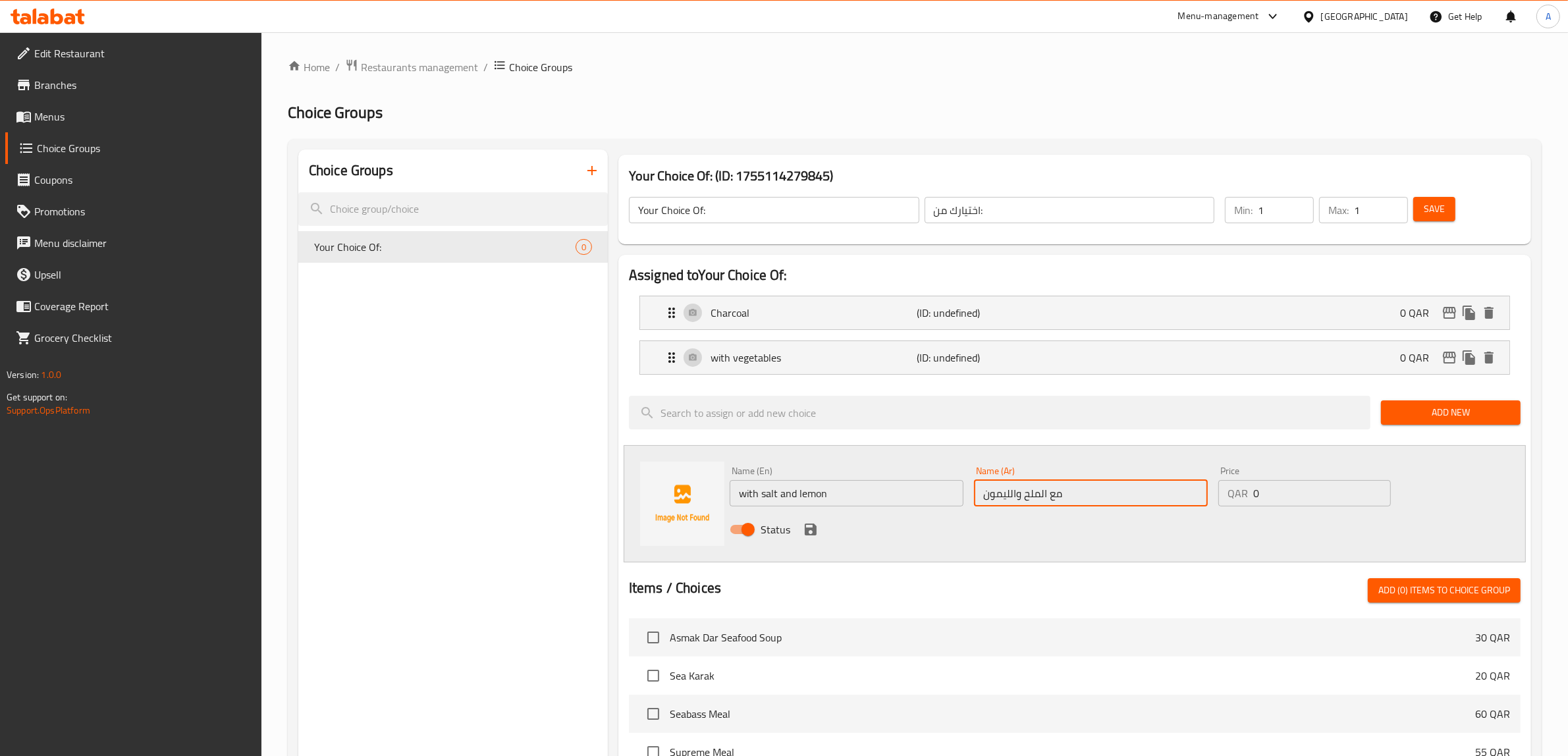
type input "مع الملح والليمون"
click at [821, 522] on div "Status" at bounding box center [1091, 529] width 733 height 36
click at [817, 526] on icon "save" at bounding box center [811, 530] width 16 height 16
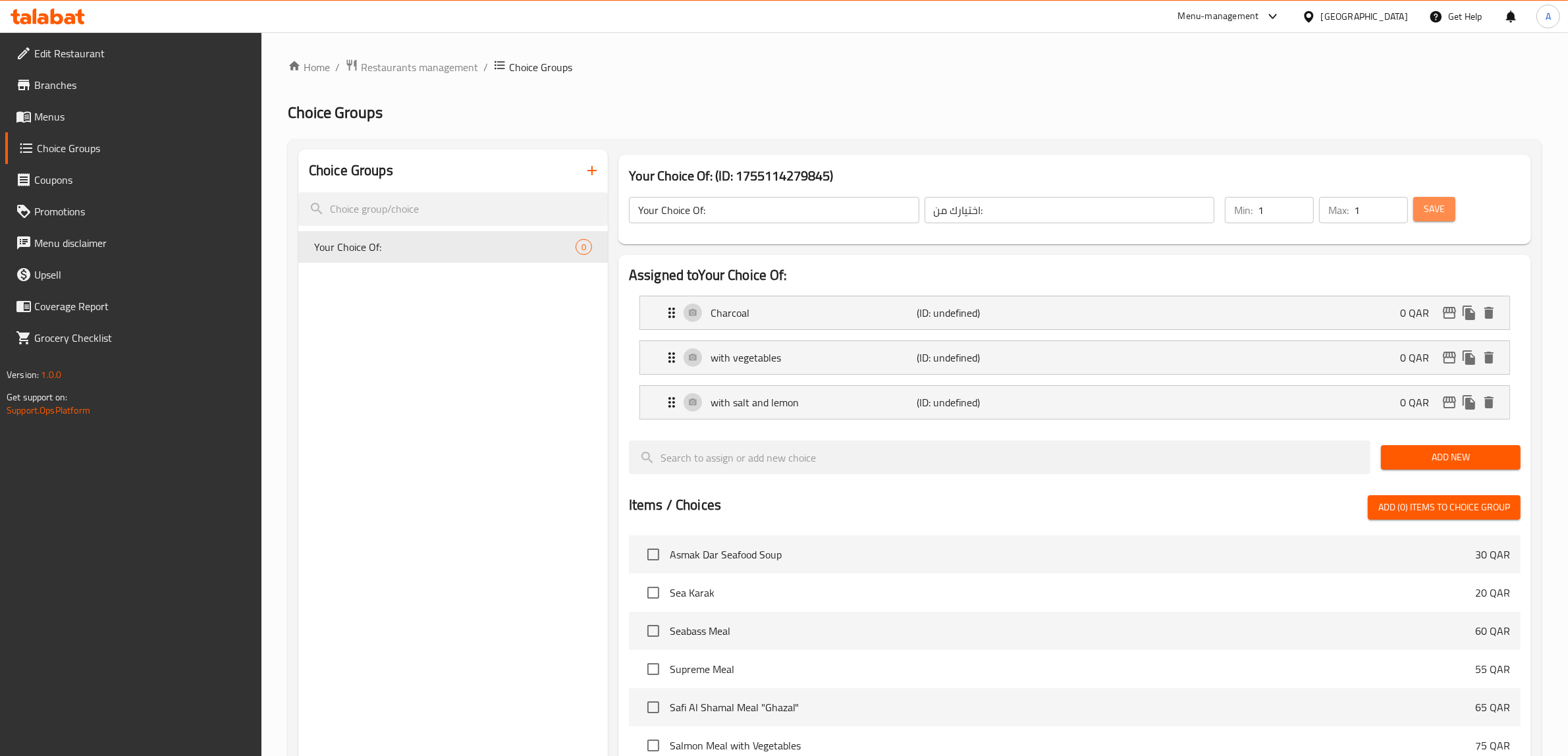
click at [1442, 205] on span "Save" at bounding box center [1435, 209] width 21 height 17
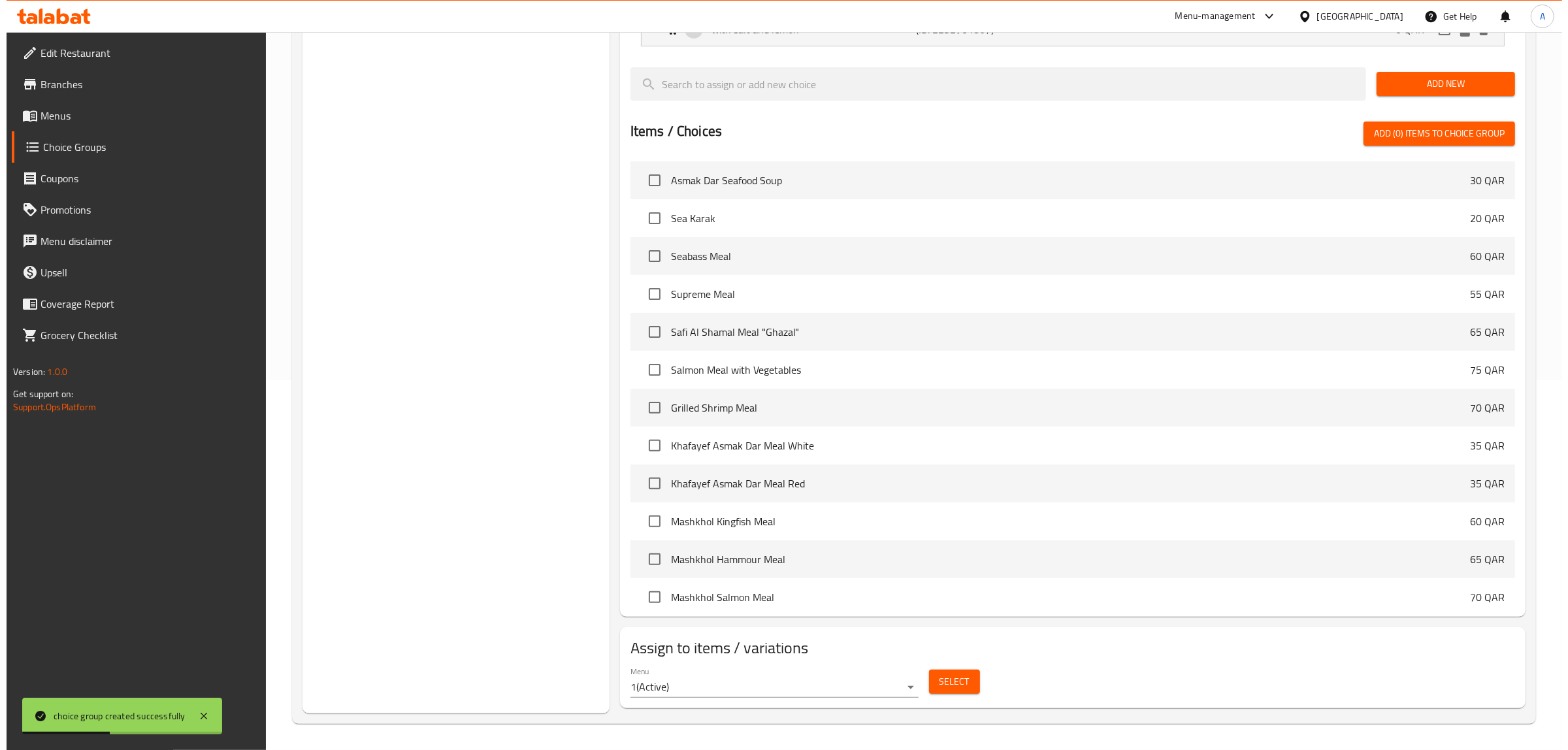
scroll to position [408, 0]
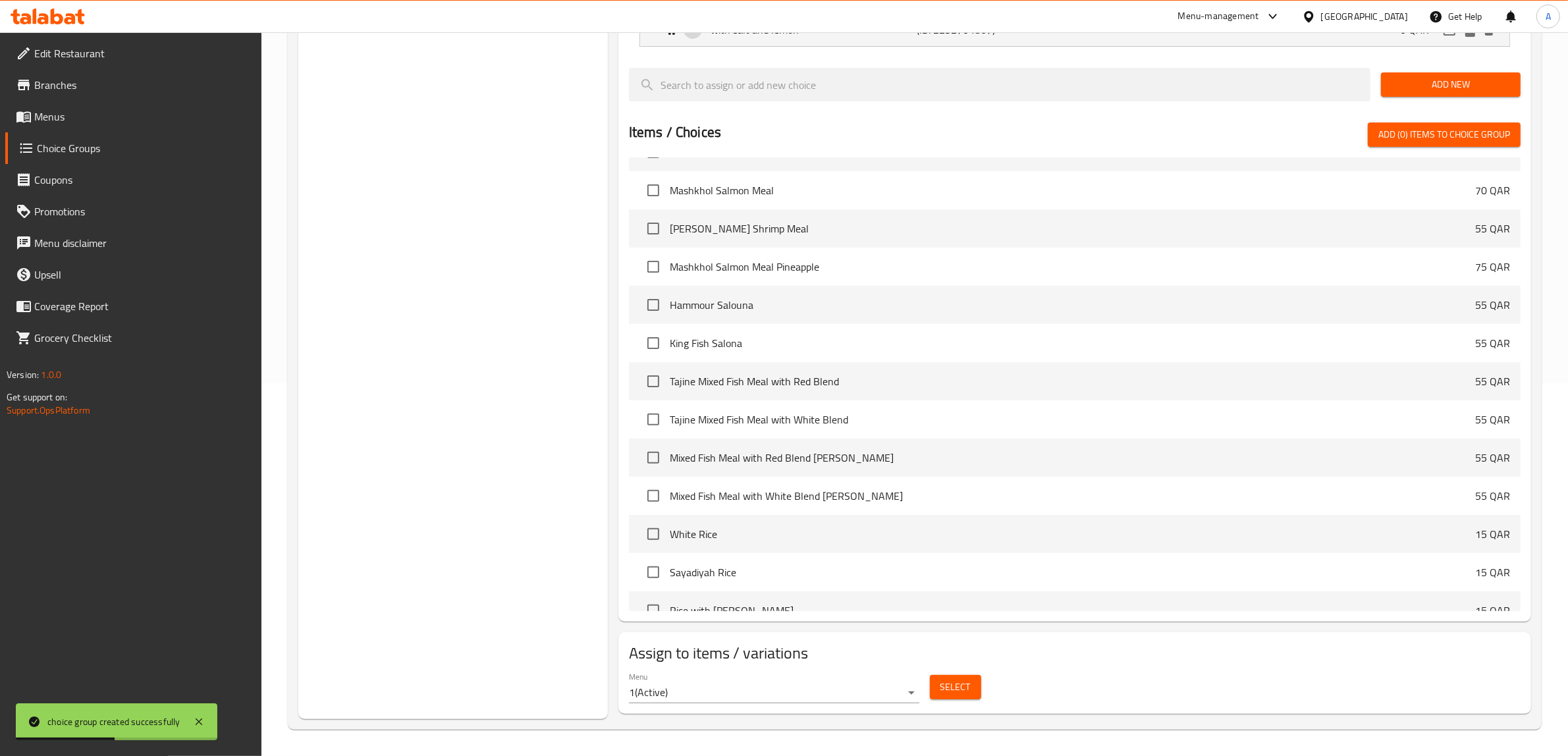
click at [950, 679] on span "Select" at bounding box center [956, 687] width 30 height 17
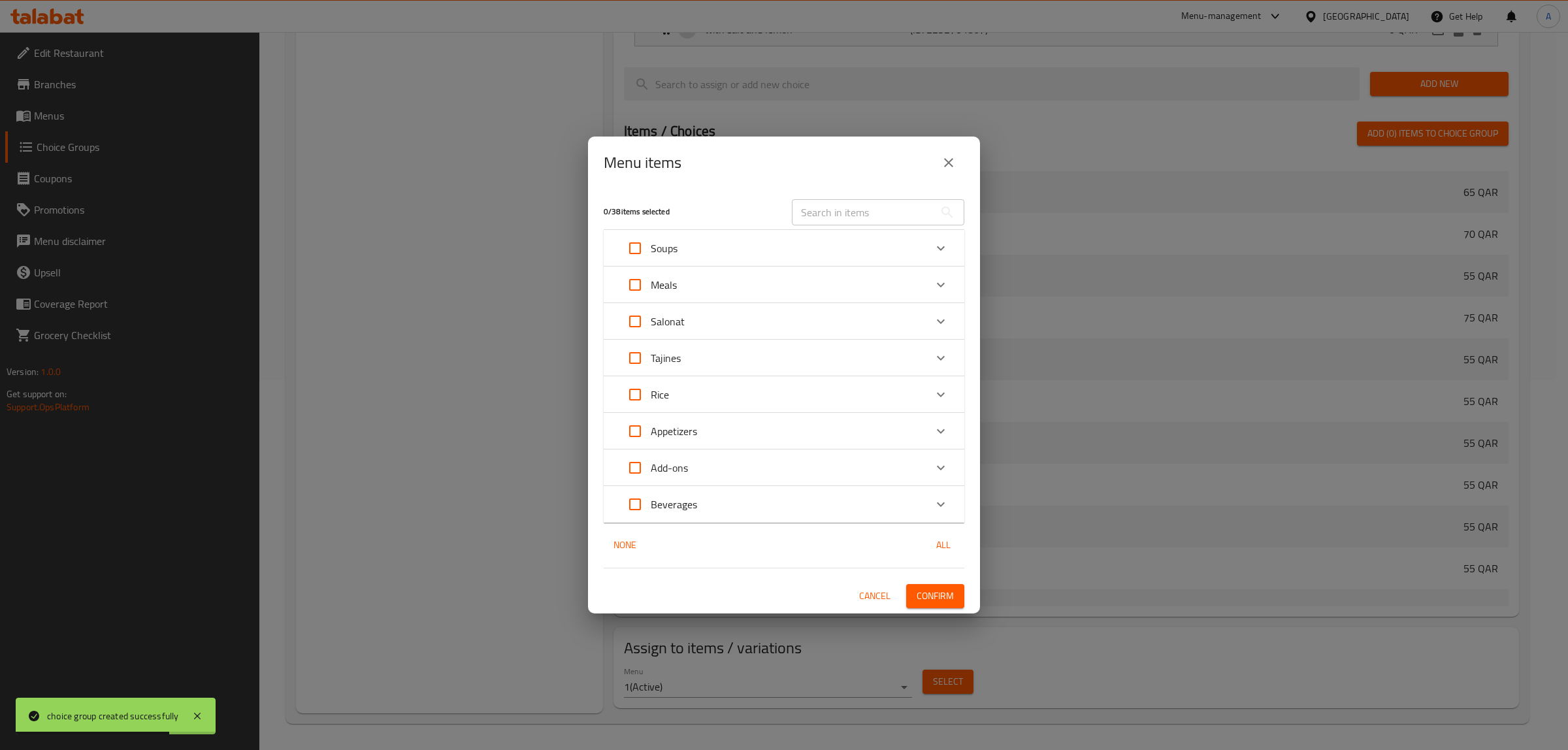
drag, startPoint x: 633, startPoint y: 163, endPoint x: 650, endPoint y: 173, distance: 19.7
click at [633, 163] on h2 "Menu items" at bounding box center [642, 162] width 78 height 21
click at [686, 283] on div "Meals" at bounding box center [772, 285] width 306 height 32
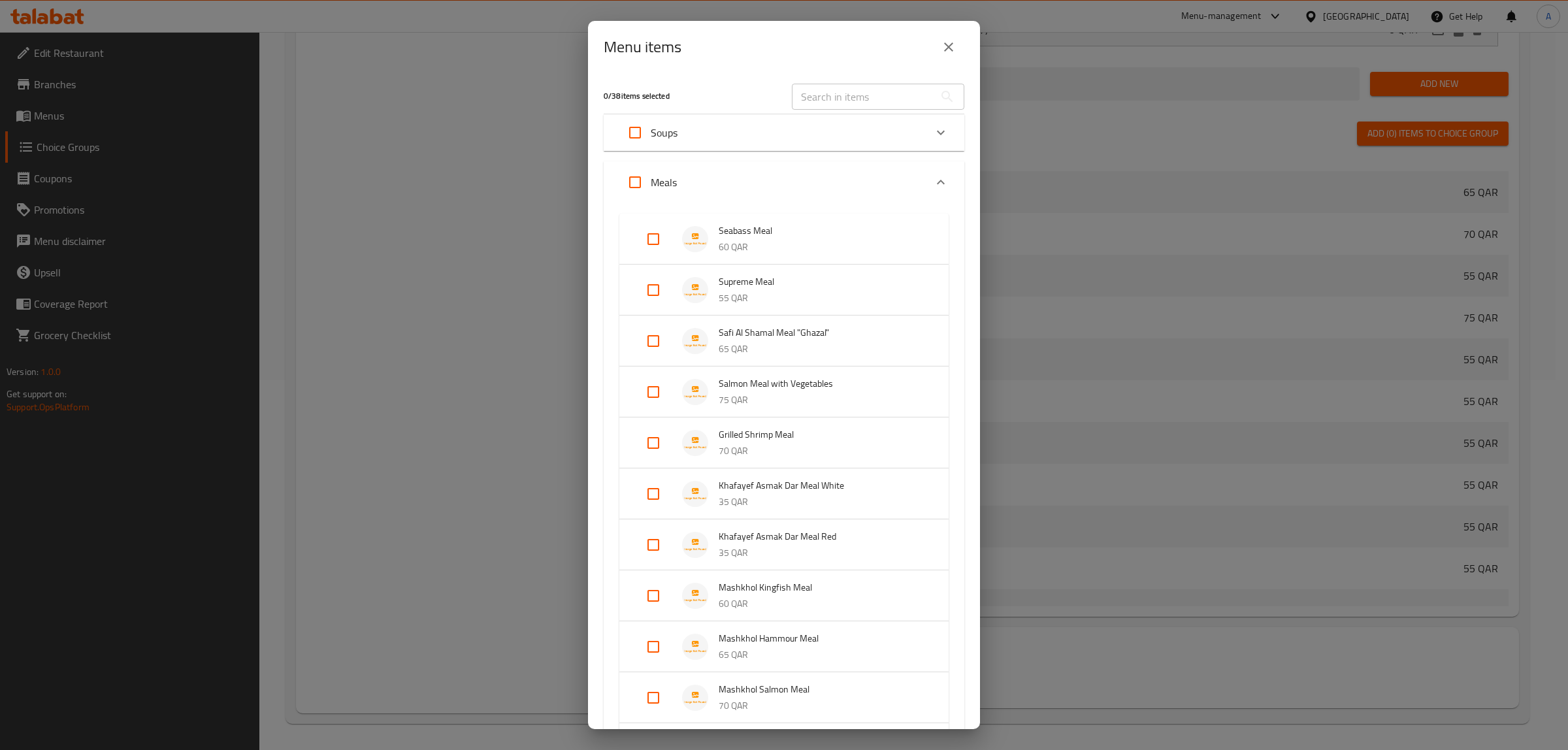
click at [655, 240] on input "Expand" at bounding box center [653, 239] width 32 height 32
checkbox input "true"
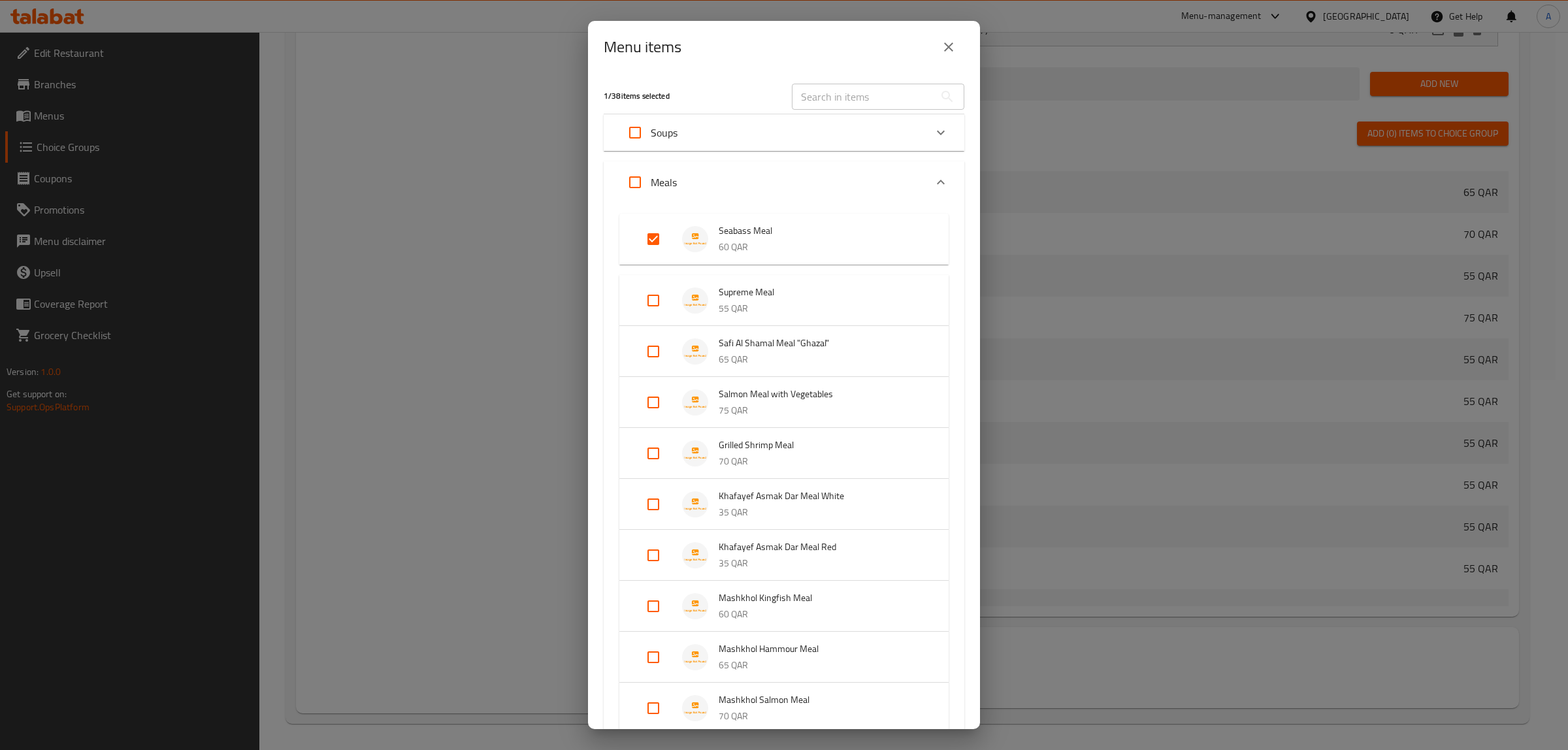
click at [658, 305] on input "Expand" at bounding box center [653, 300] width 32 height 32
checkbox input "true"
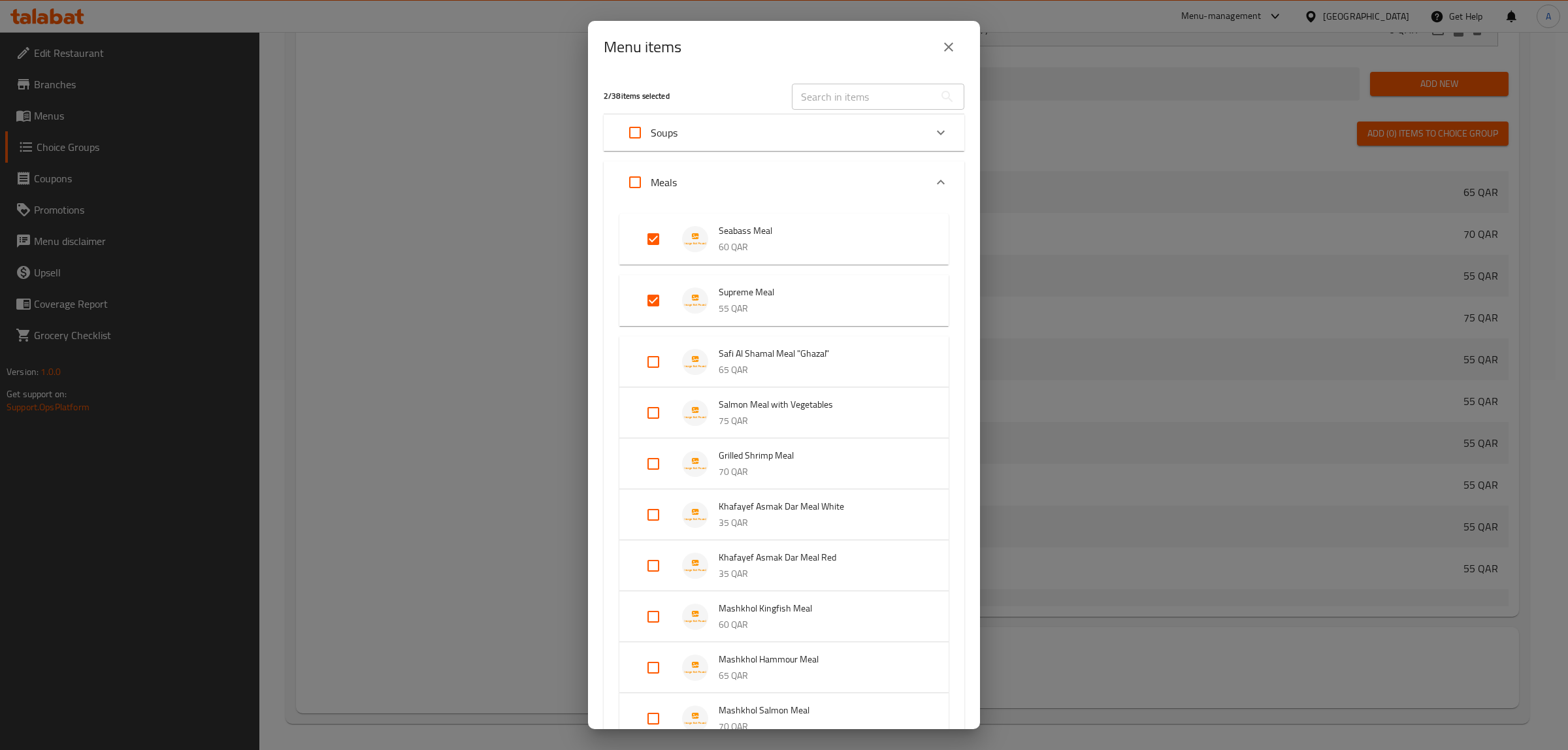
click at [776, 50] on div "Menu items" at bounding box center [784, 47] width 361 height 32
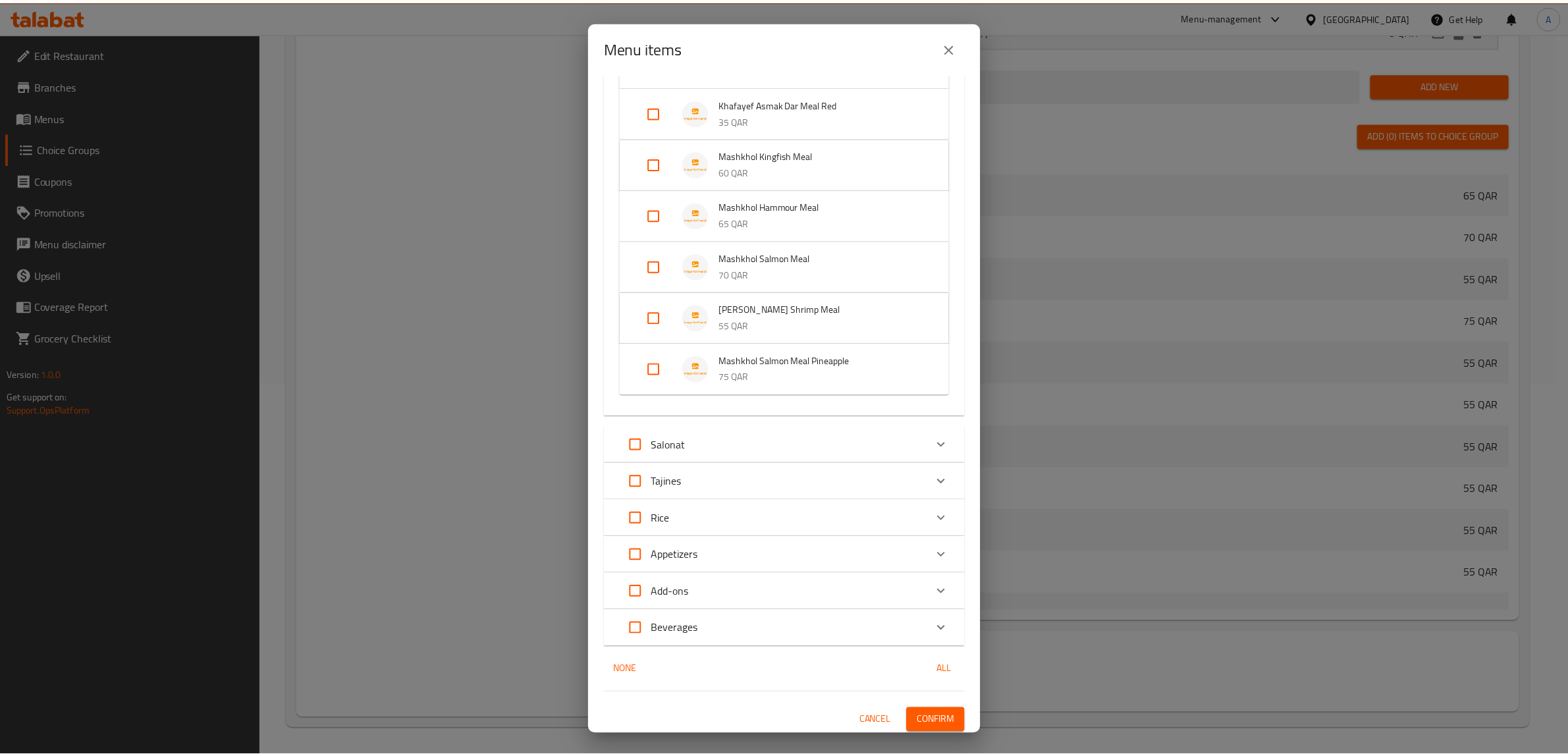
scroll to position [461, 0]
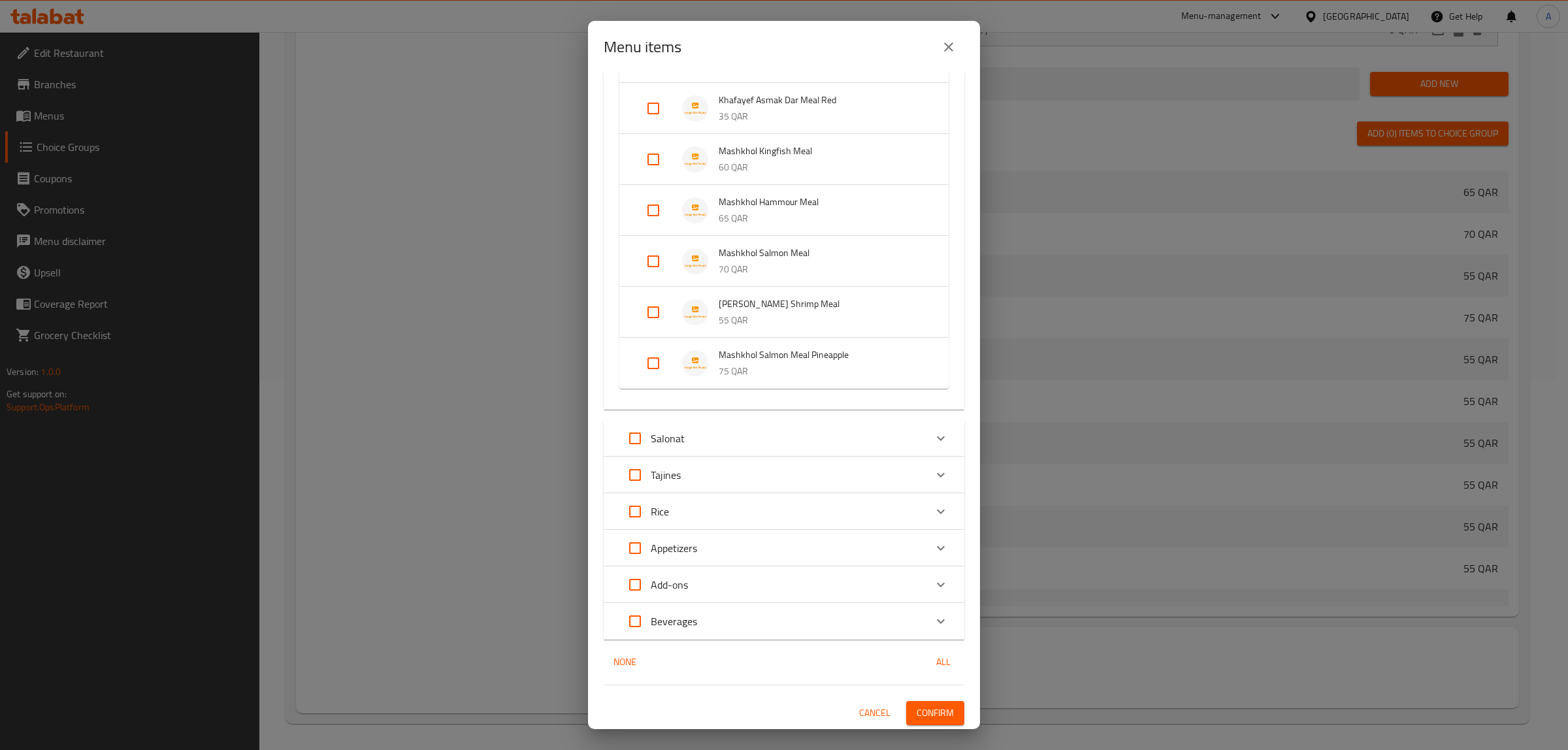
click at [918, 709] on span "Confirm" at bounding box center [934, 713] width 37 height 17
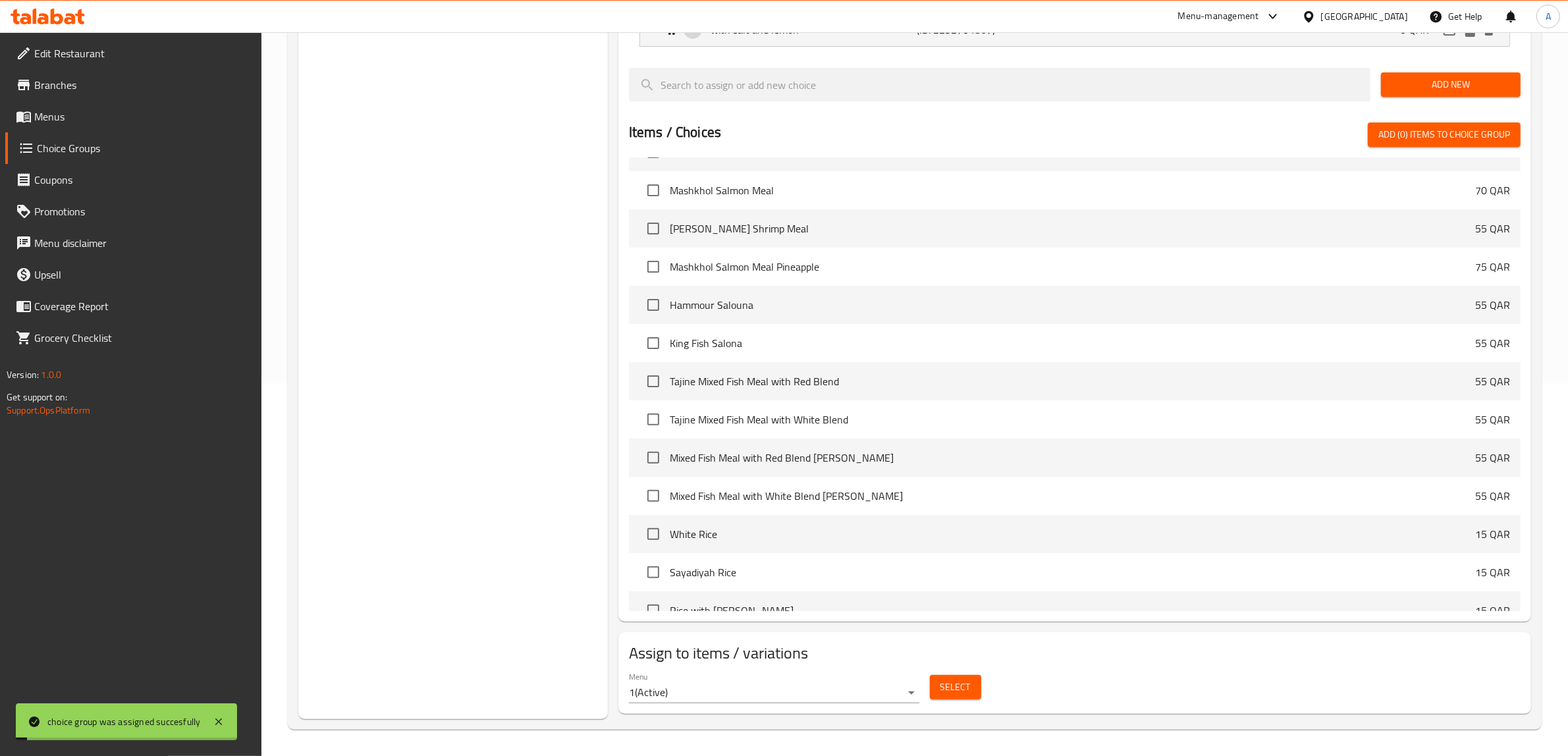
click at [430, 367] on div "Choice Groups Your Choice Of: 3" at bounding box center [454, 248] width 310 height 942
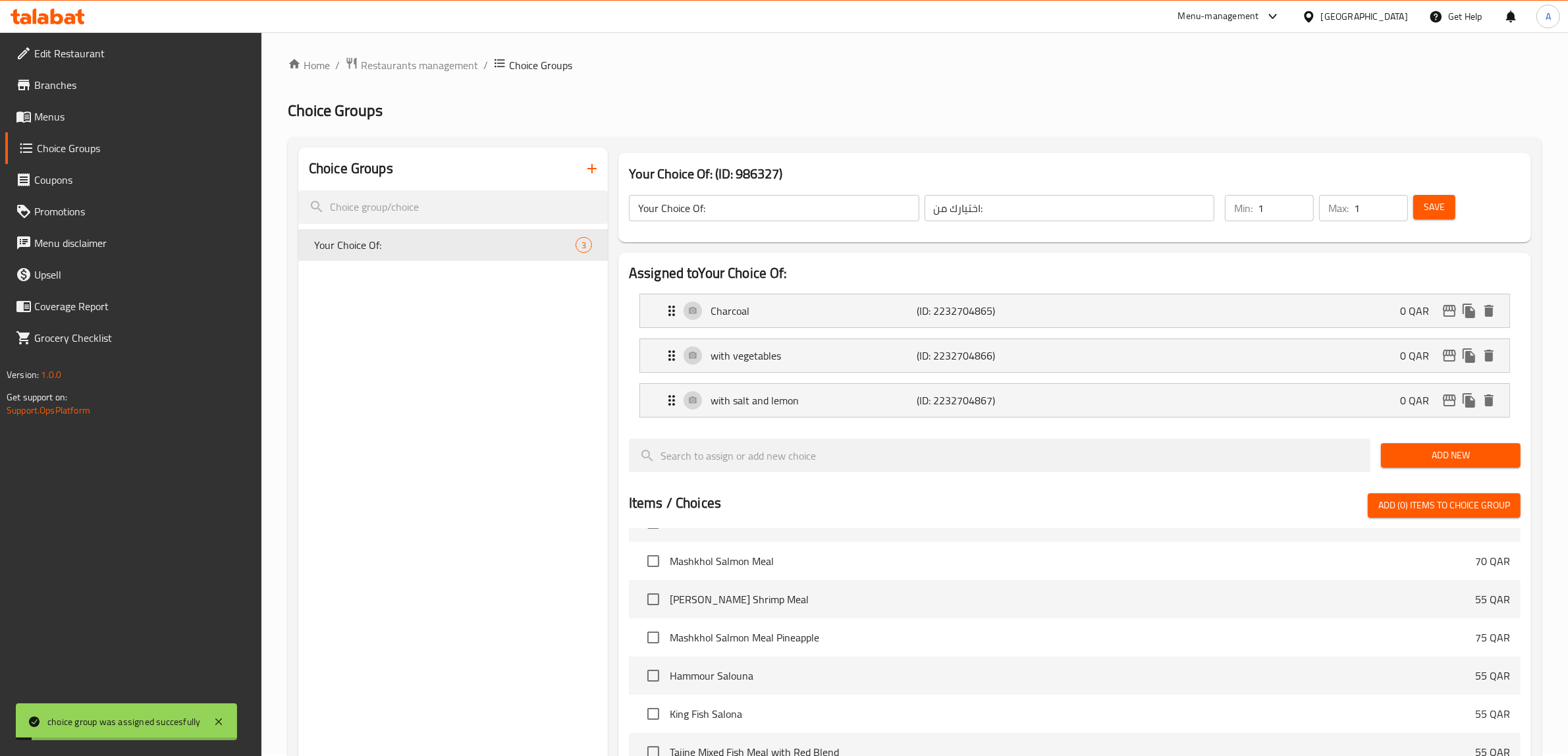
scroll to position [0, 0]
click at [599, 172] on icon "button" at bounding box center [592, 171] width 16 height 16
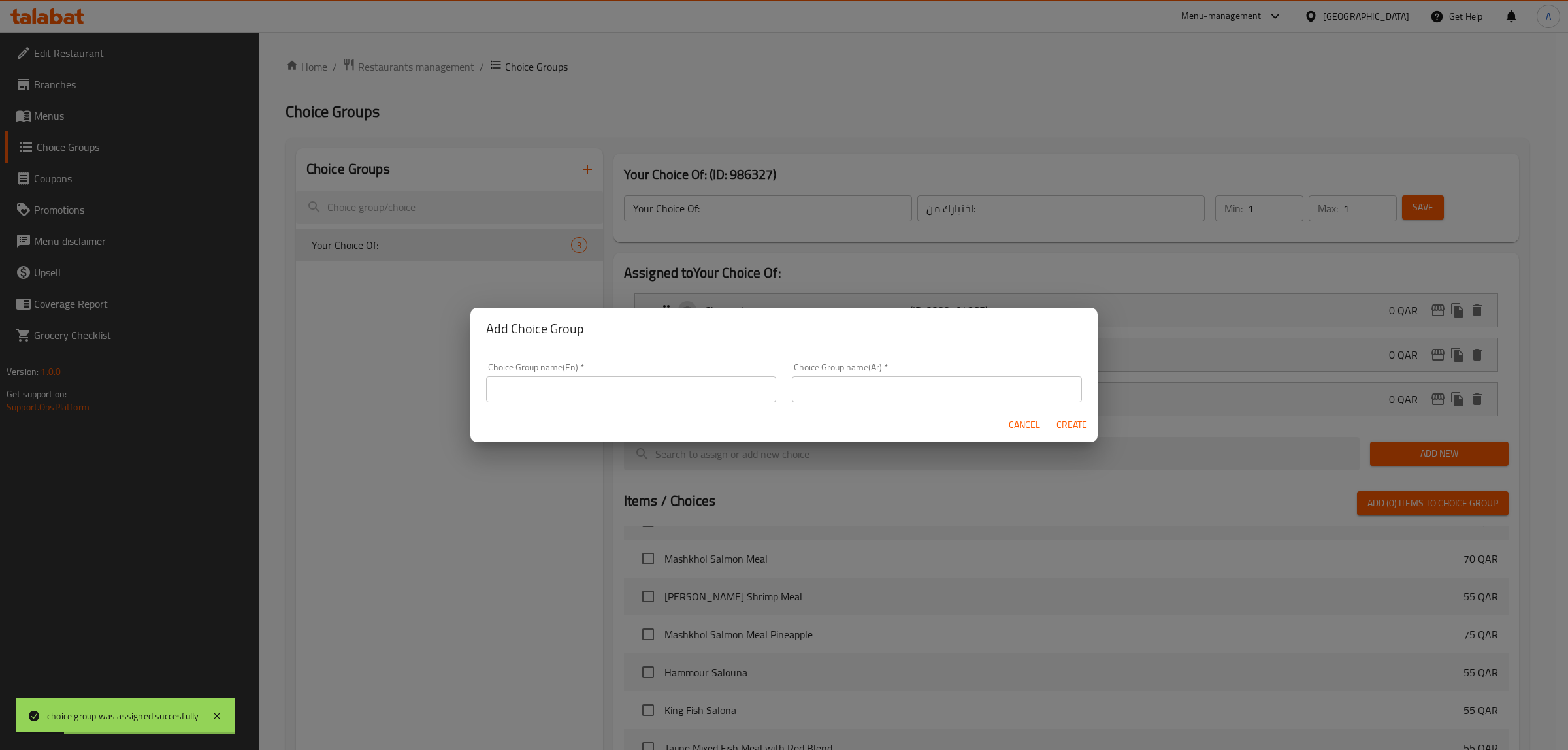
drag, startPoint x: 625, startPoint y: 384, endPoint x: 629, endPoint y: 403, distance: 19.4
click at [625, 384] on input "text" at bounding box center [631, 389] width 290 height 26
type input "Your Choice Of:"
click at [828, 396] on input "text" at bounding box center [937, 389] width 290 height 26
type input "اختيارك من:"
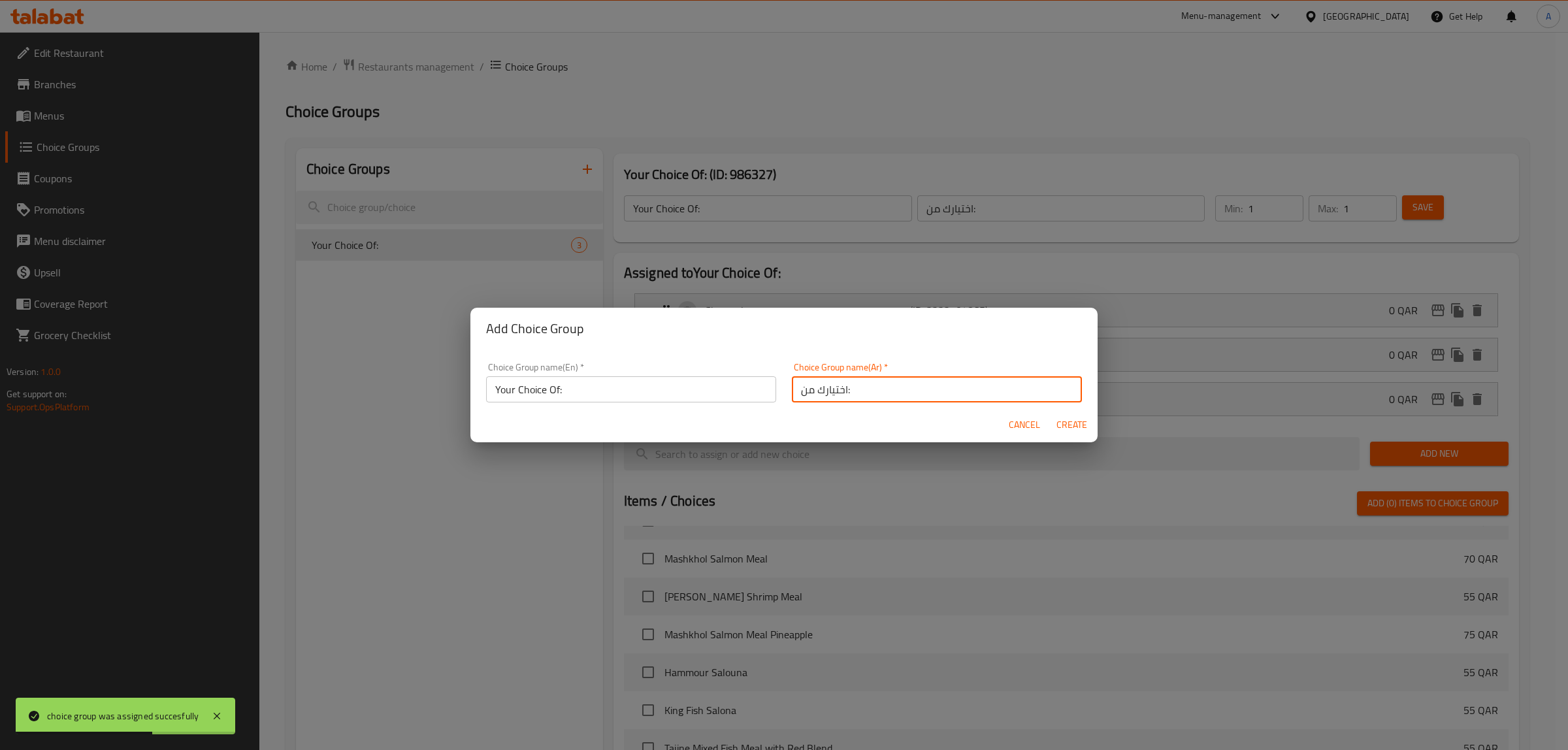
click at [1068, 433] on button "Create" at bounding box center [1071, 425] width 42 height 24
type input "Your Choice Of:"
type input "اختيارك من:"
type input "0"
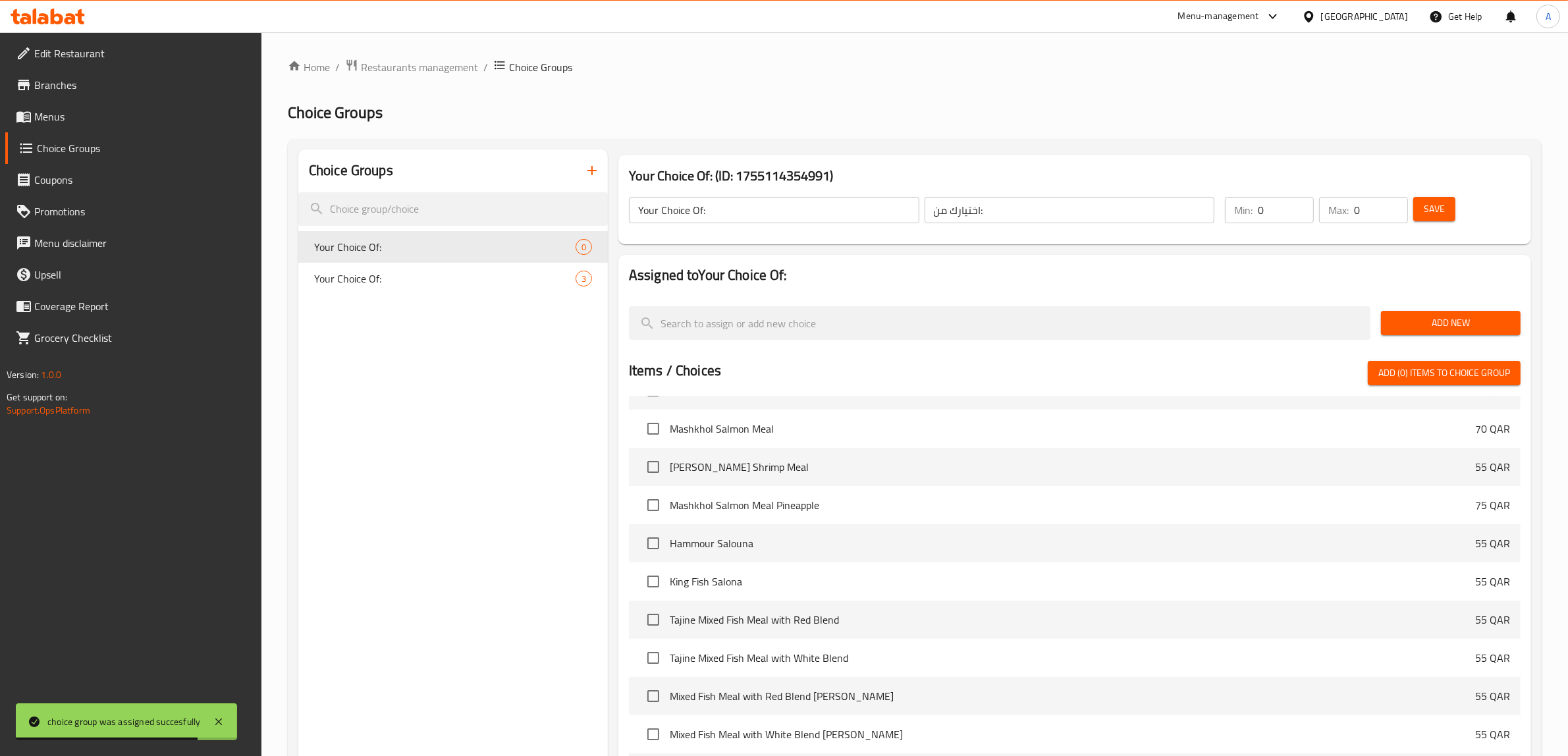
click at [1292, 207] on input "0" at bounding box center [1286, 210] width 56 height 26
type input "1"
click at [1303, 208] on input "1" at bounding box center [1286, 210] width 56 height 26
type input "1"
click at [1389, 205] on input "1" at bounding box center [1381, 210] width 54 height 26
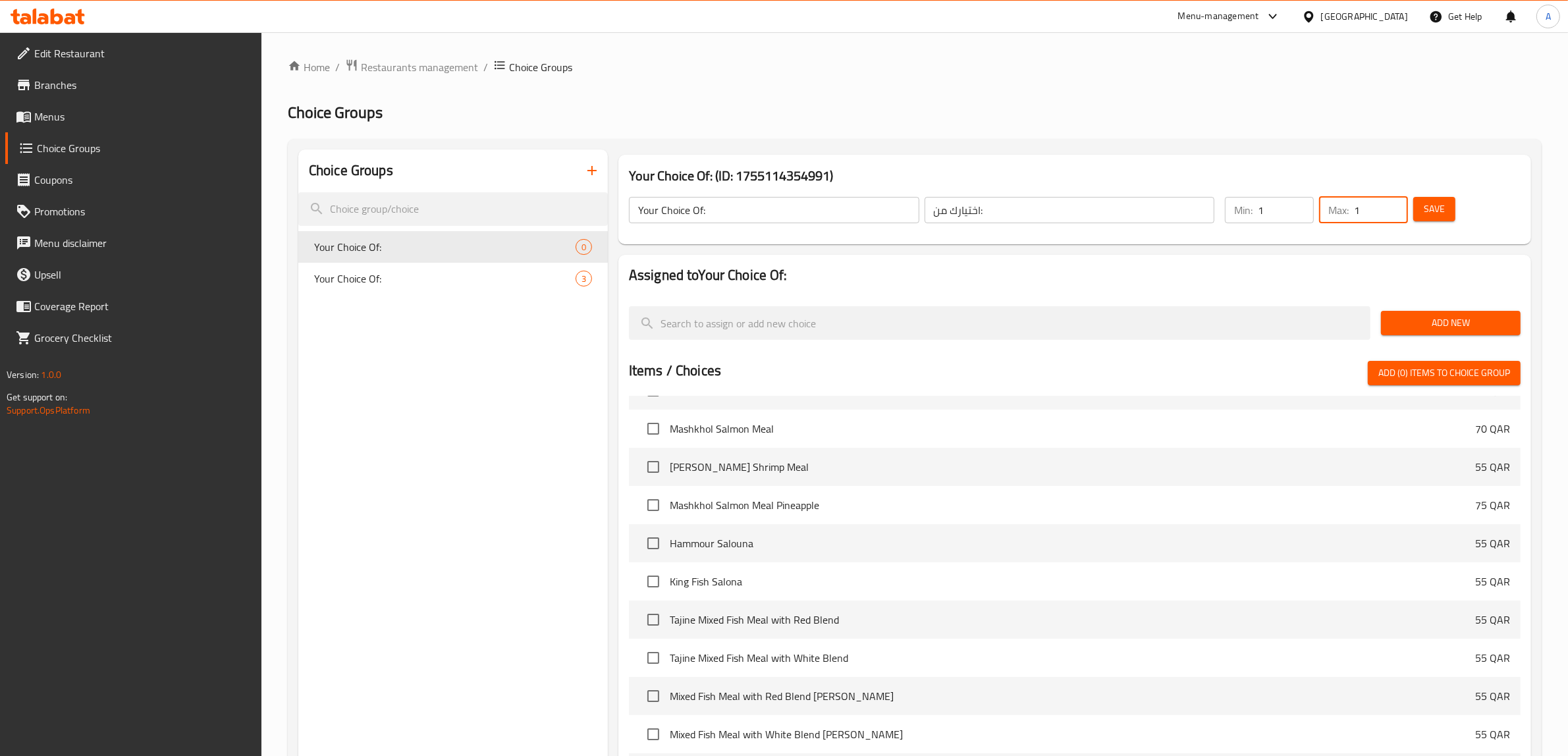
click at [1435, 318] on span "Add New" at bounding box center [1450, 322] width 118 height 17
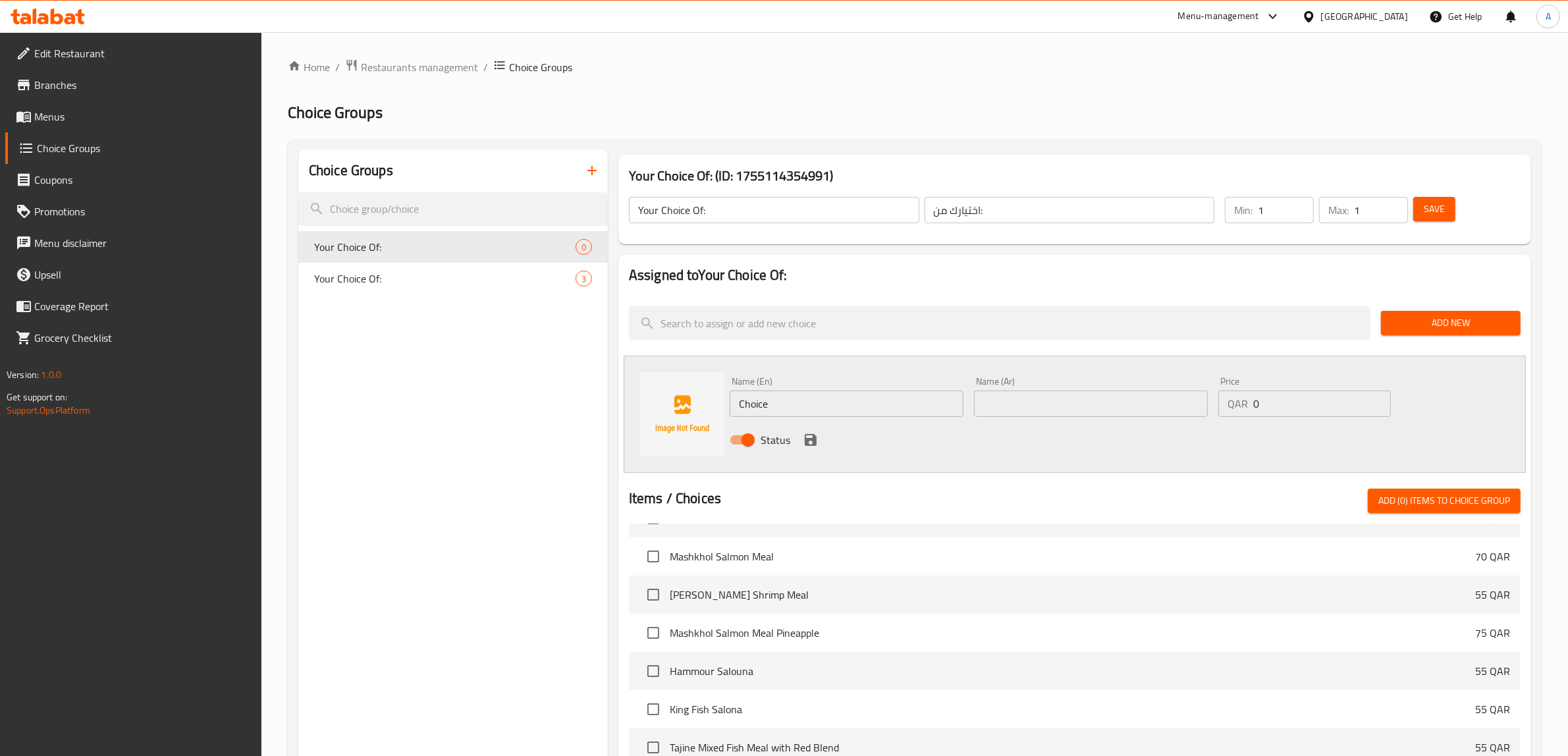
click at [878, 406] on input "Choice" at bounding box center [847, 403] width 234 height 26
type input "White"
click at [1064, 406] on input "text" at bounding box center [1091, 403] width 234 height 26
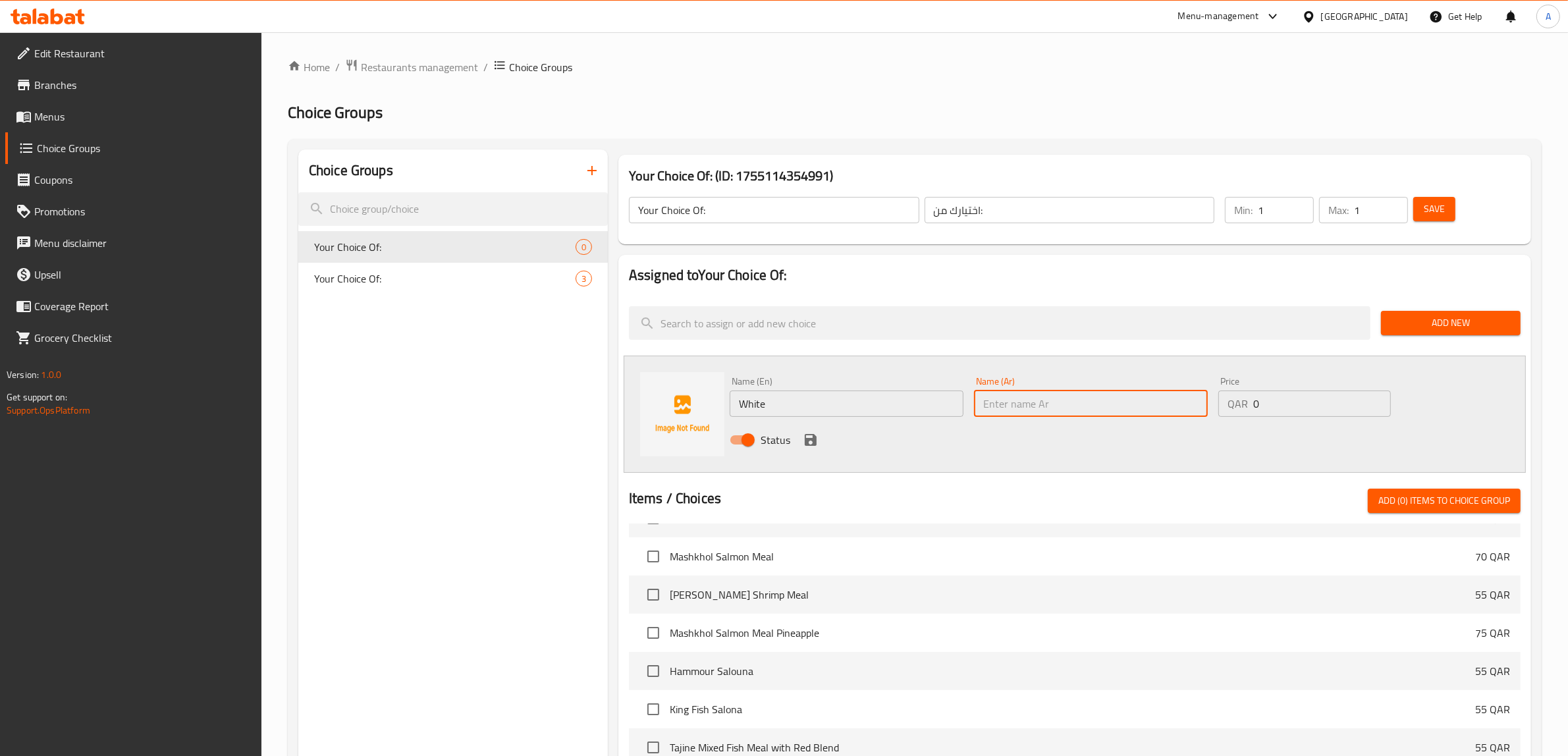
paste input "أبيض"
type input "أبيض"
click at [807, 436] on icon "save" at bounding box center [811, 440] width 16 height 16
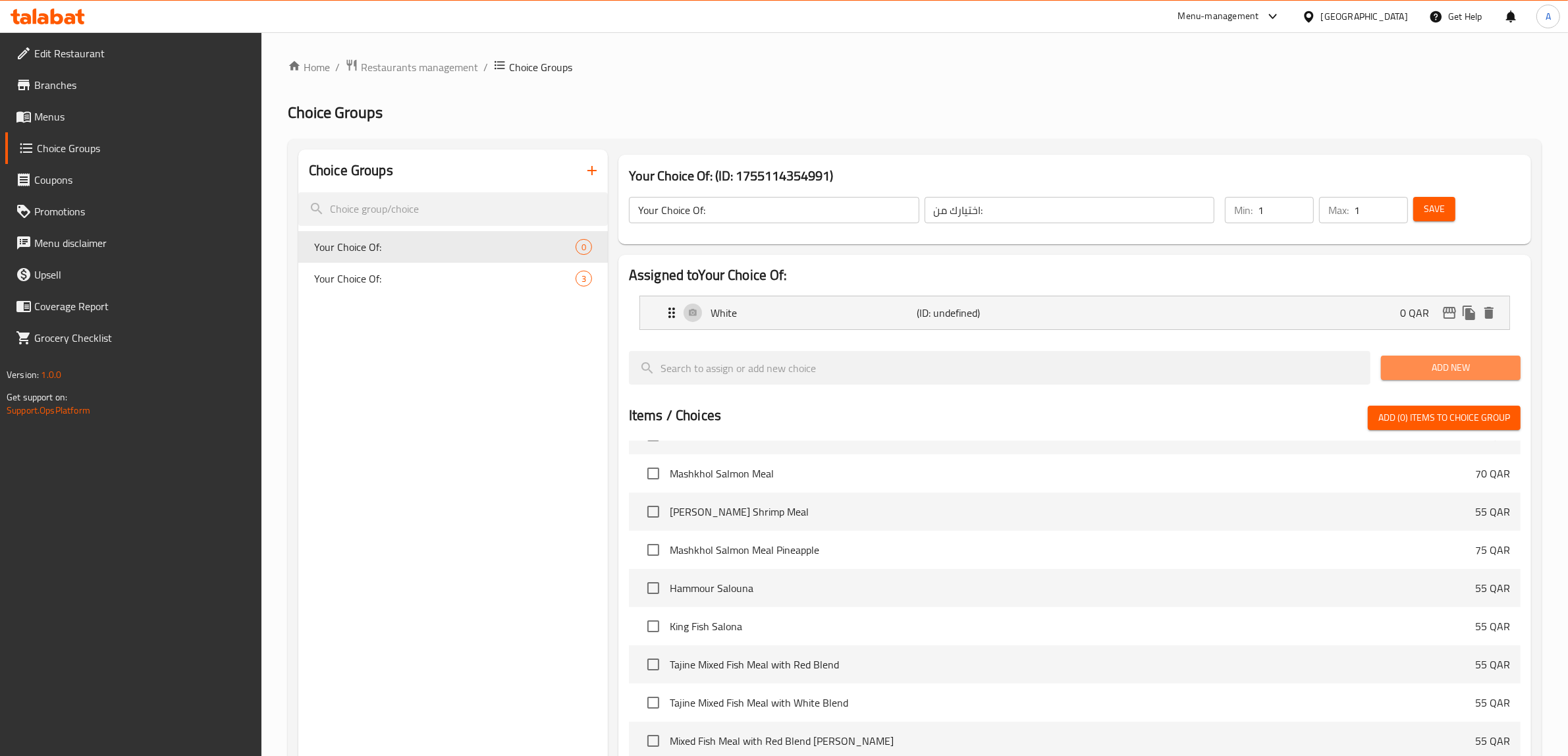
click at [1414, 367] on span "Add New" at bounding box center [1450, 368] width 118 height 17
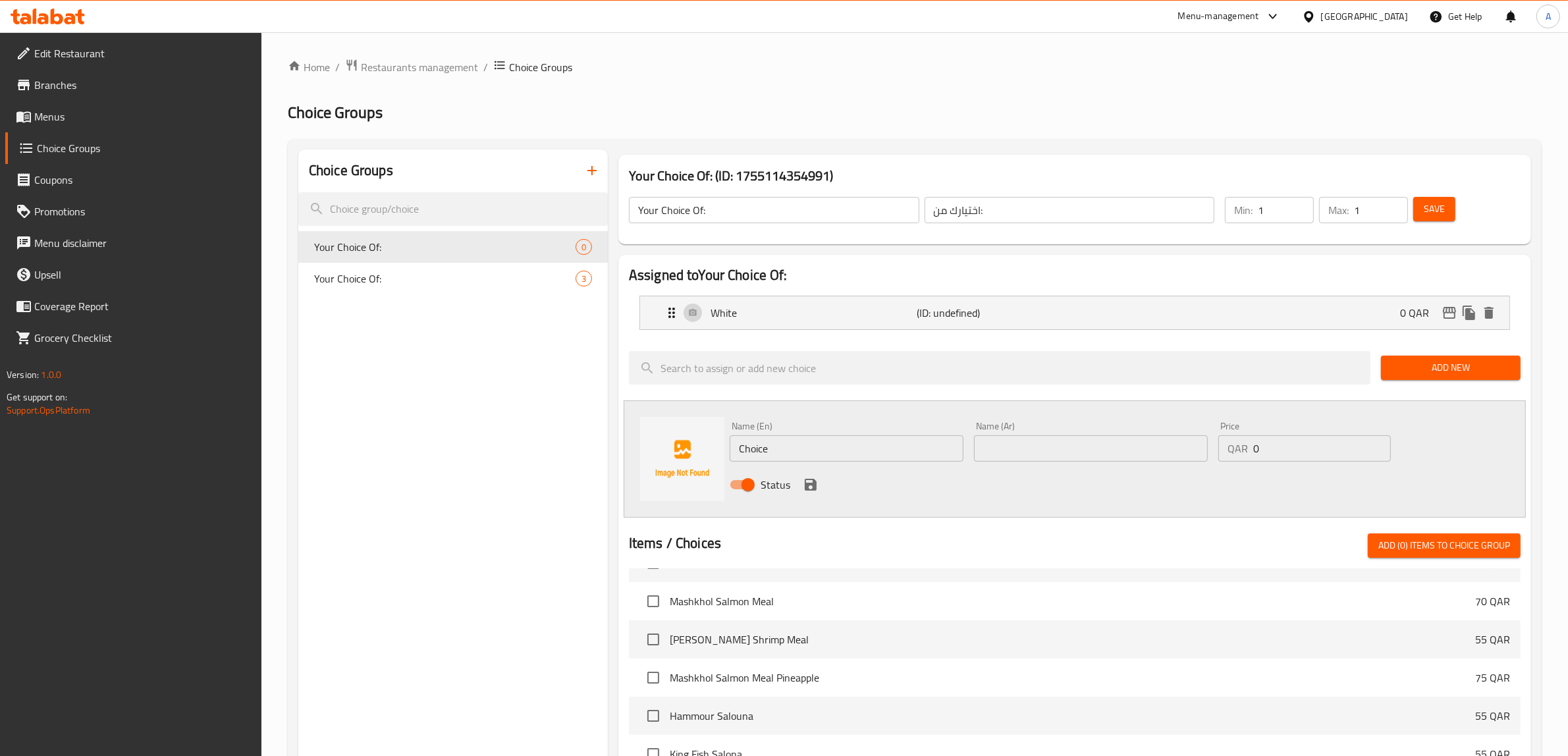
click at [825, 451] on input "Choice" at bounding box center [847, 448] width 234 height 26
type input "Red"
drag, startPoint x: 1022, startPoint y: 459, endPoint x: 1015, endPoint y: 457, distance: 7.3
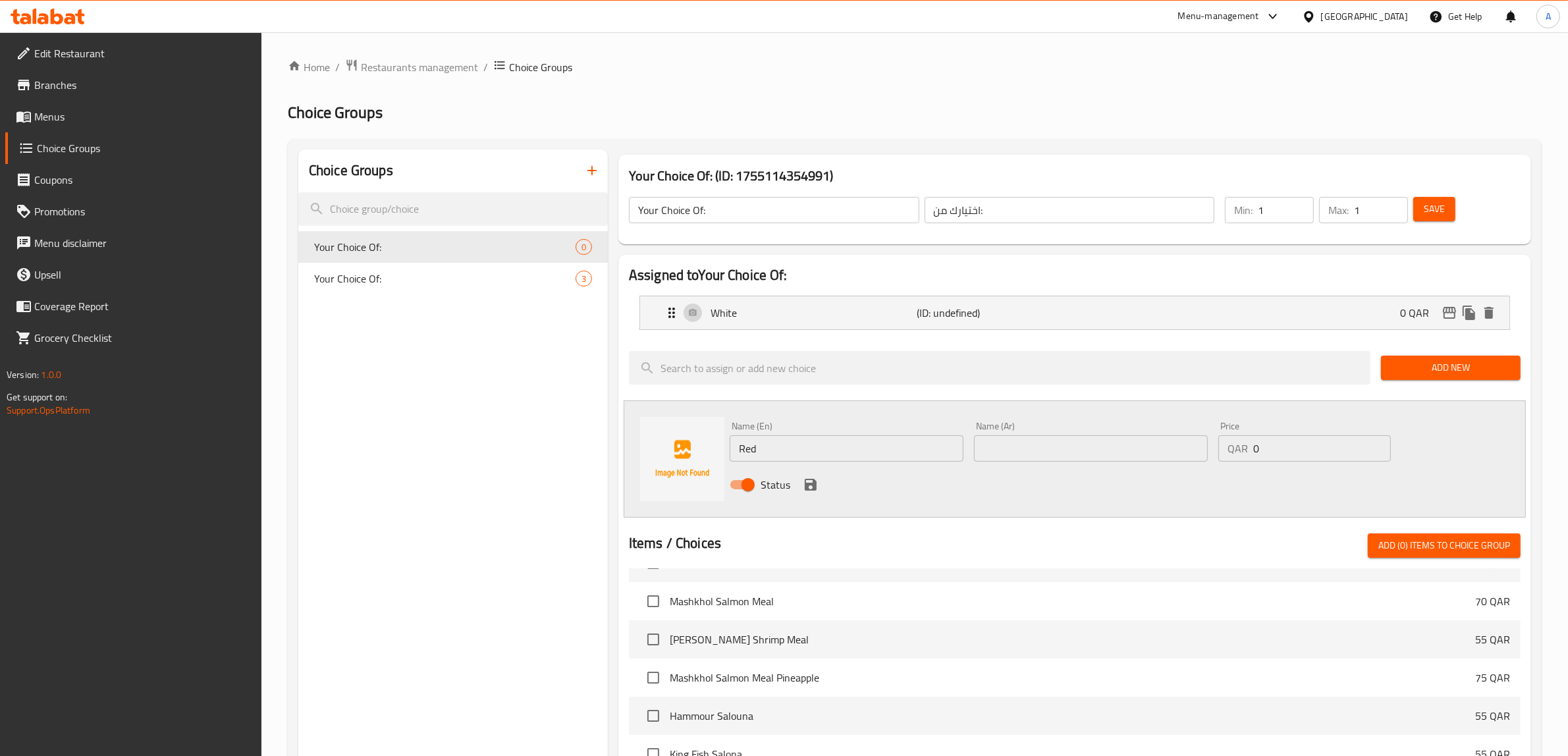
click at [1022, 459] on input "text" at bounding box center [1091, 448] width 234 height 26
paste input "أحمر"
type input "أحمر"
click at [805, 482] on icon "save" at bounding box center [810, 484] width 12 height 12
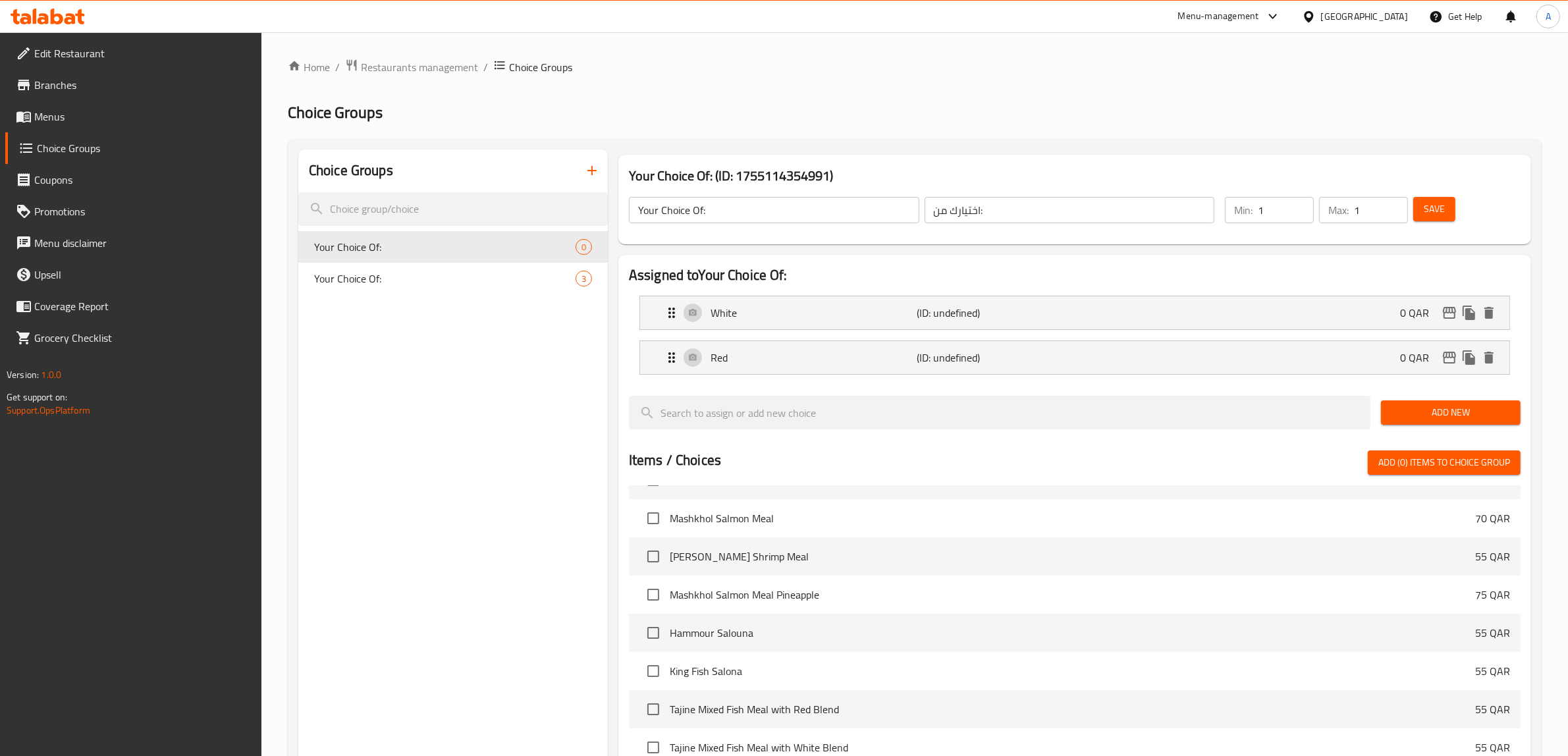
click at [1441, 206] on span "Save" at bounding box center [1435, 209] width 21 height 17
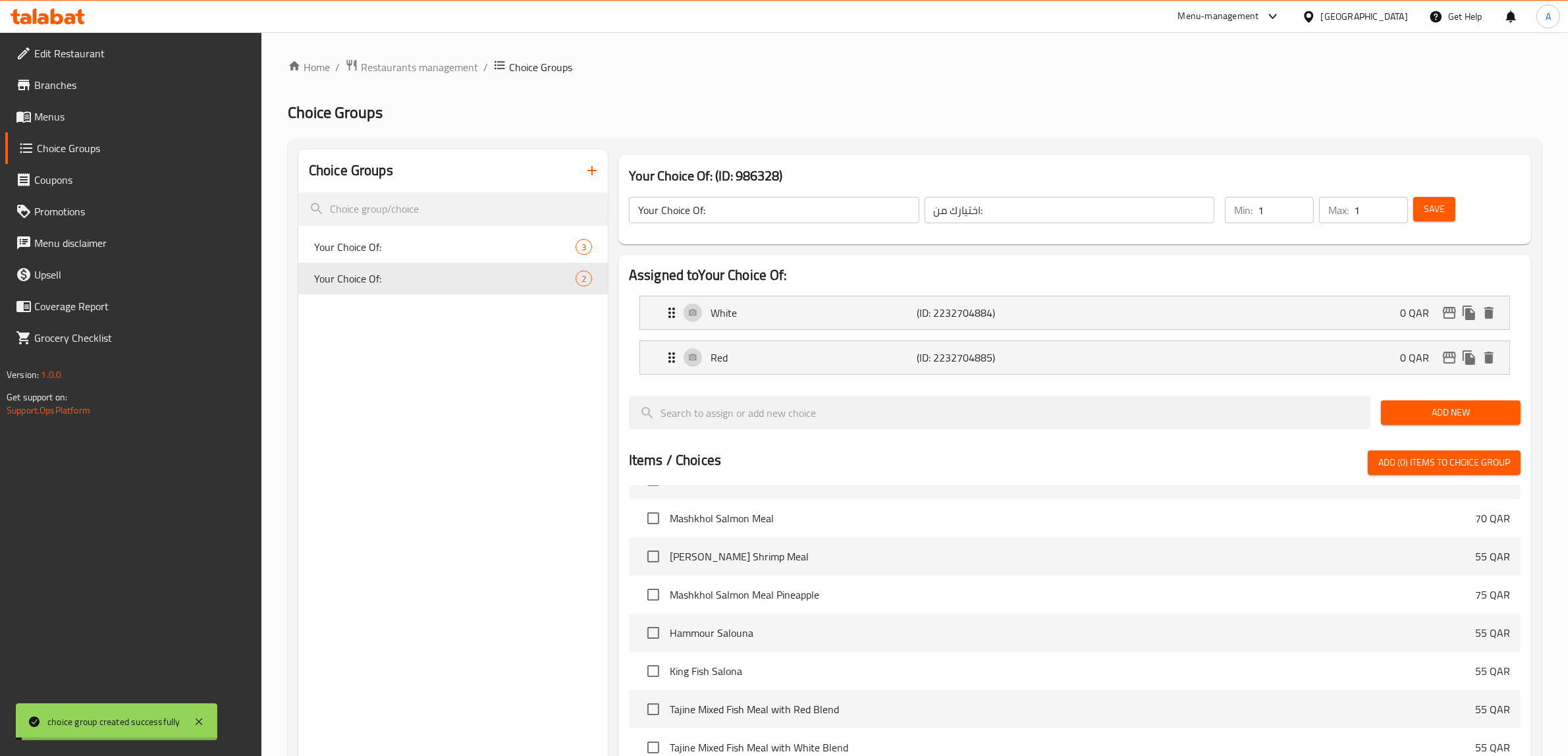
scroll to position [328, 0]
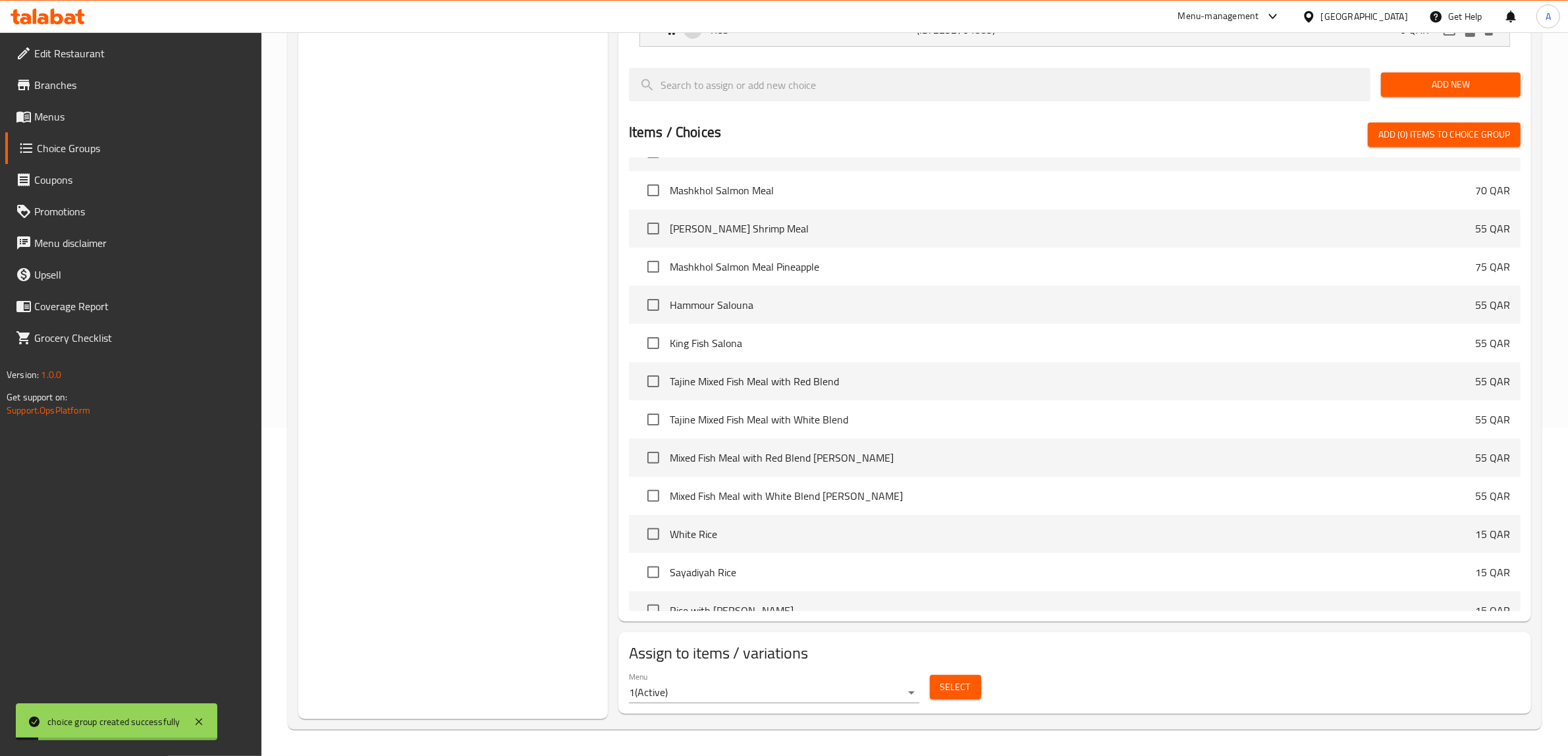
click at [957, 685] on span "Select" at bounding box center [956, 687] width 30 height 17
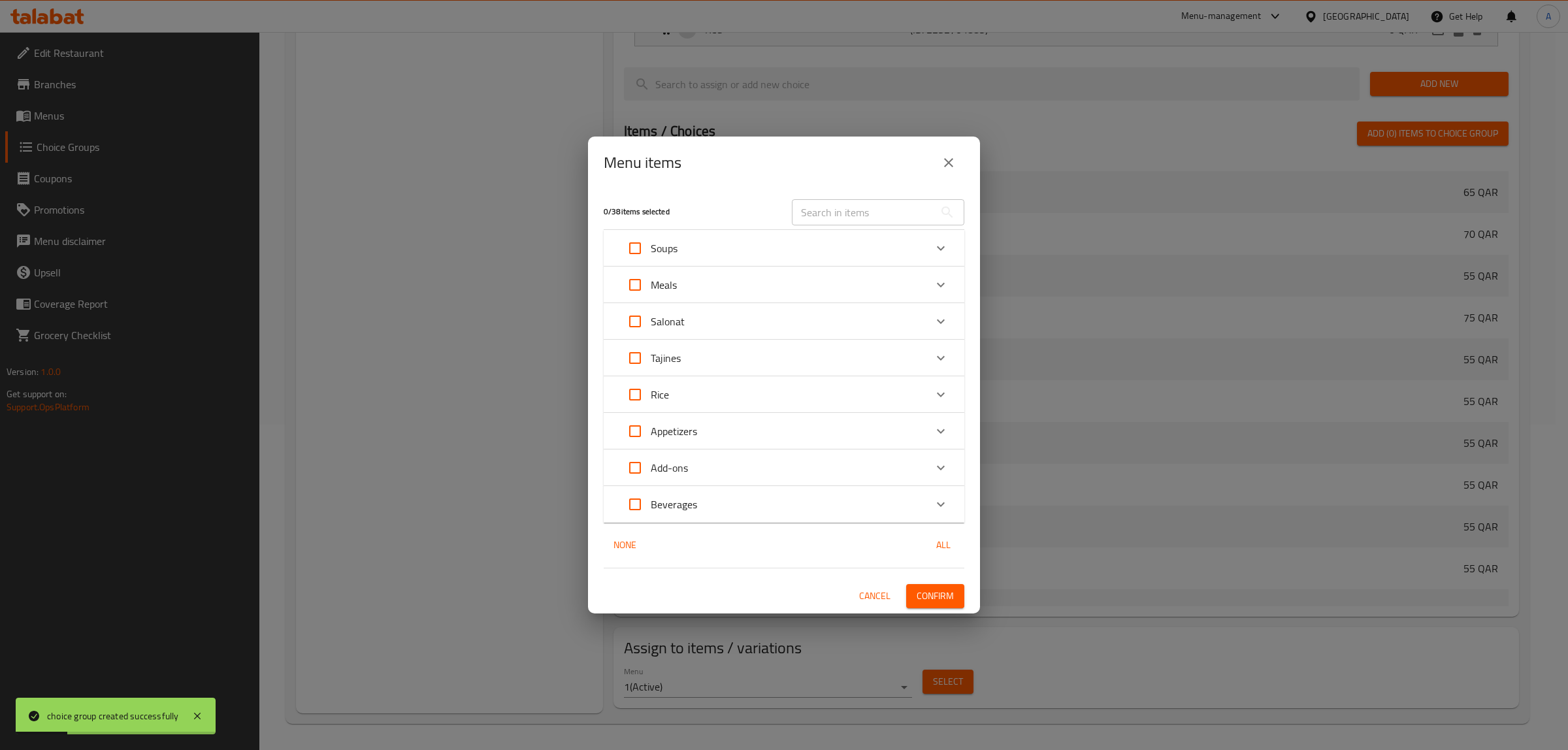
click at [634, 161] on h2 "Menu items" at bounding box center [642, 162] width 78 height 21
click at [827, 217] on input "text" at bounding box center [863, 212] width 143 height 26
paste input "Fish Salmon Gresh"
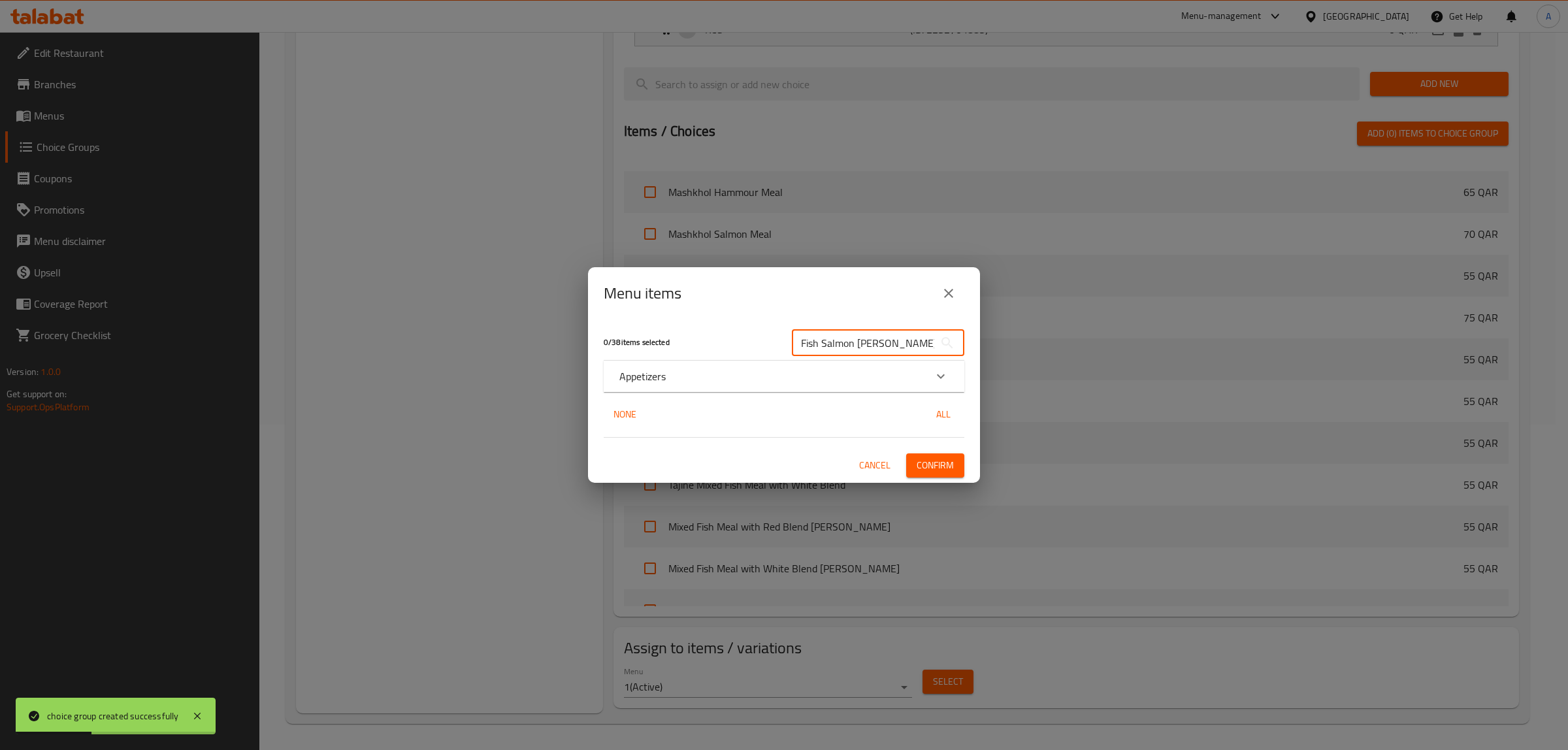
type input "Fish Salmon Gresh"
click at [679, 377] on div "Appetizers" at bounding box center [772, 377] width 306 height 16
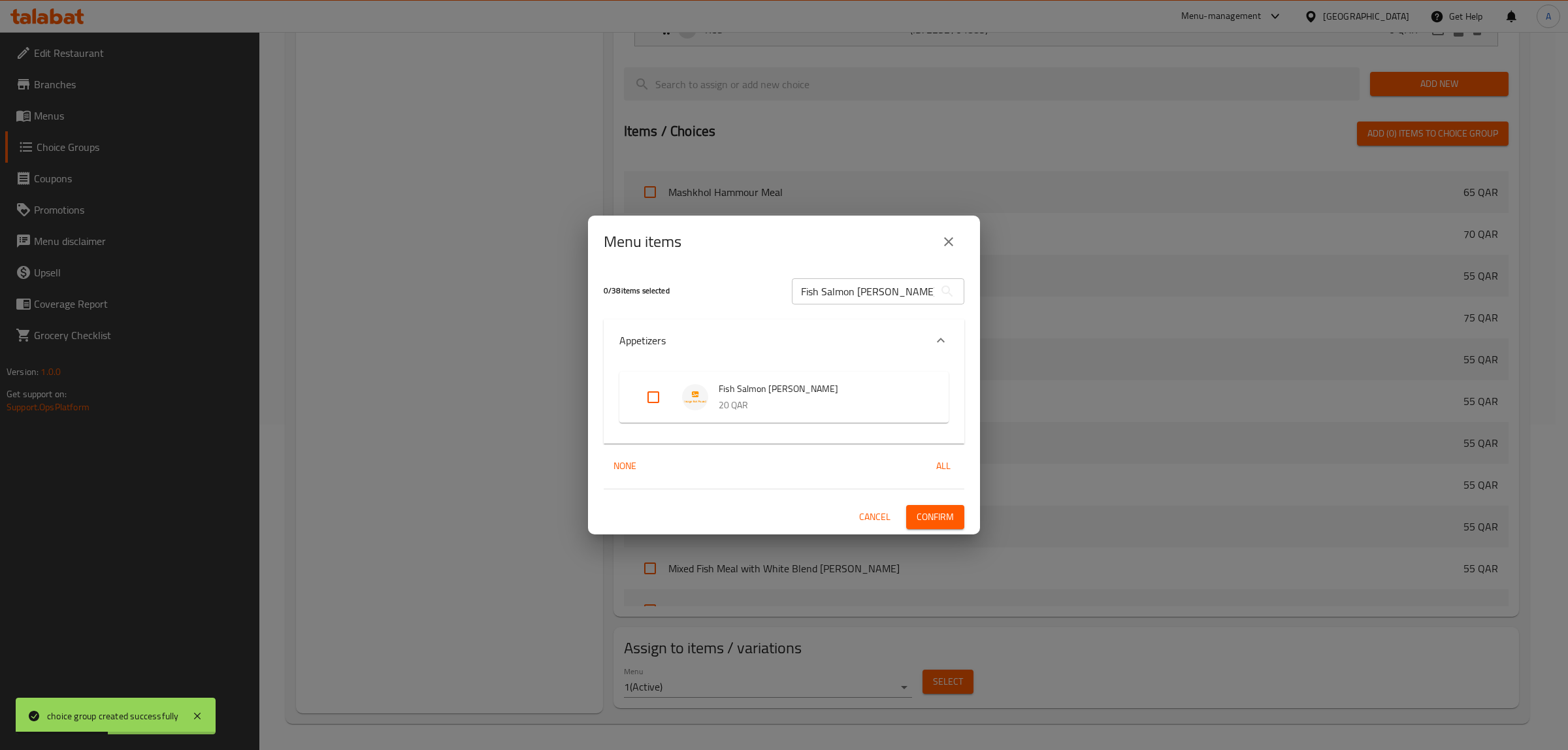
click at [663, 395] on input "Expand" at bounding box center [653, 397] width 32 height 32
checkbox input "true"
click at [923, 519] on span "Confirm" at bounding box center [934, 517] width 37 height 17
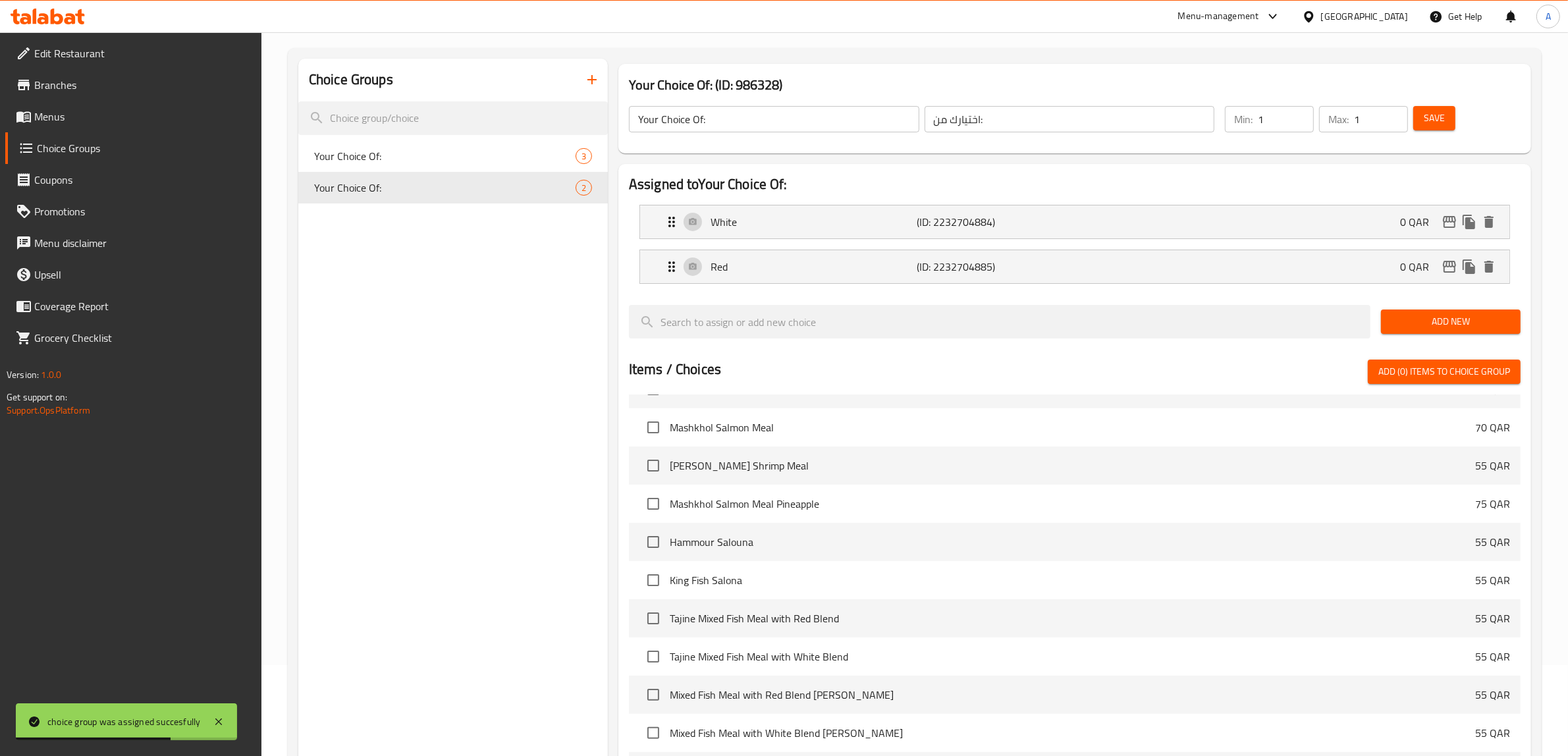
scroll to position [81, 0]
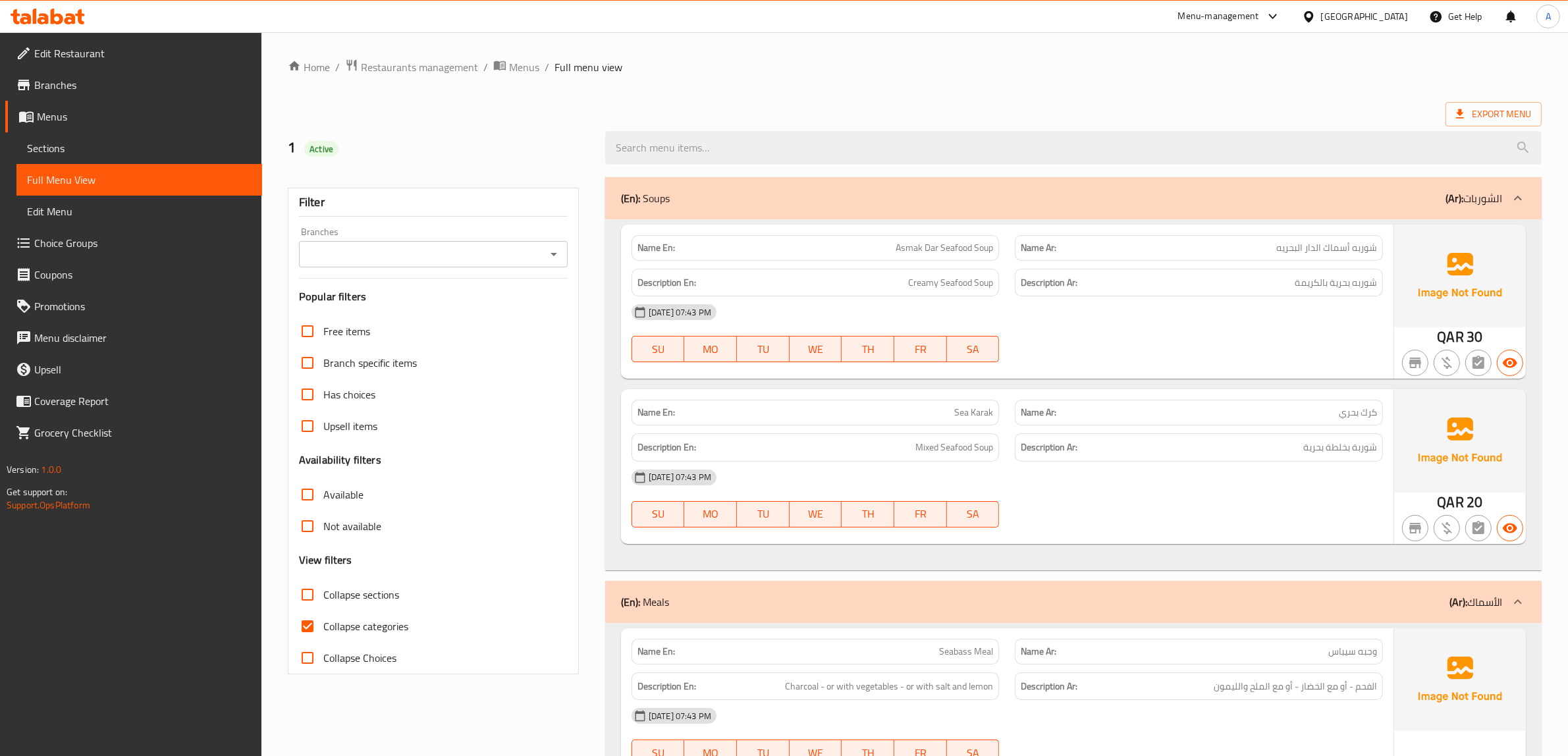
click at [349, 627] on span "Collapse categories" at bounding box center [365, 627] width 85 height 16
click at [323, 627] on input "Collapse categories" at bounding box center [307, 627] width 32 height 32
checkbox input "false"
click at [72, 150] on span "Sections" at bounding box center [139, 148] width 225 height 16
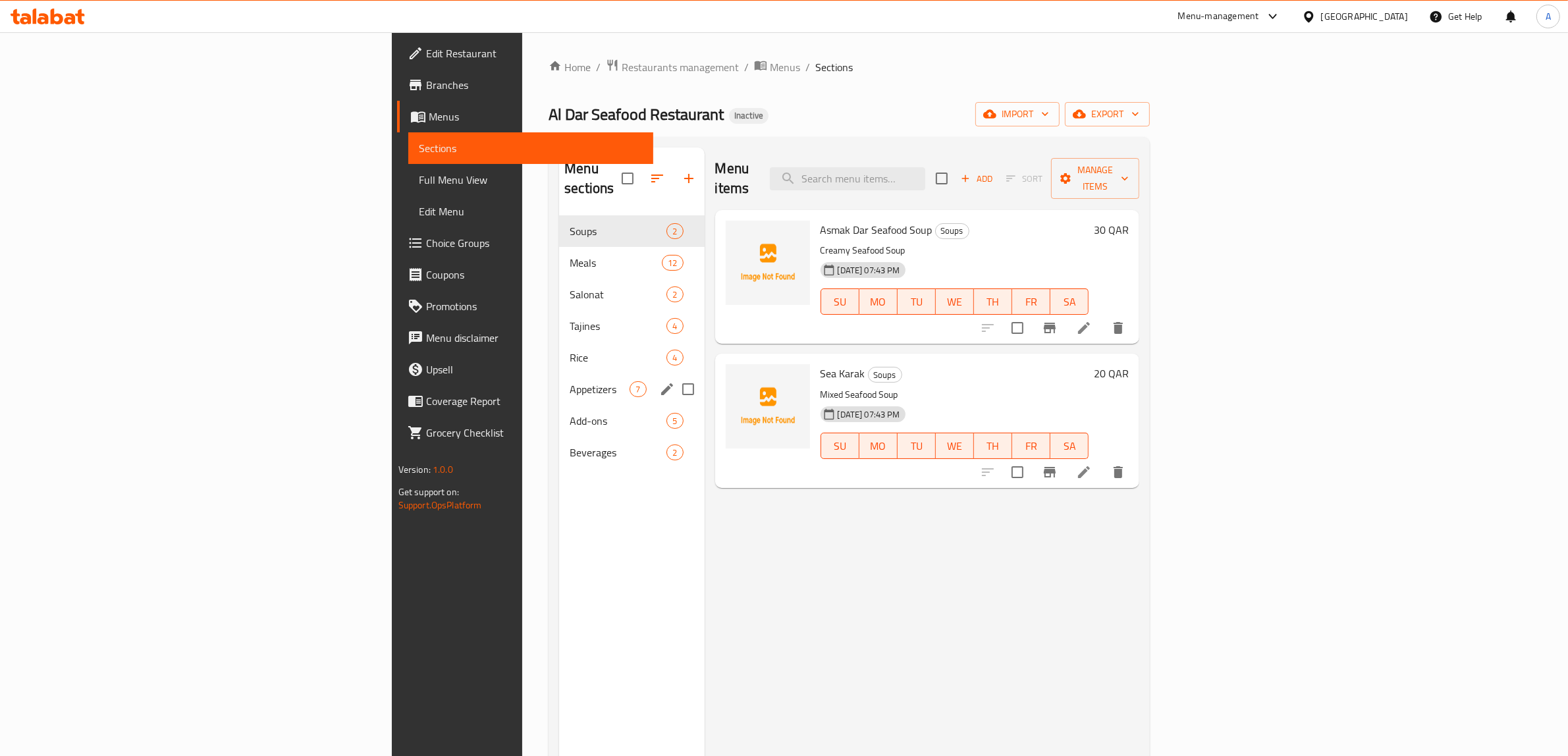
click at [559, 377] on div "Appetizers 7" at bounding box center [631, 389] width 145 height 32
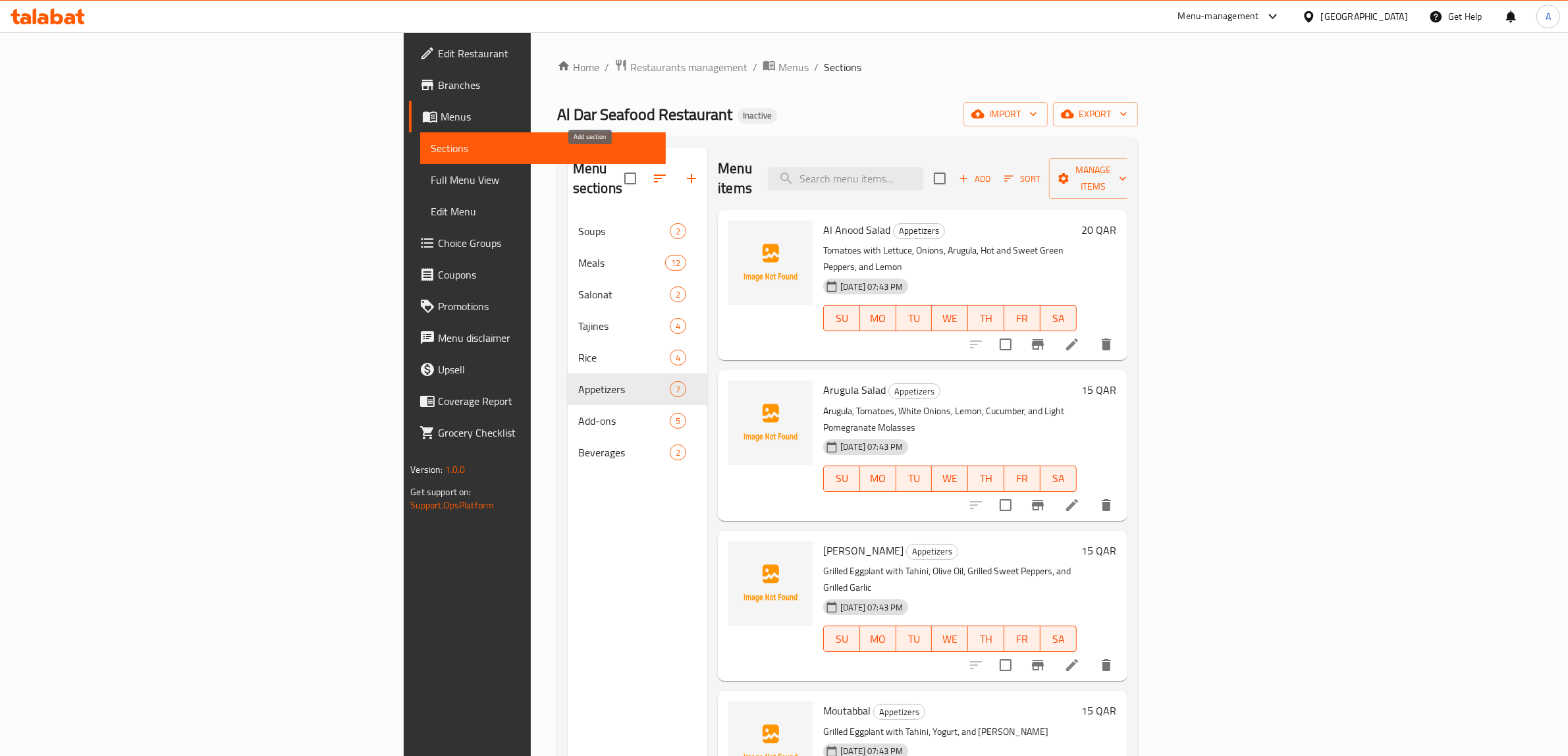
click at [676, 166] on button "button" at bounding box center [692, 179] width 32 height 32
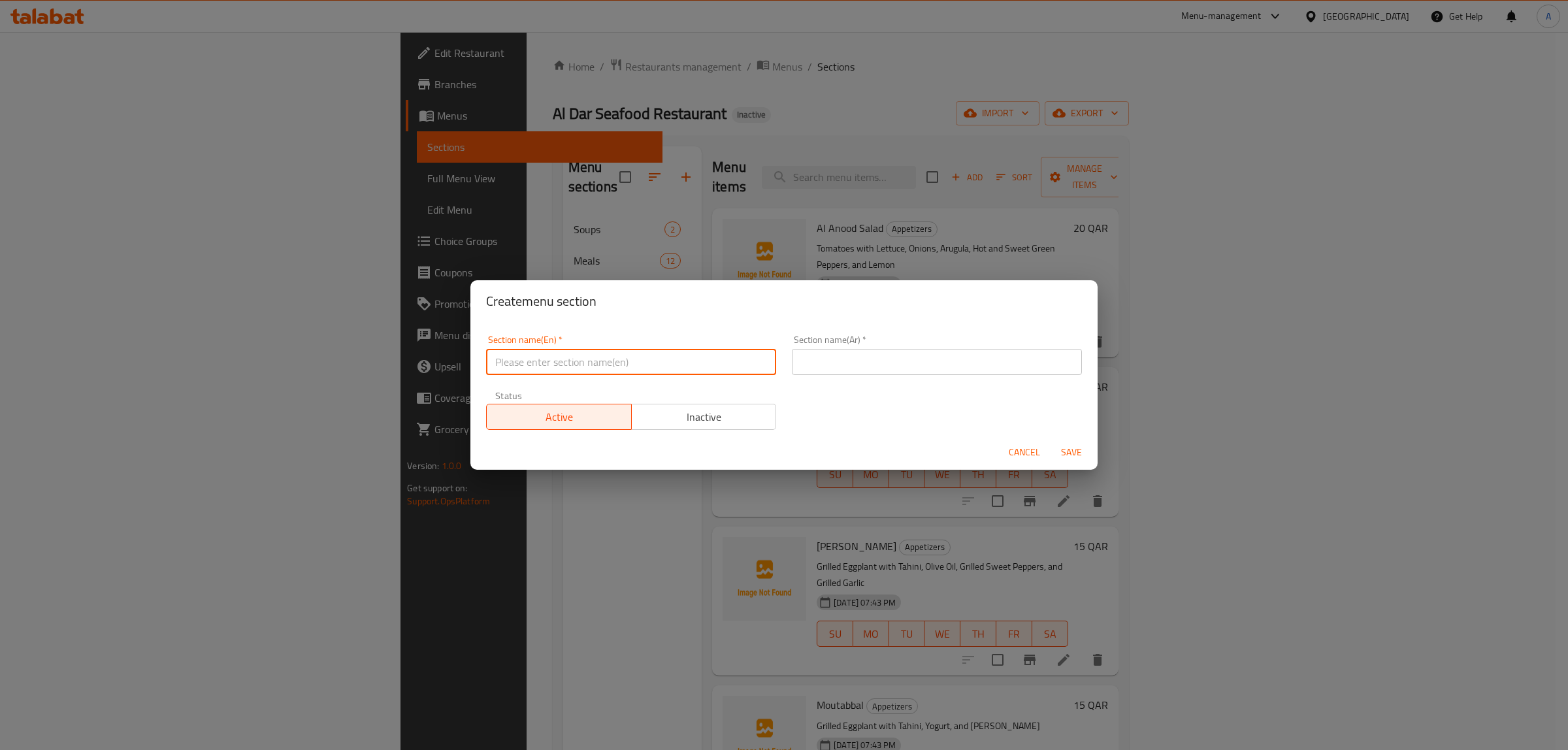
click at [632, 356] on input "text" at bounding box center [631, 362] width 290 height 26
click at [591, 357] on input "D" at bounding box center [631, 362] width 290 height 26
type input "Sweet"
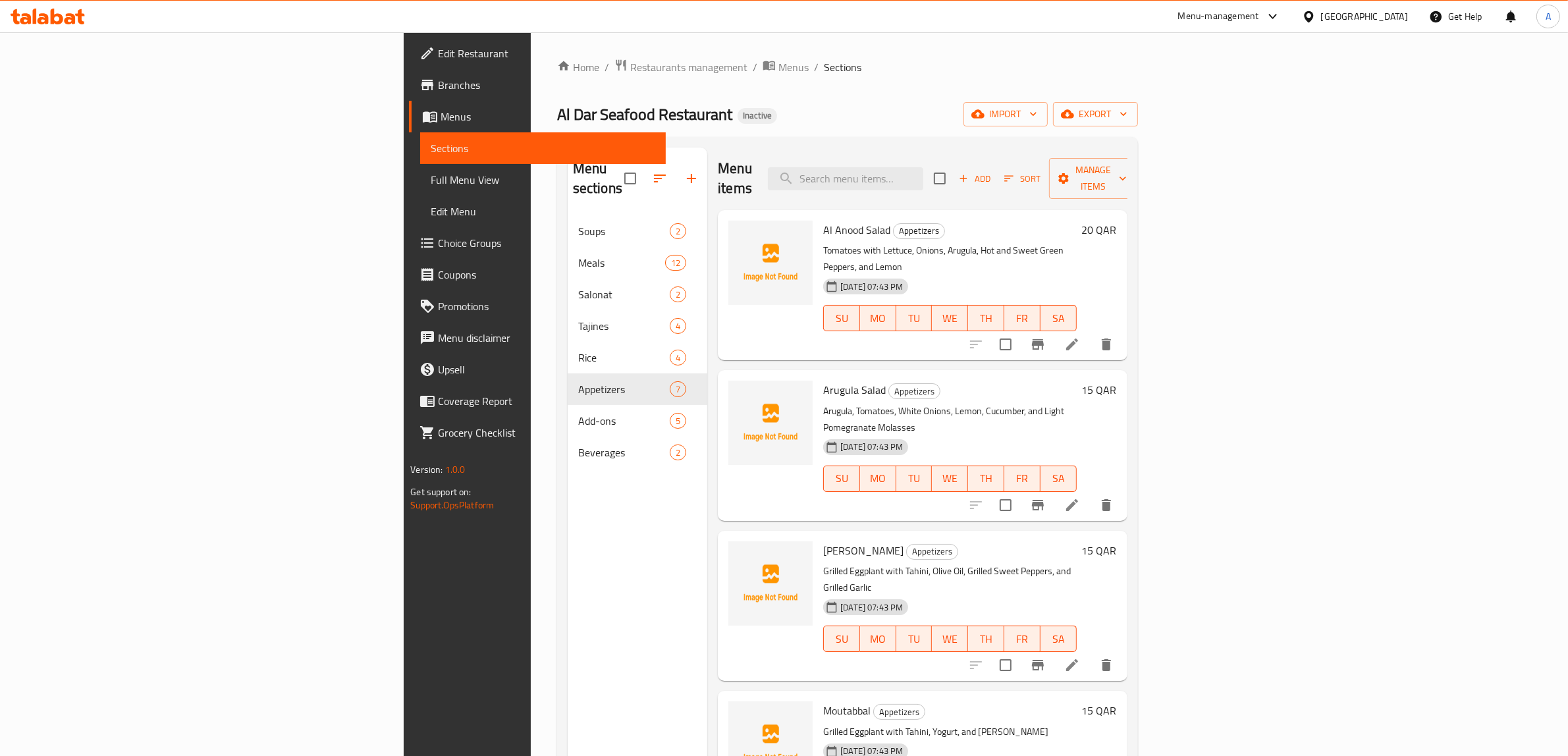
click at [568, 609] on div "Menu sections Soups 2 Meals 12 Salonat 2 Tajines 4 Rice 4 Appetizers 7 Add-ons …" at bounding box center [638, 526] width 140 height 756
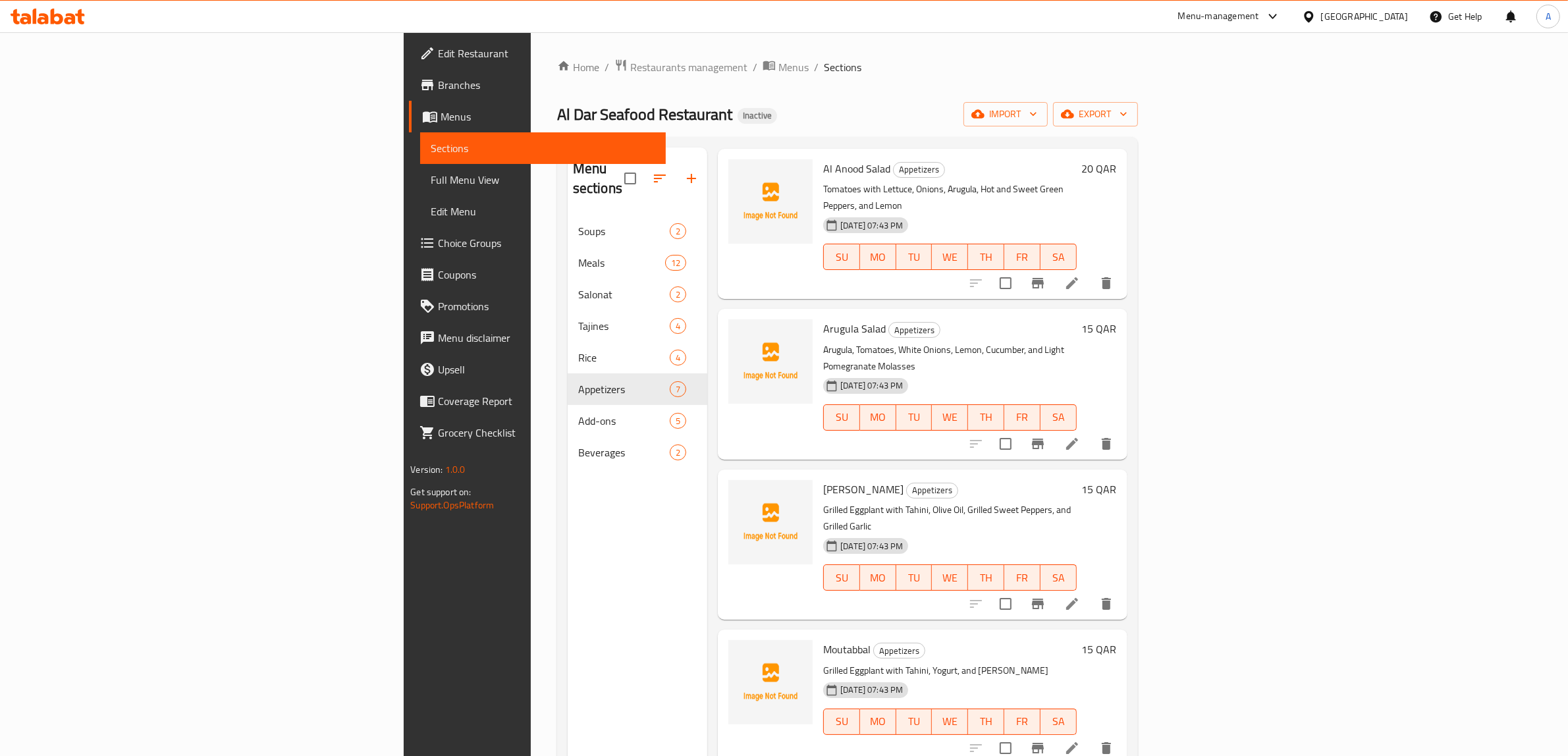
scroll to position [37, 0]
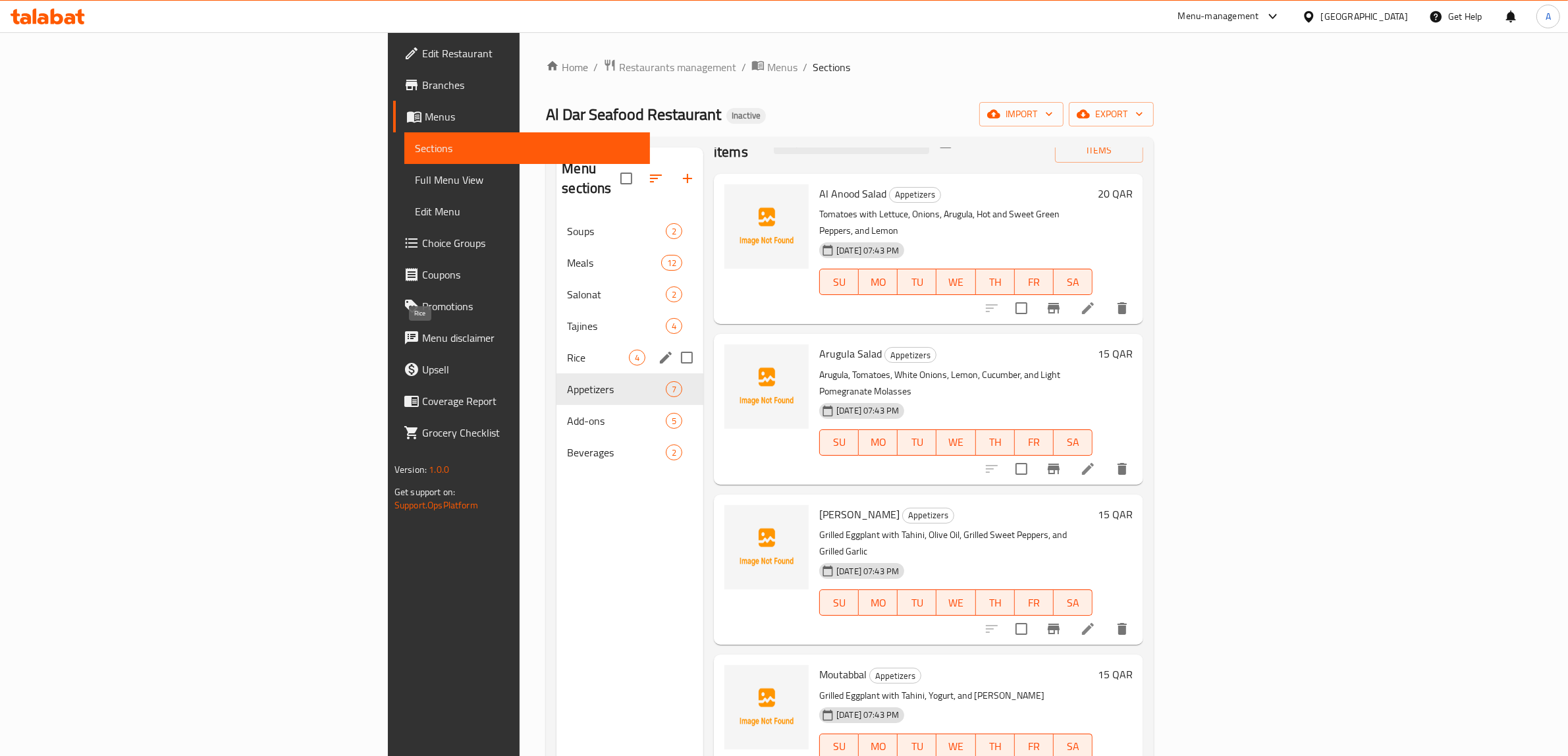
click at [567, 349] on span "Rice" at bounding box center [598, 357] width 62 height 16
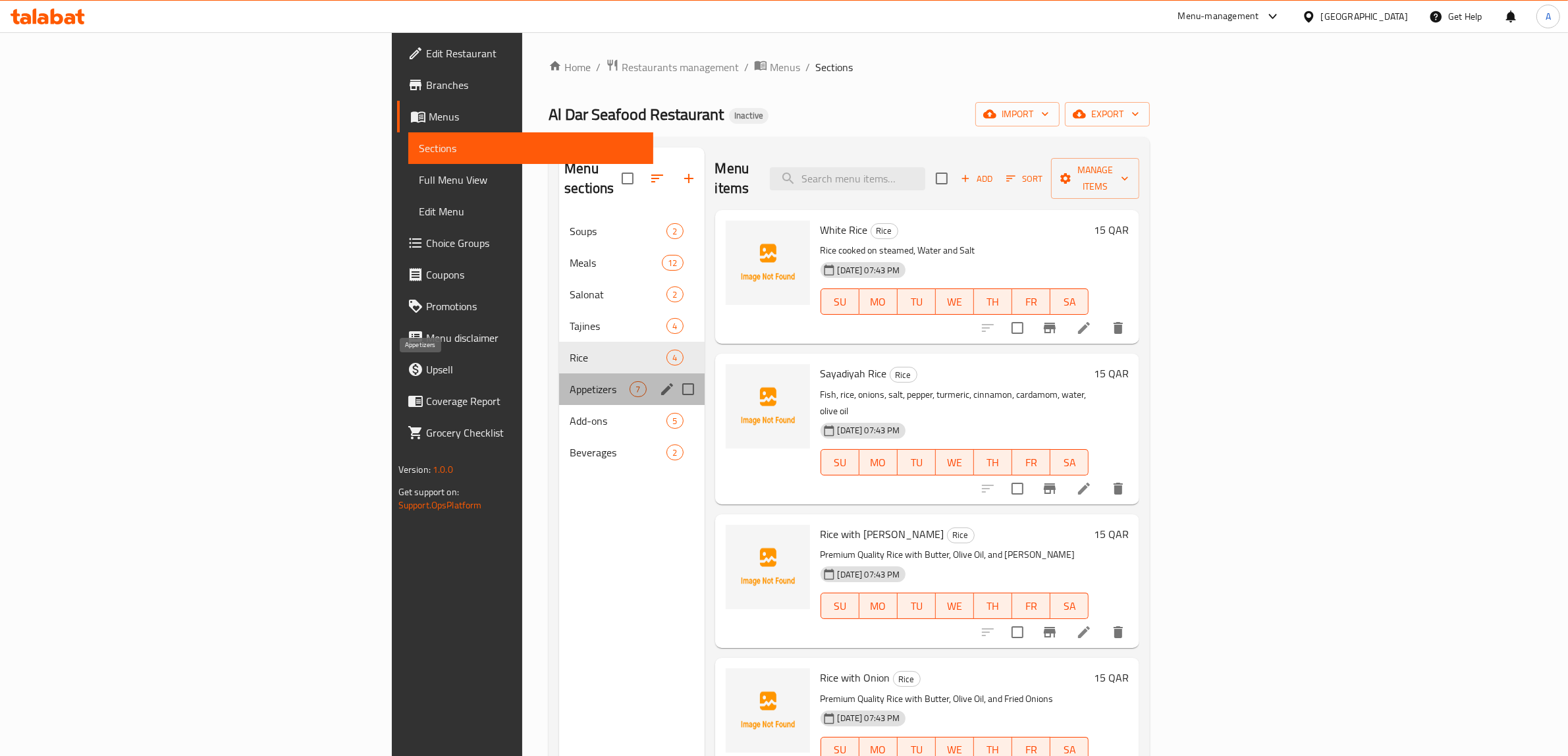
click at [570, 381] on span "Appetizers" at bounding box center [599, 389] width 60 height 16
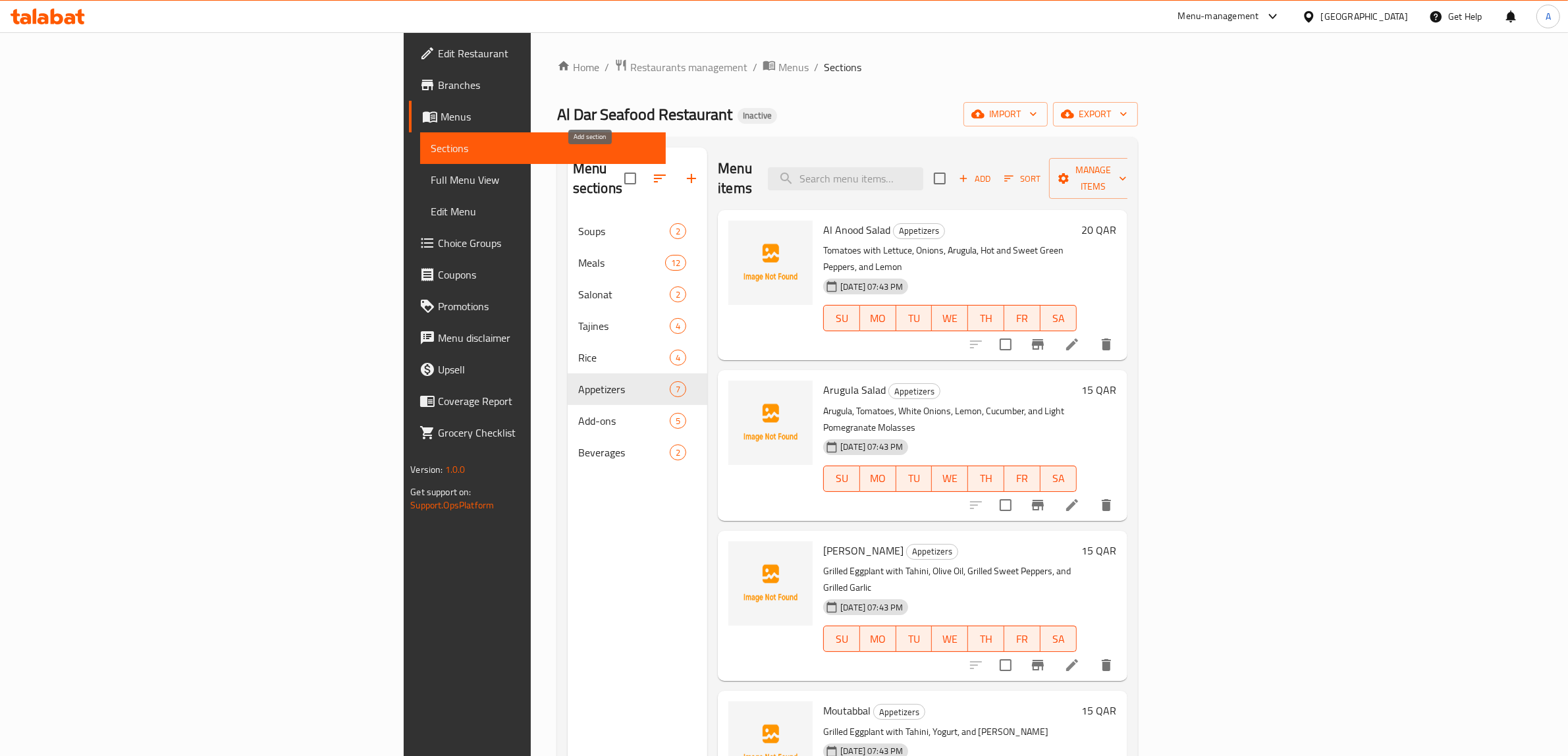
click at [684, 176] on icon "button" at bounding box center [692, 179] width 16 height 16
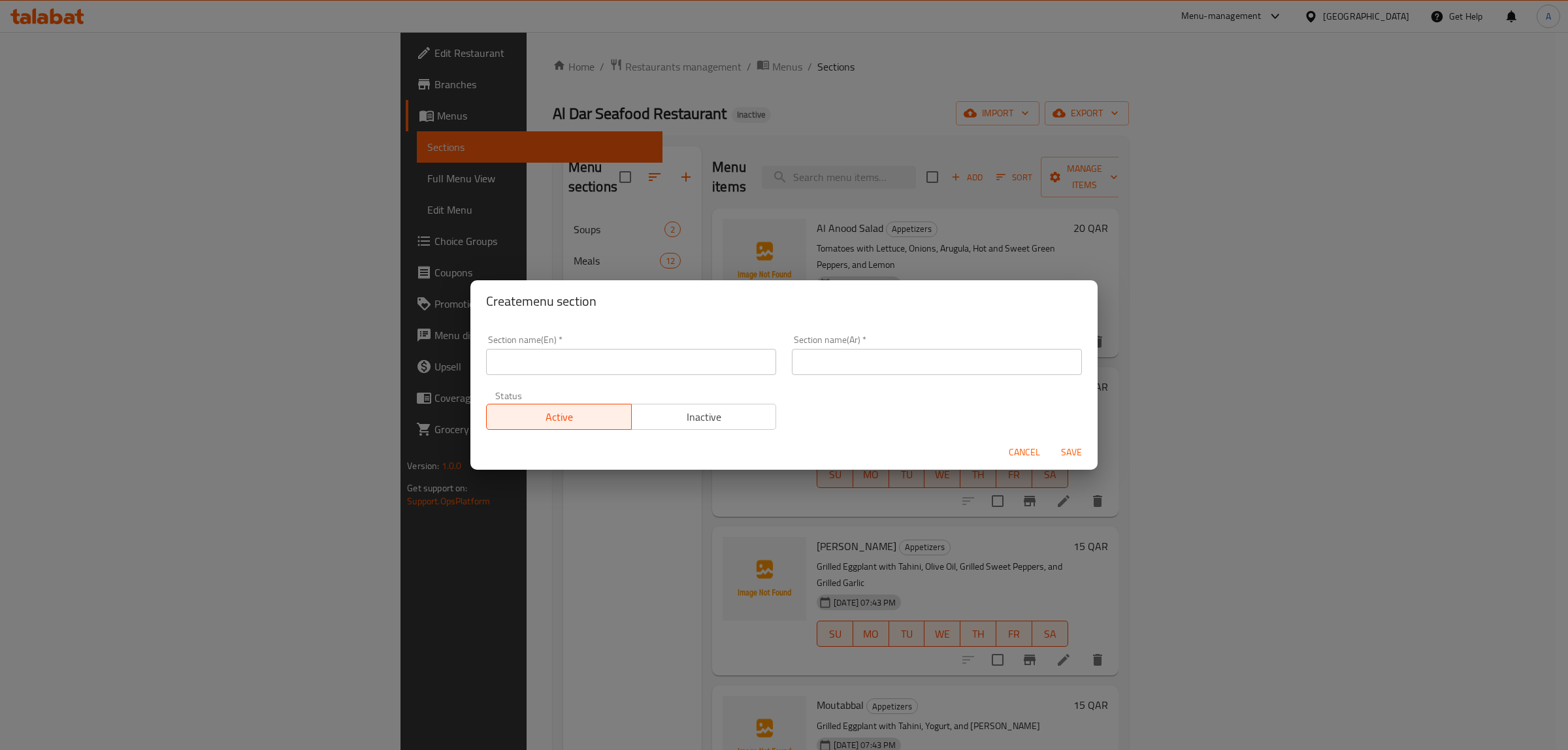
click at [637, 366] on input "text" at bounding box center [631, 362] width 290 height 26
type input "Other Items"
click at [898, 373] on input "text" at bounding box center [937, 362] width 290 height 26
paste input "عناصر أخرى"
type input "عناصر أخرى"
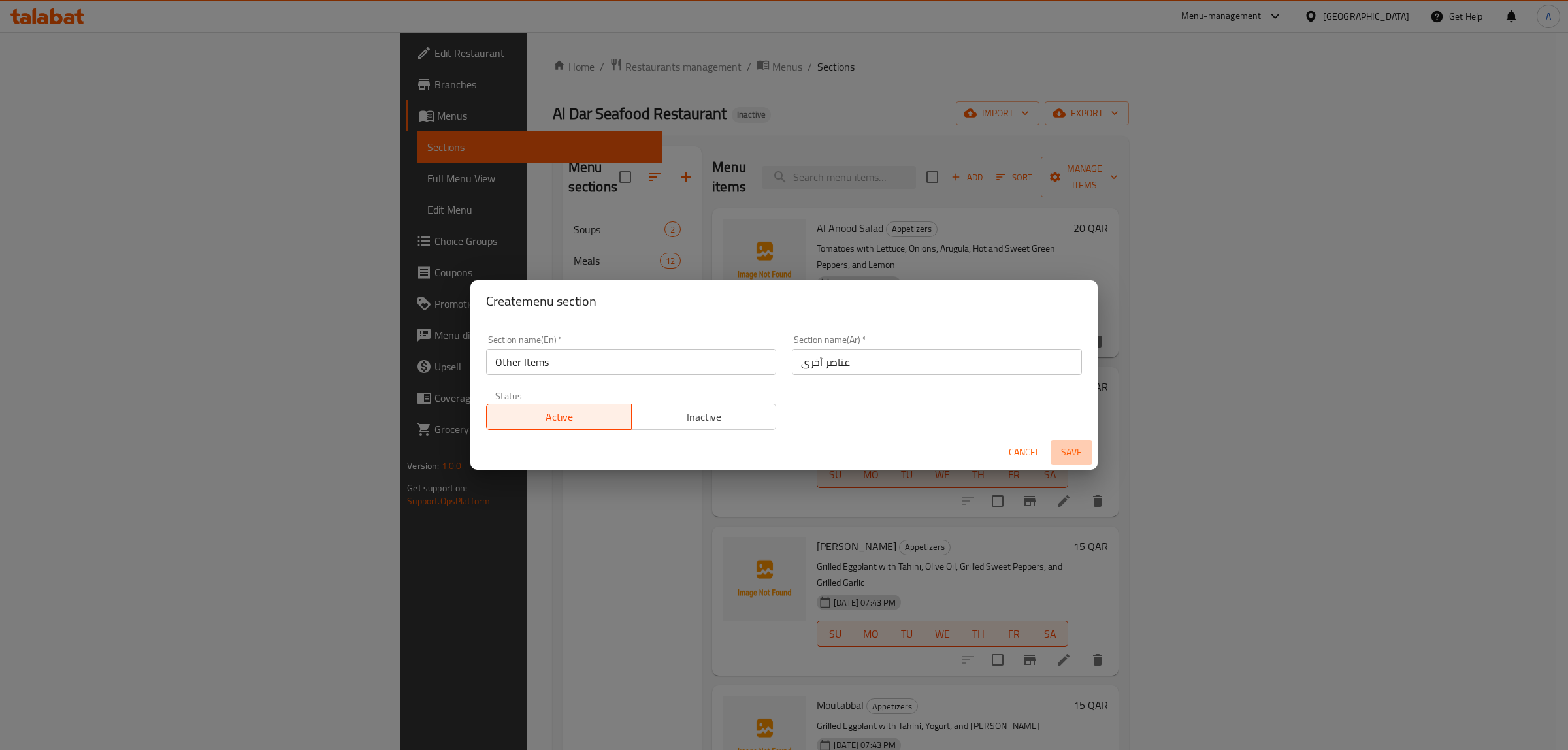
click at [1070, 455] on span "Save" at bounding box center [1072, 452] width 32 height 17
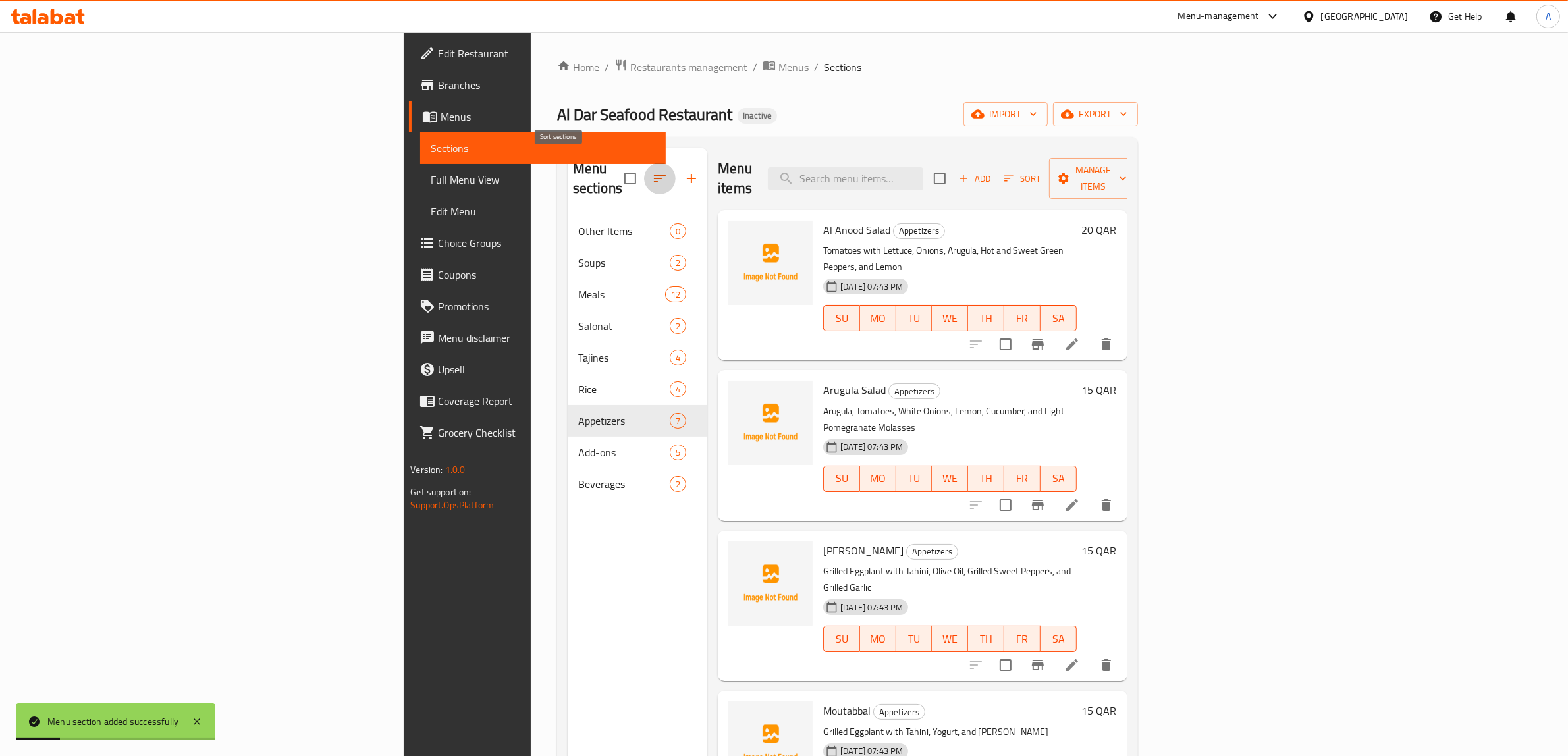
click at [652, 176] on icon "button" at bounding box center [660, 179] width 16 height 16
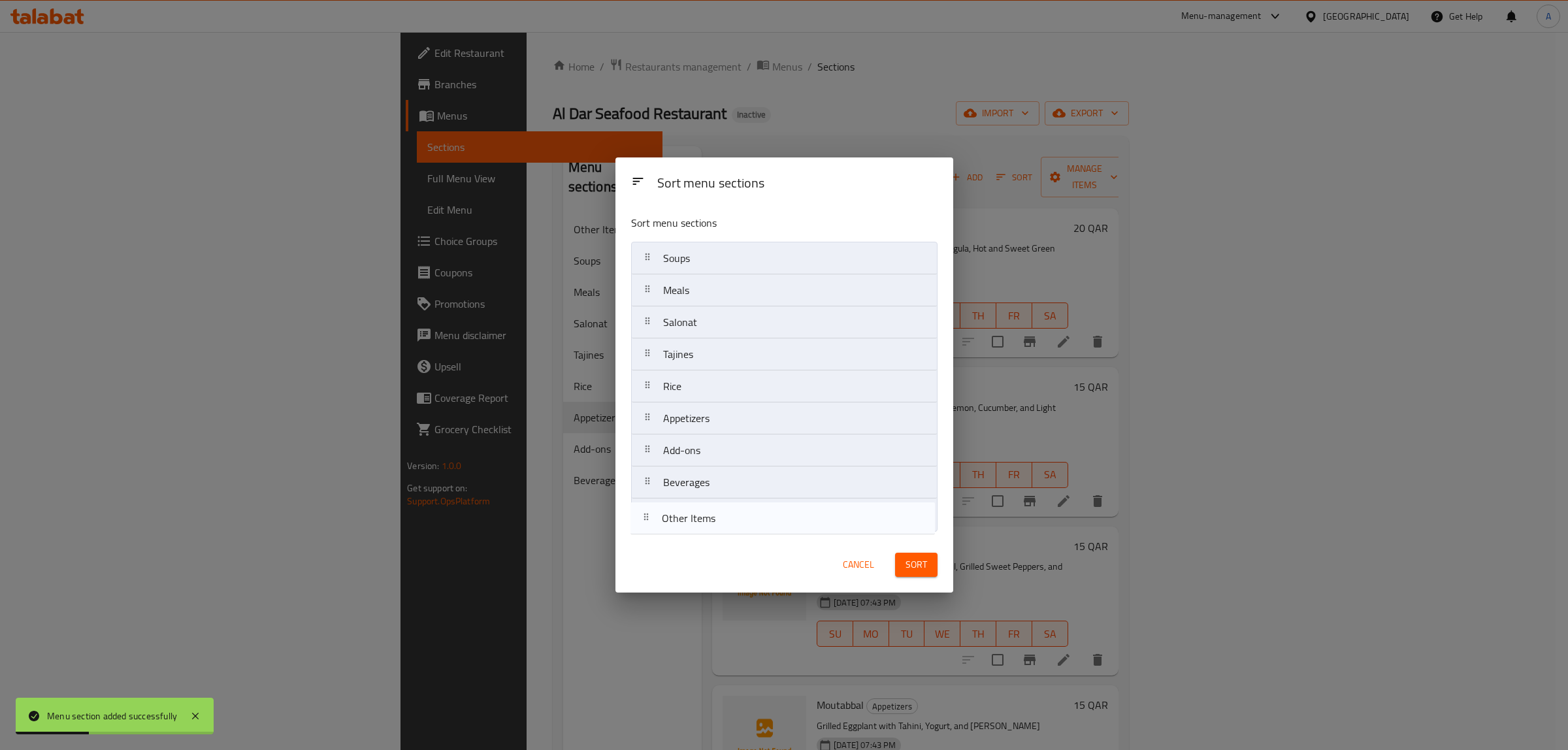
drag, startPoint x: 691, startPoint y: 265, endPoint x: 690, endPoint y: 533, distance: 268.0
click at [690, 533] on div "Sort menu sections Other Items Soups Meals Salonat Tajines Rice Appetizers Add-…" at bounding box center [784, 370] width 338 height 332
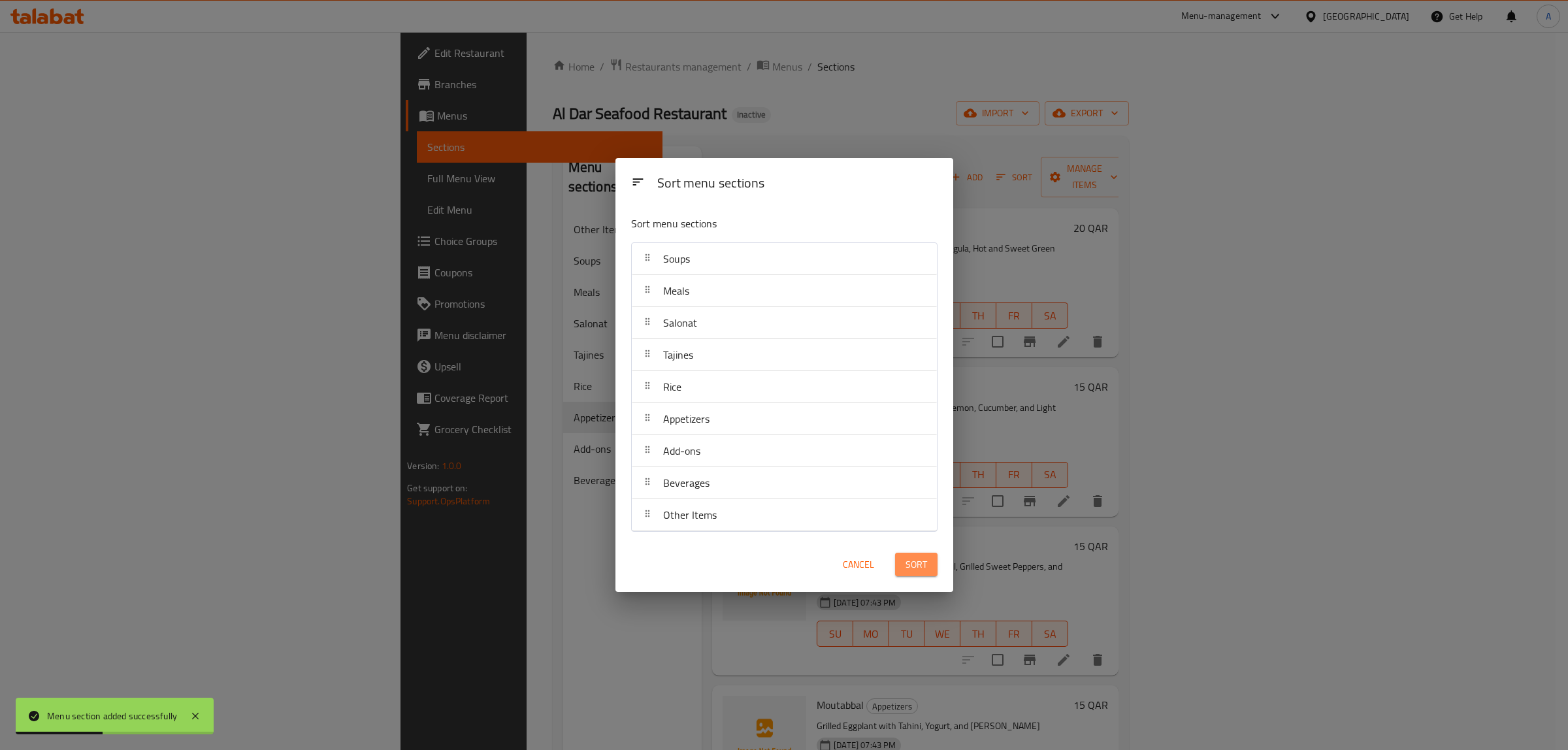
click at [915, 574] on button "Sort" at bounding box center [916, 564] width 43 height 24
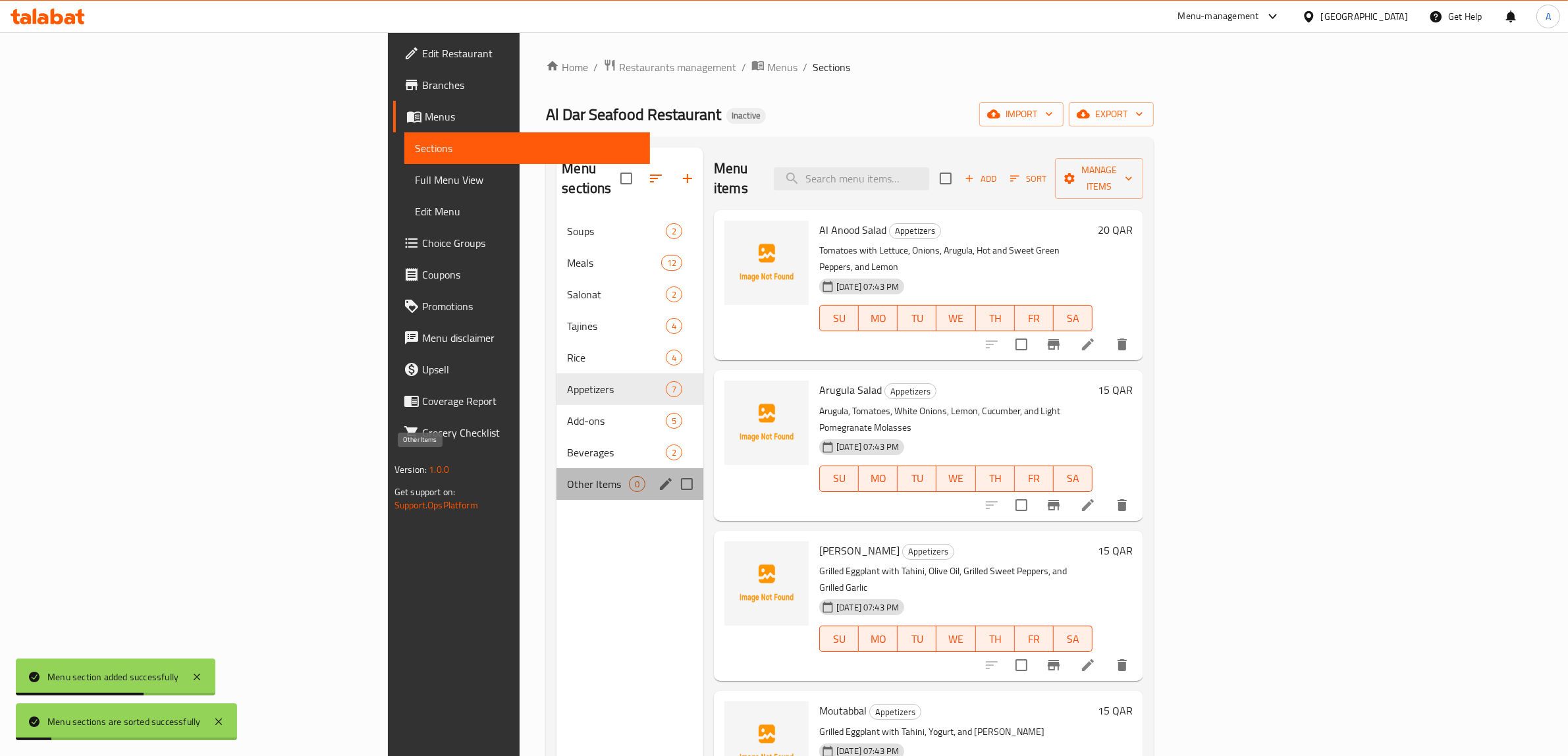
click at [567, 476] on span "Other Items" at bounding box center [598, 484] width 62 height 16
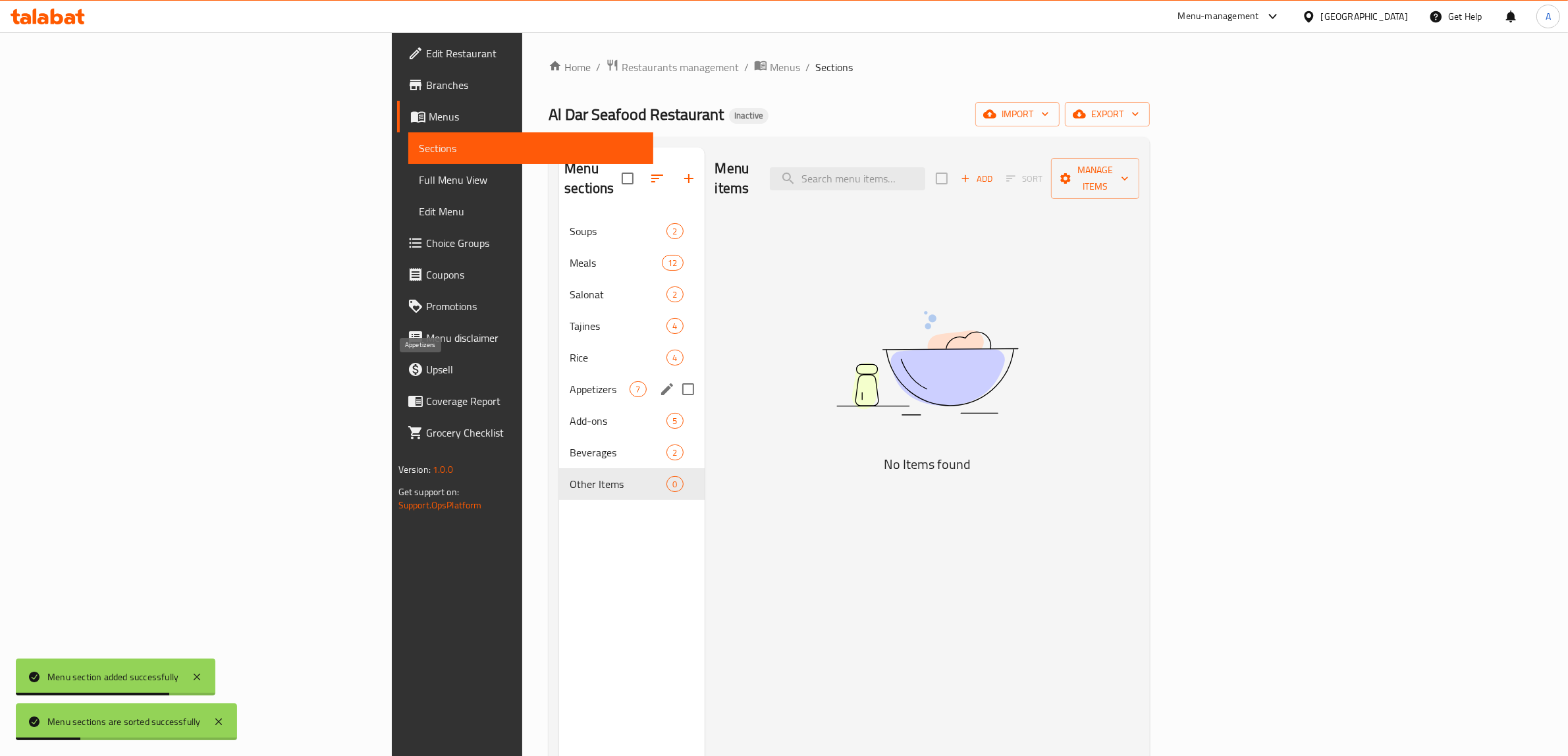
click at [570, 381] on span "Appetizers" at bounding box center [599, 389] width 60 height 16
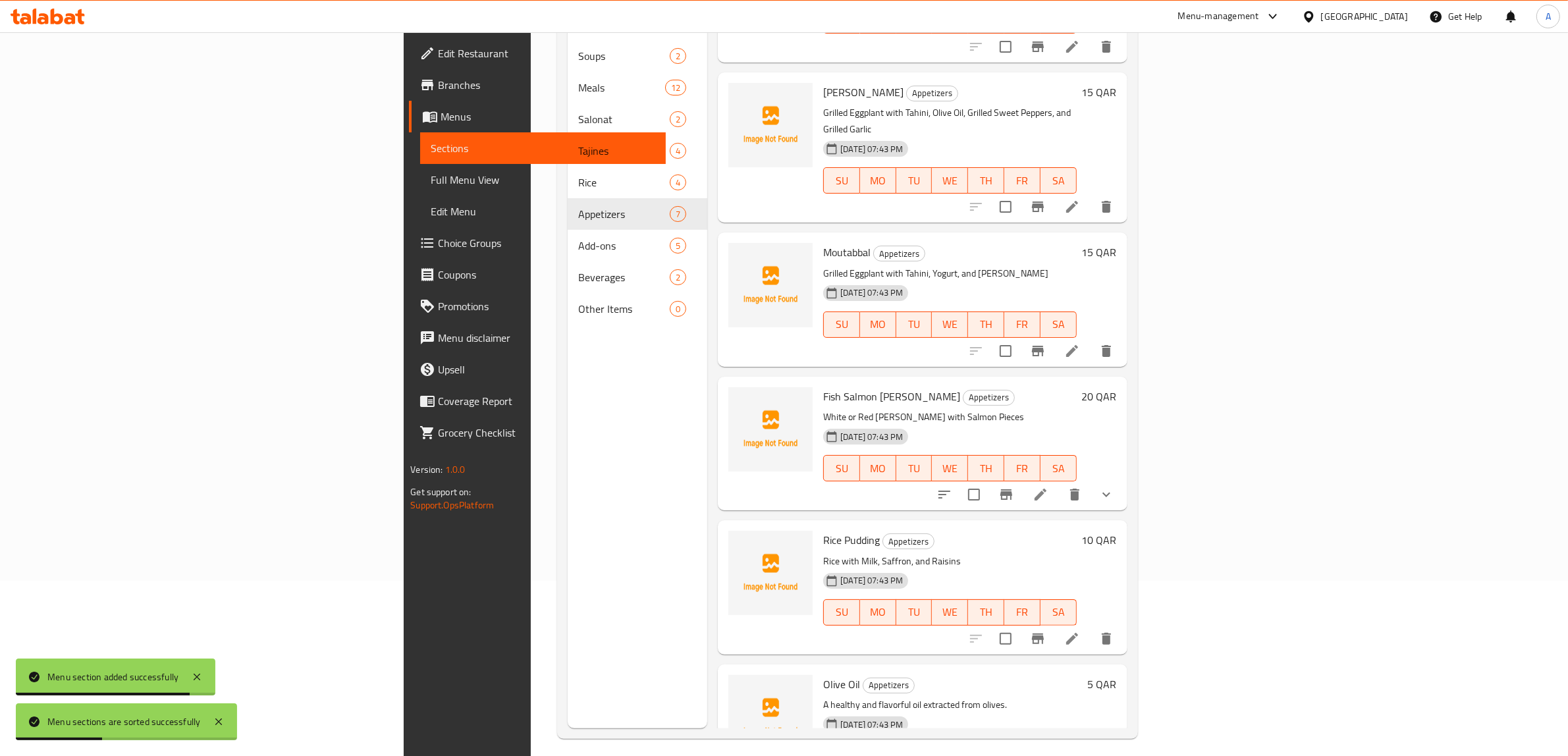
scroll to position [185, 0]
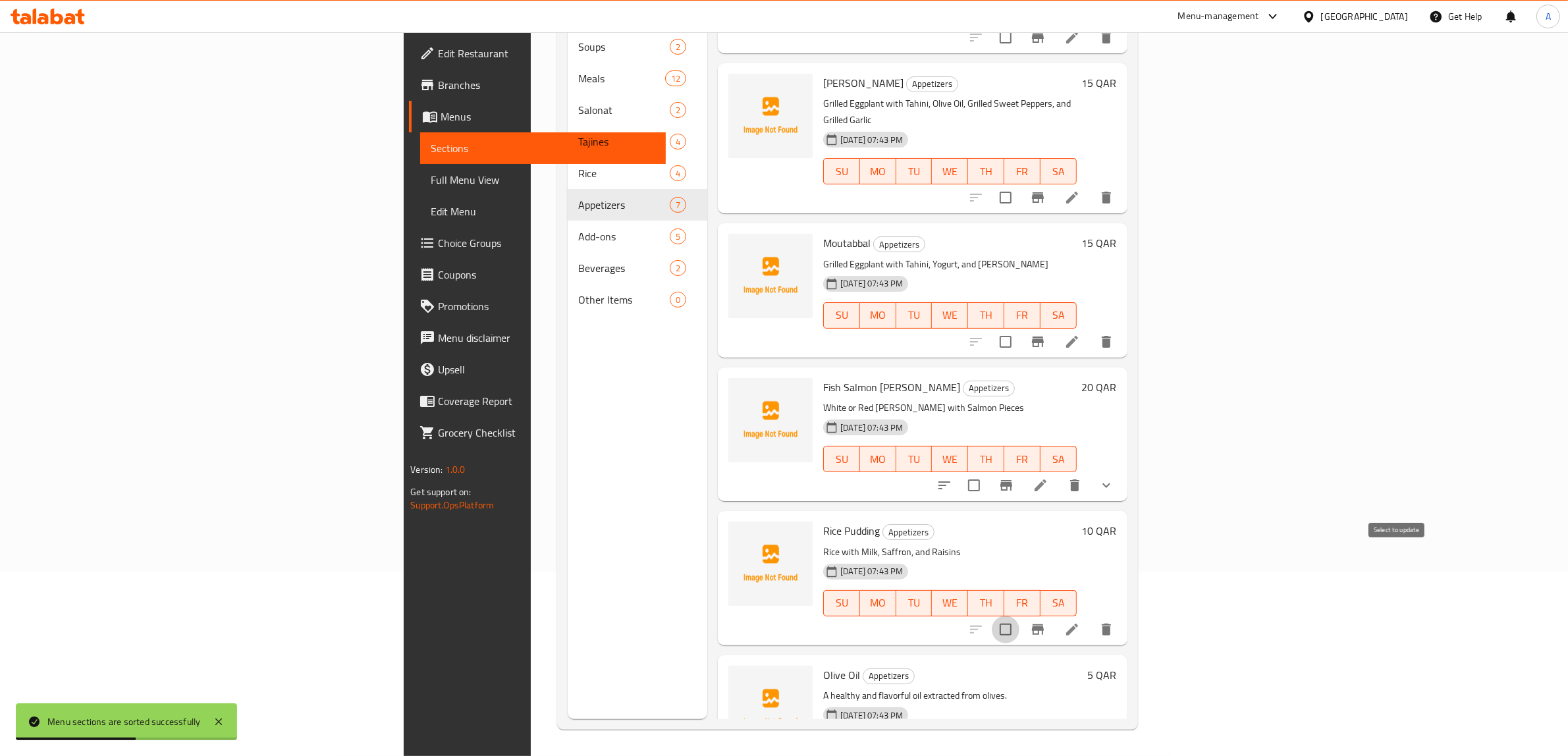
click at [1019, 615] on input "checkbox" at bounding box center [1006, 629] width 28 height 28
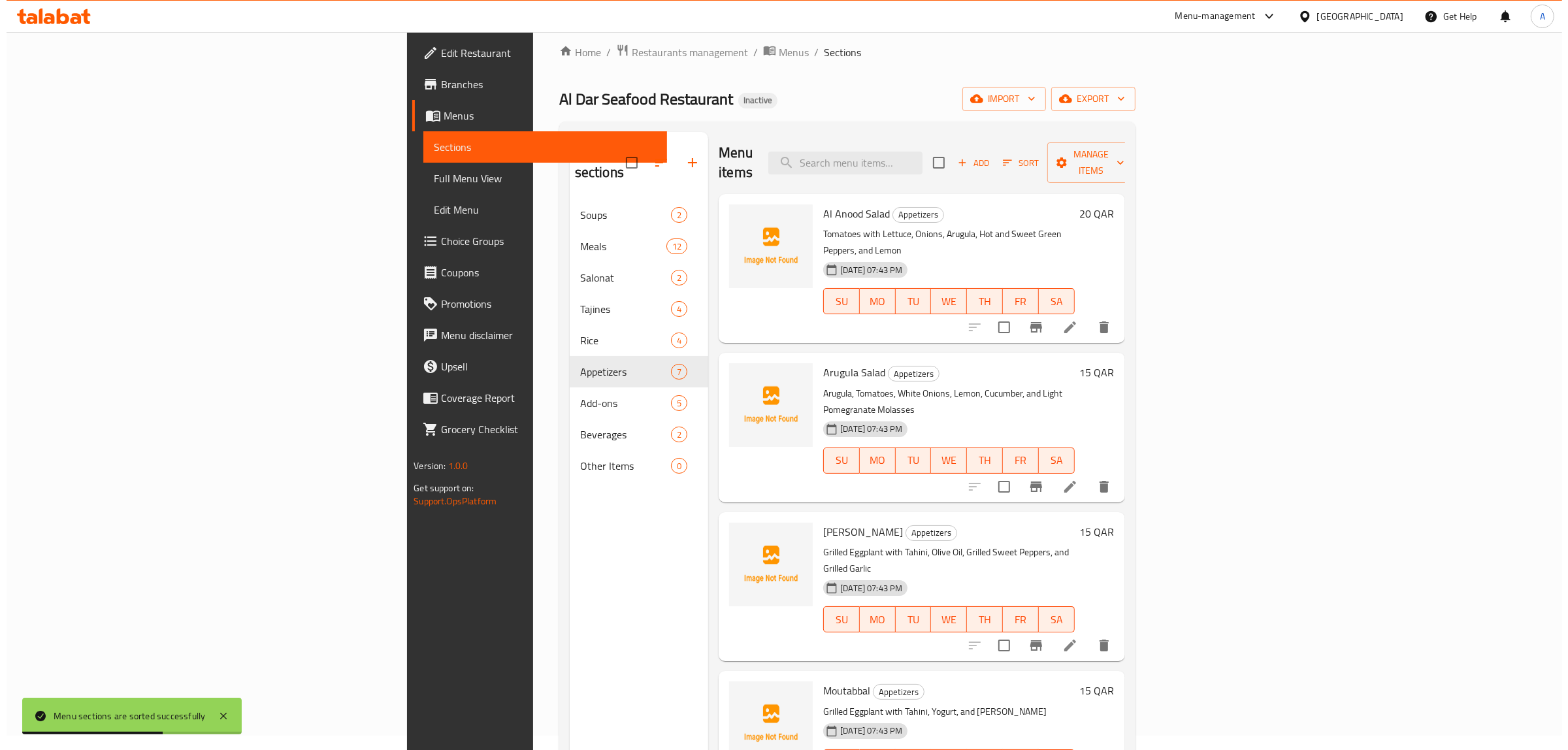
scroll to position [0, 0]
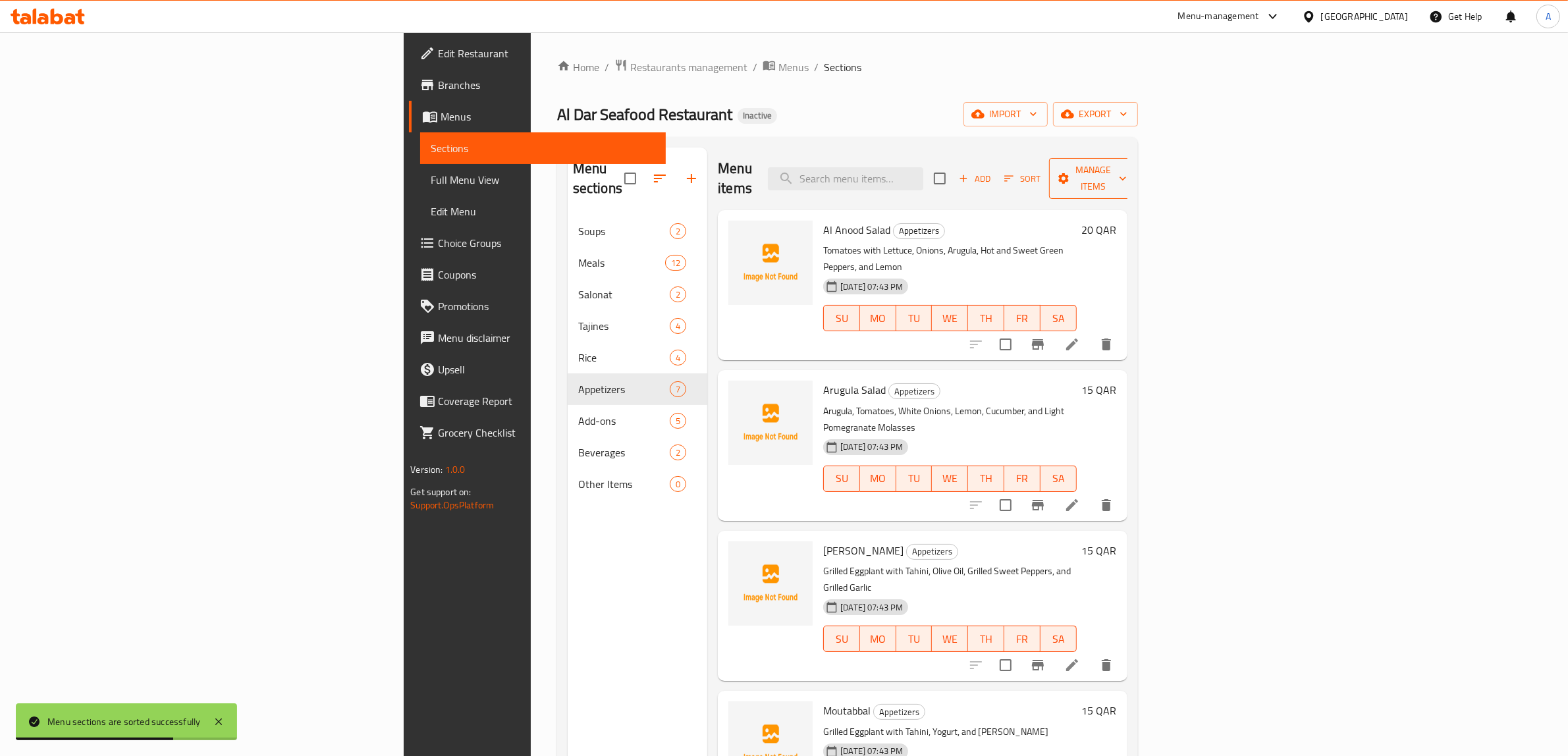
click at [1070, 172] on icon "button" at bounding box center [1064, 178] width 14 height 14
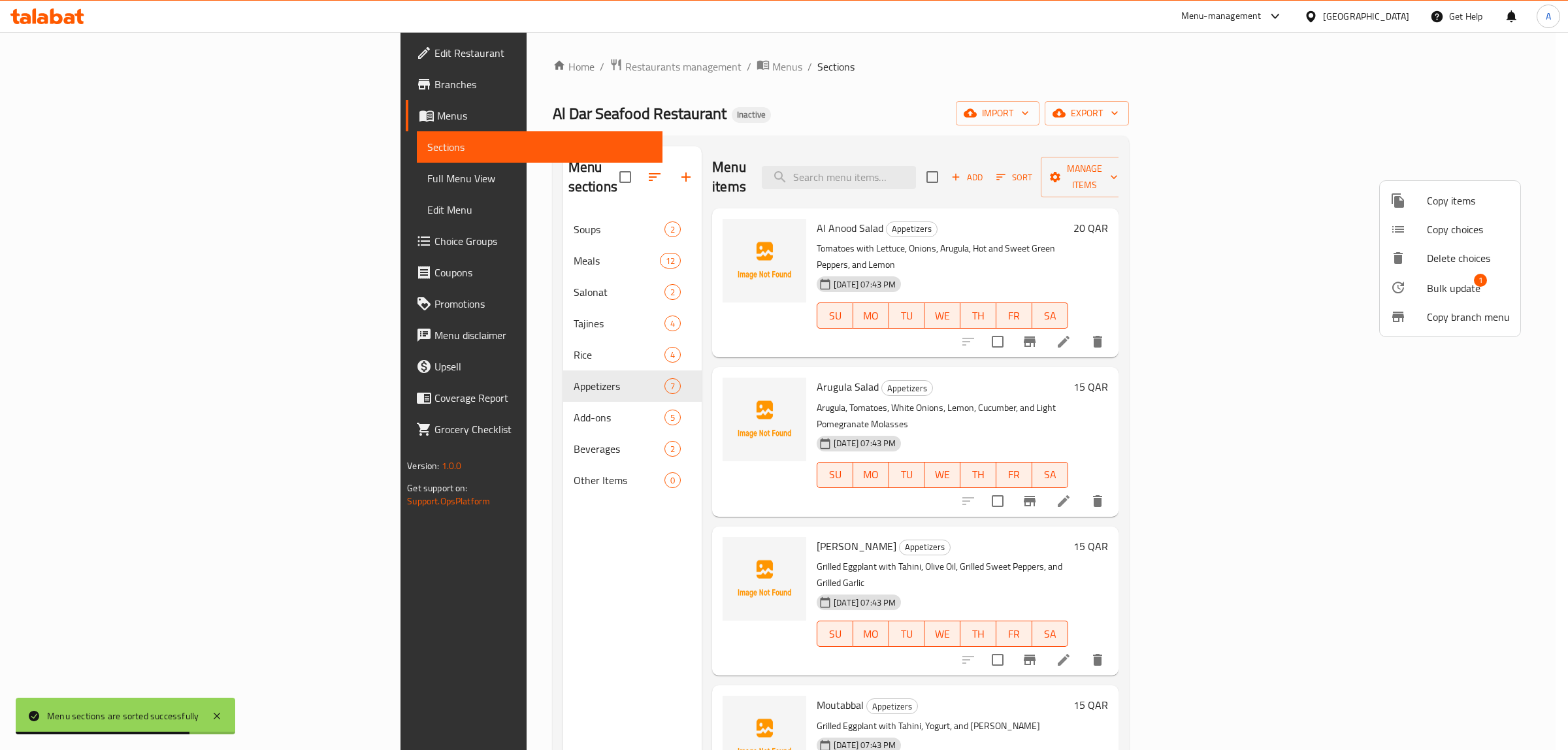
click at [1458, 284] on span "Bulk update" at bounding box center [1454, 288] width 54 height 16
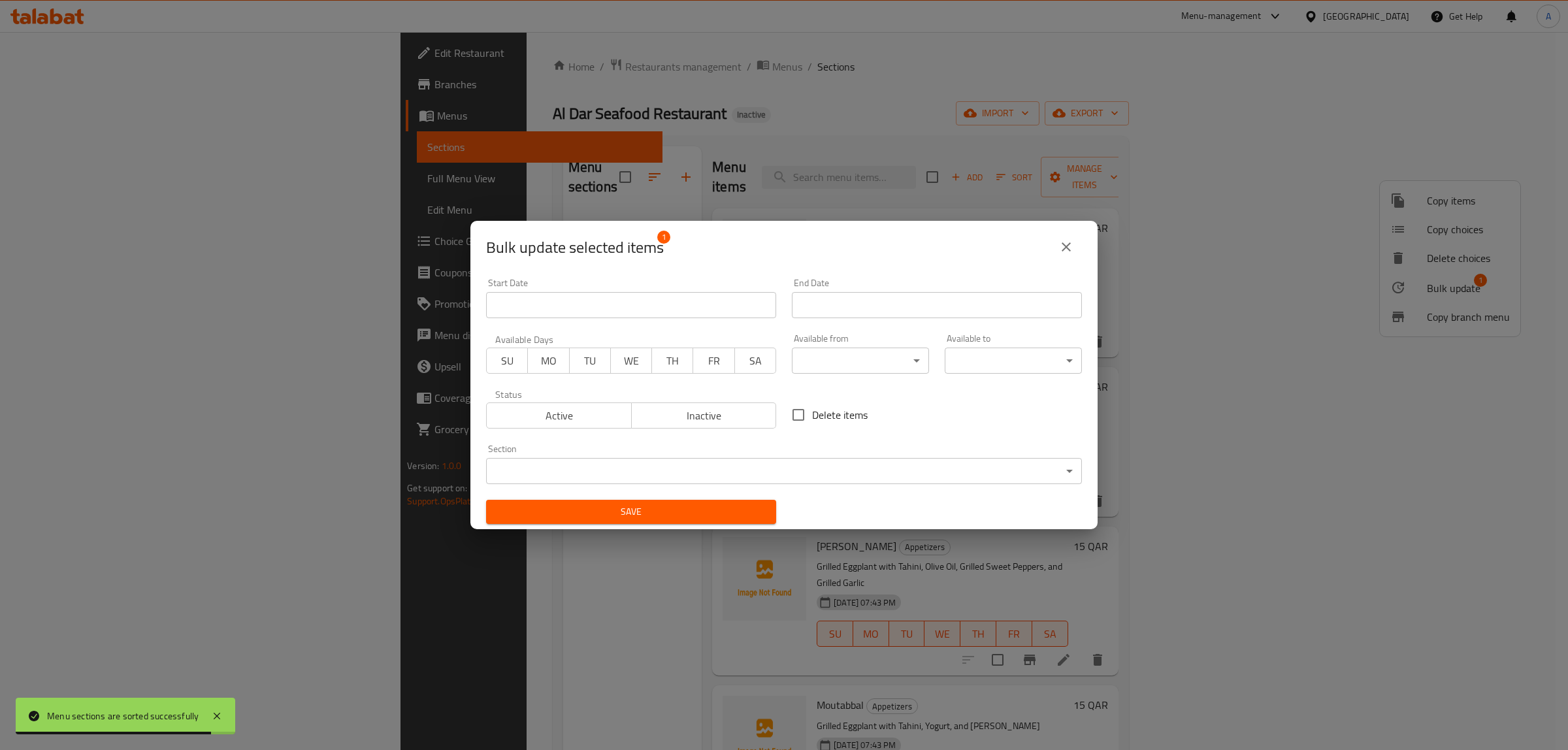
click at [664, 462] on body "Menu sections are sorted successfully ​ Menu-management Qatar Get Help A Edit R…" at bounding box center [784, 391] width 1568 height 718
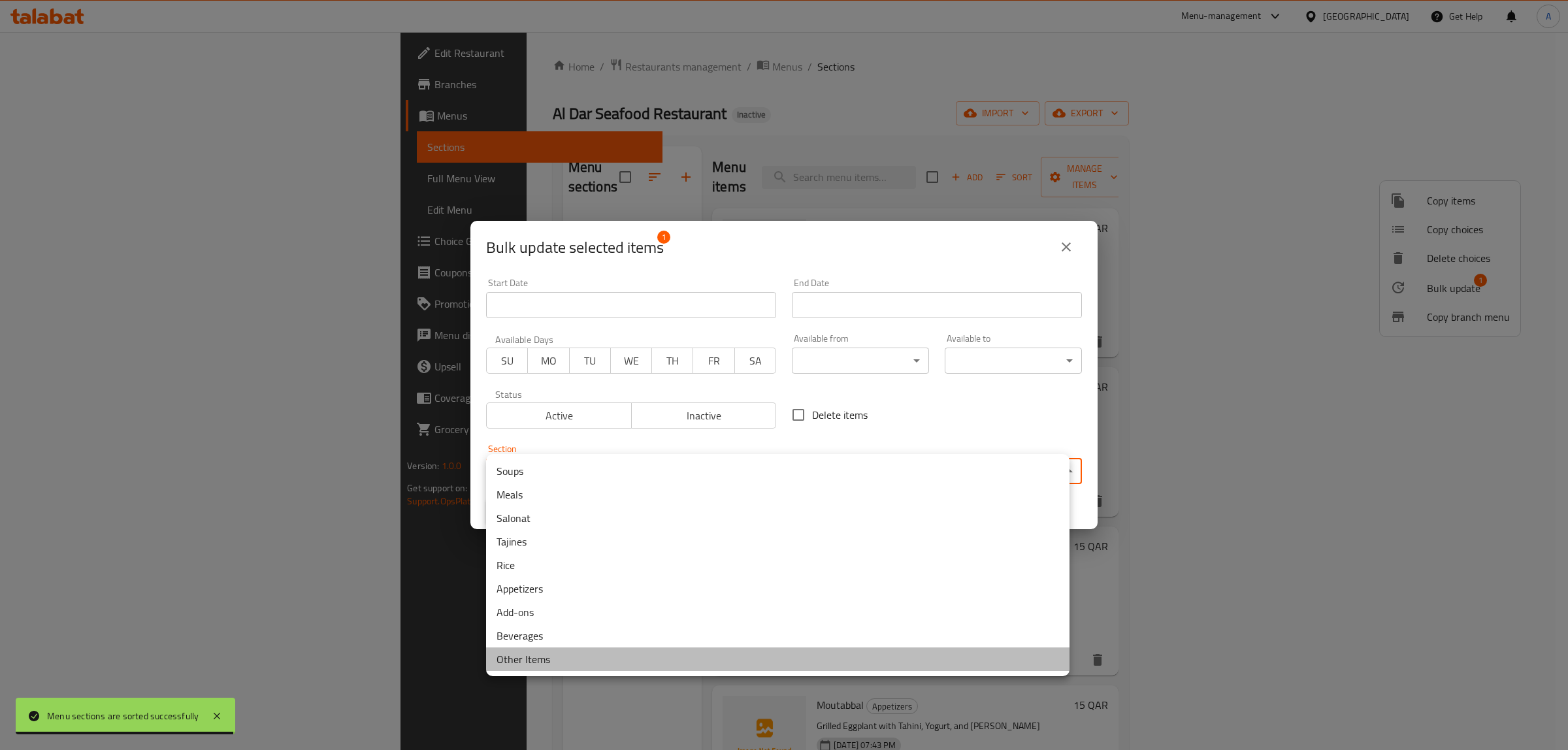
click at [580, 656] on li "Other Items" at bounding box center [778, 659] width 583 height 24
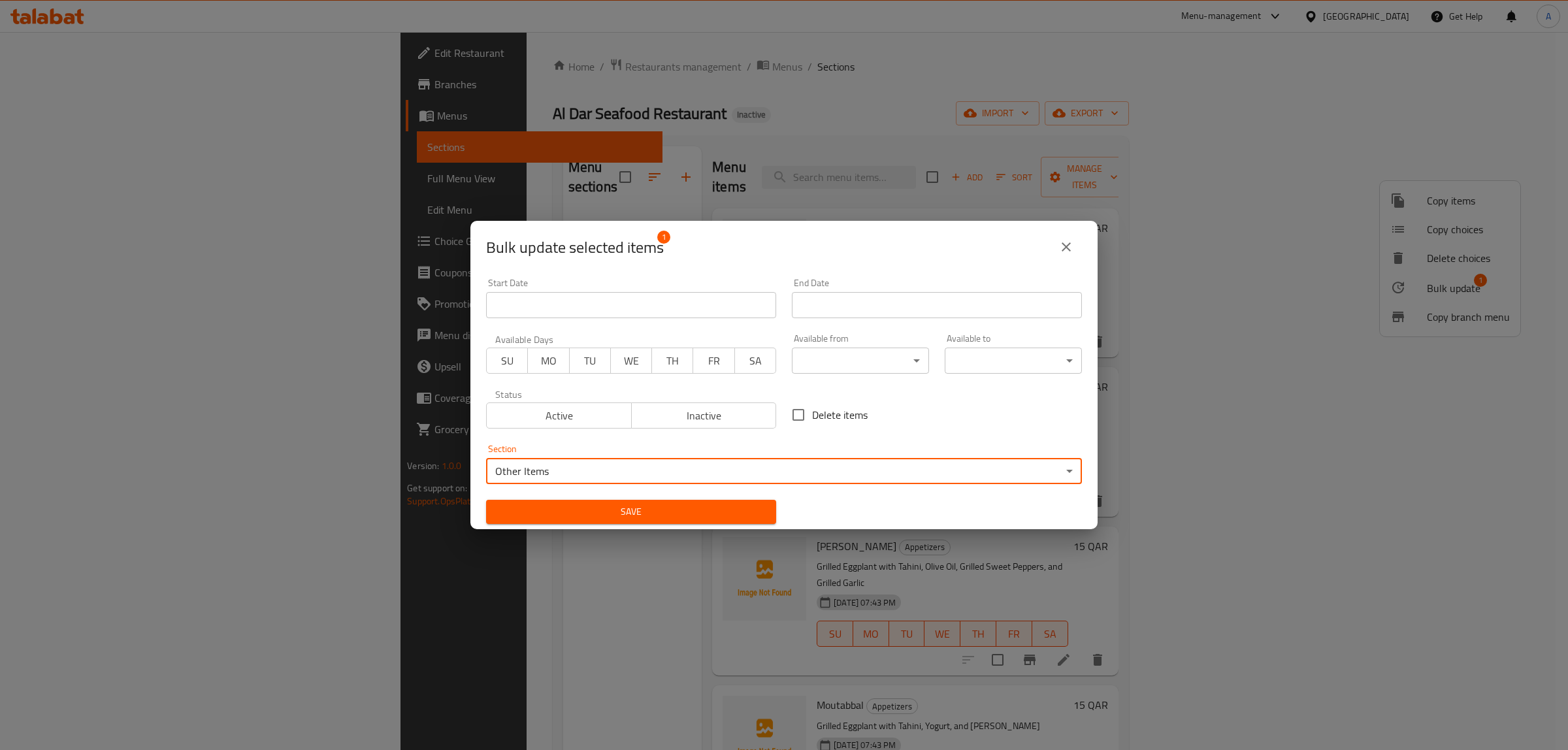
click at [705, 513] on span "Save" at bounding box center [631, 511] width 269 height 17
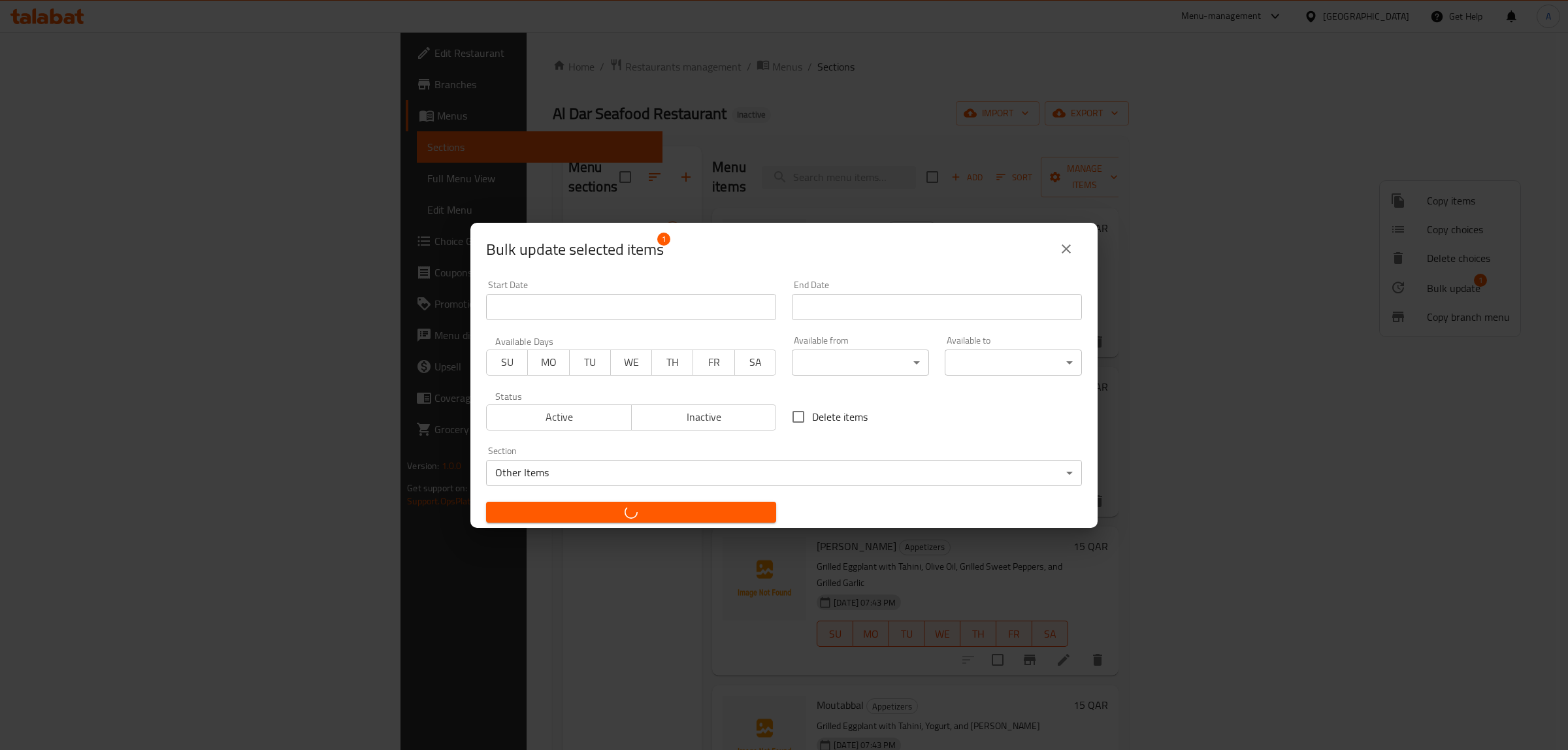
checkbox input "false"
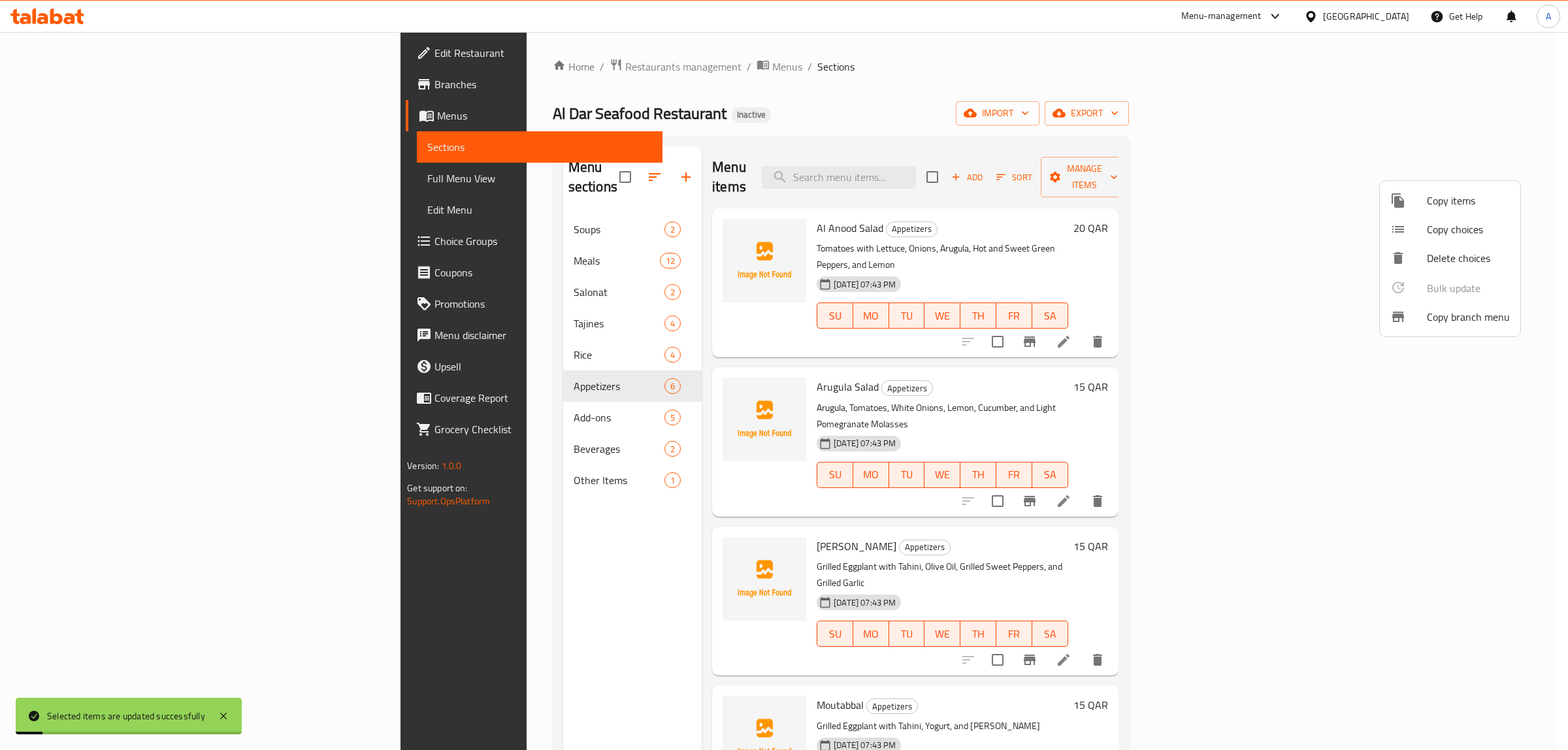
click at [393, 539] on div at bounding box center [784, 375] width 1568 height 750
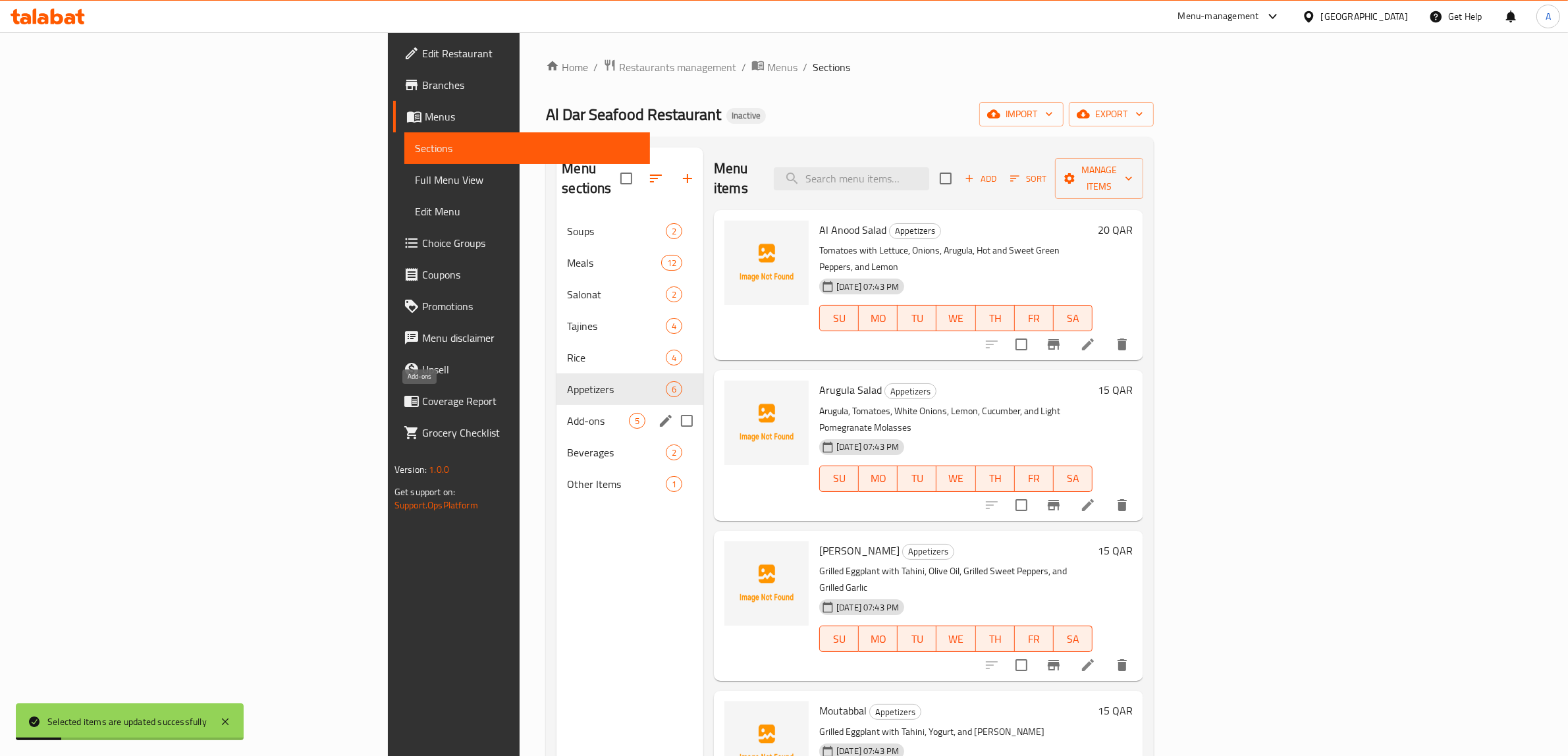
click at [567, 413] on span "Add-ons" at bounding box center [598, 421] width 62 height 16
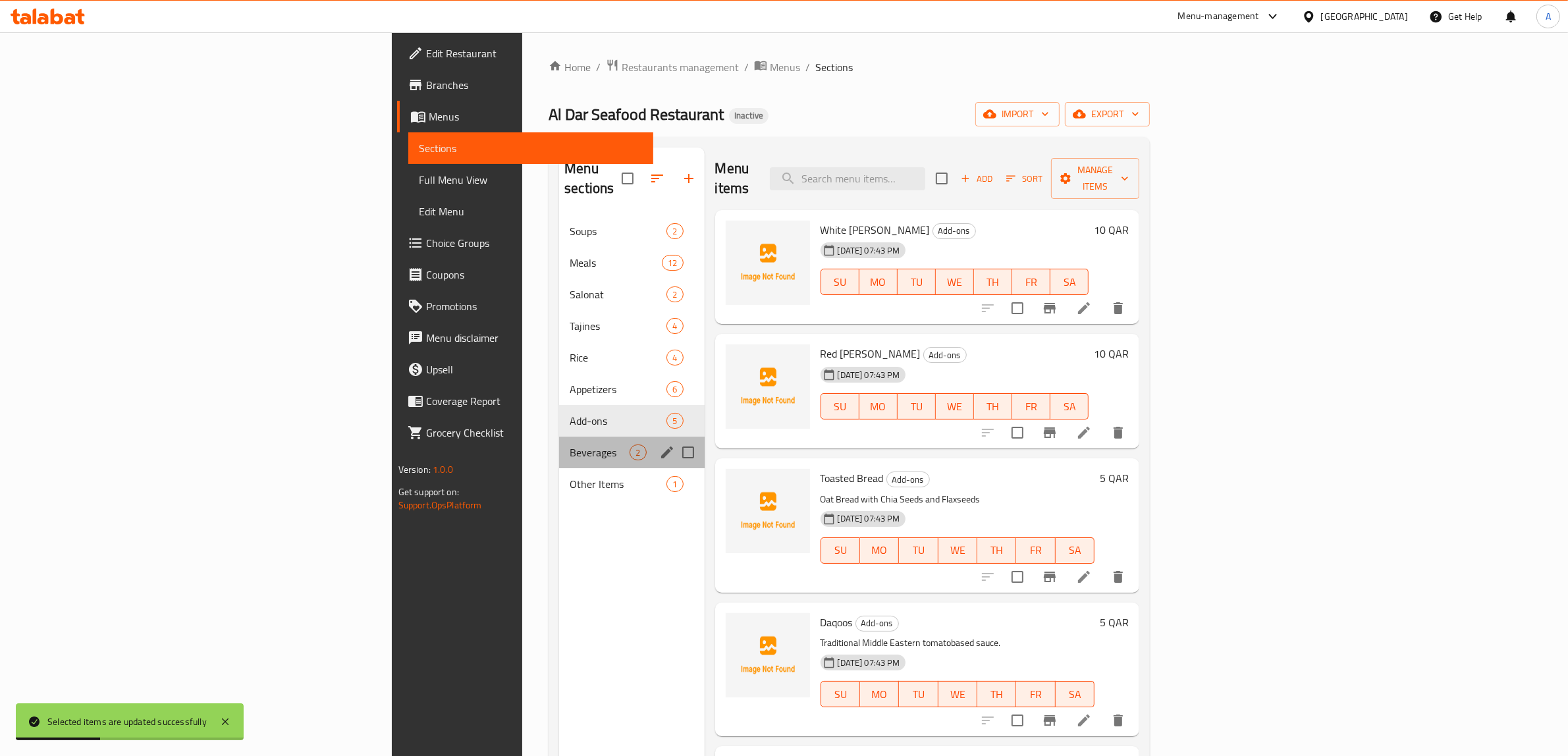
click at [559, 437] on div "Beverages 2" at bounding box center [631, 453] width 145 height 32
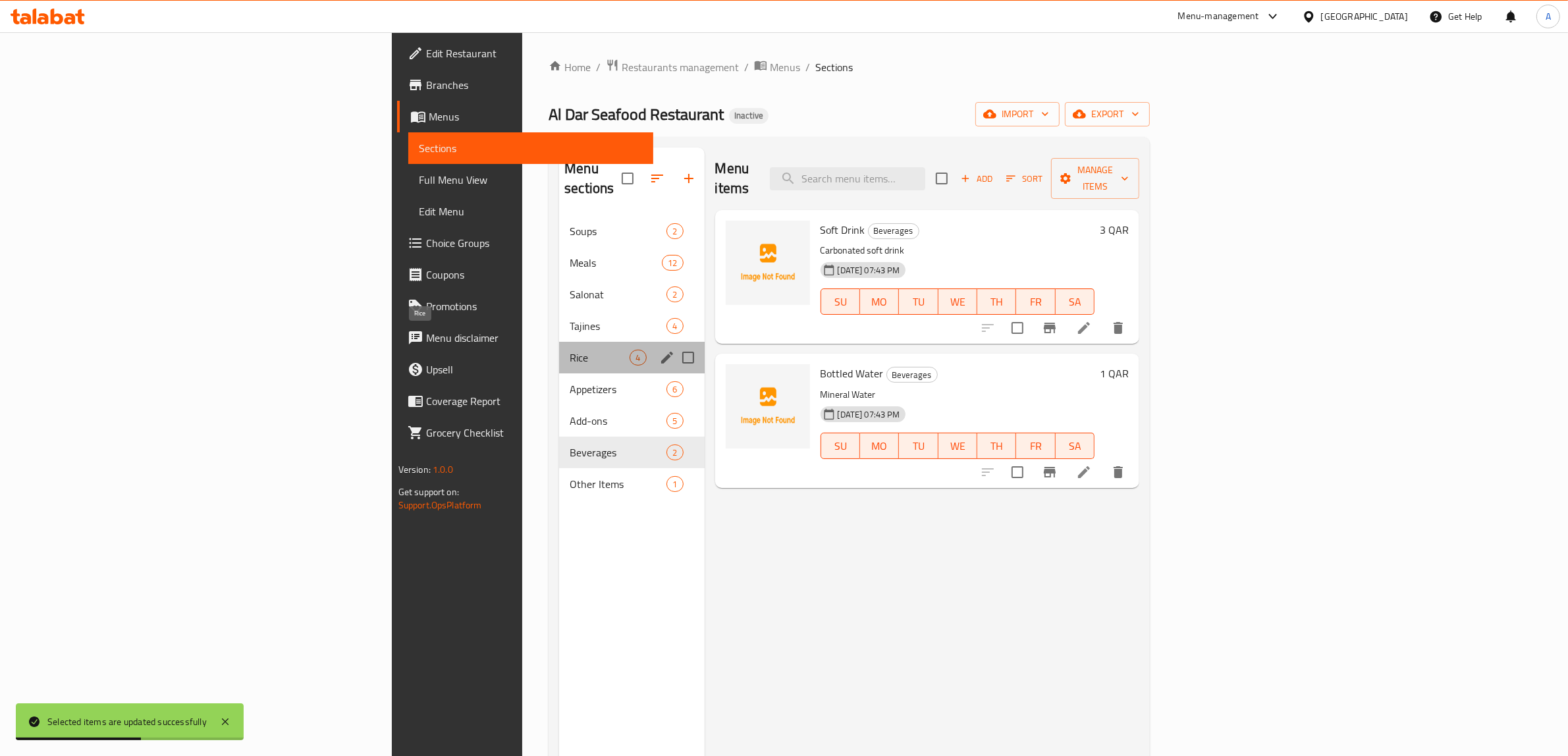
click at [570, 349] on span "Rice" at bounding box center [599, 357] width 60 height 16
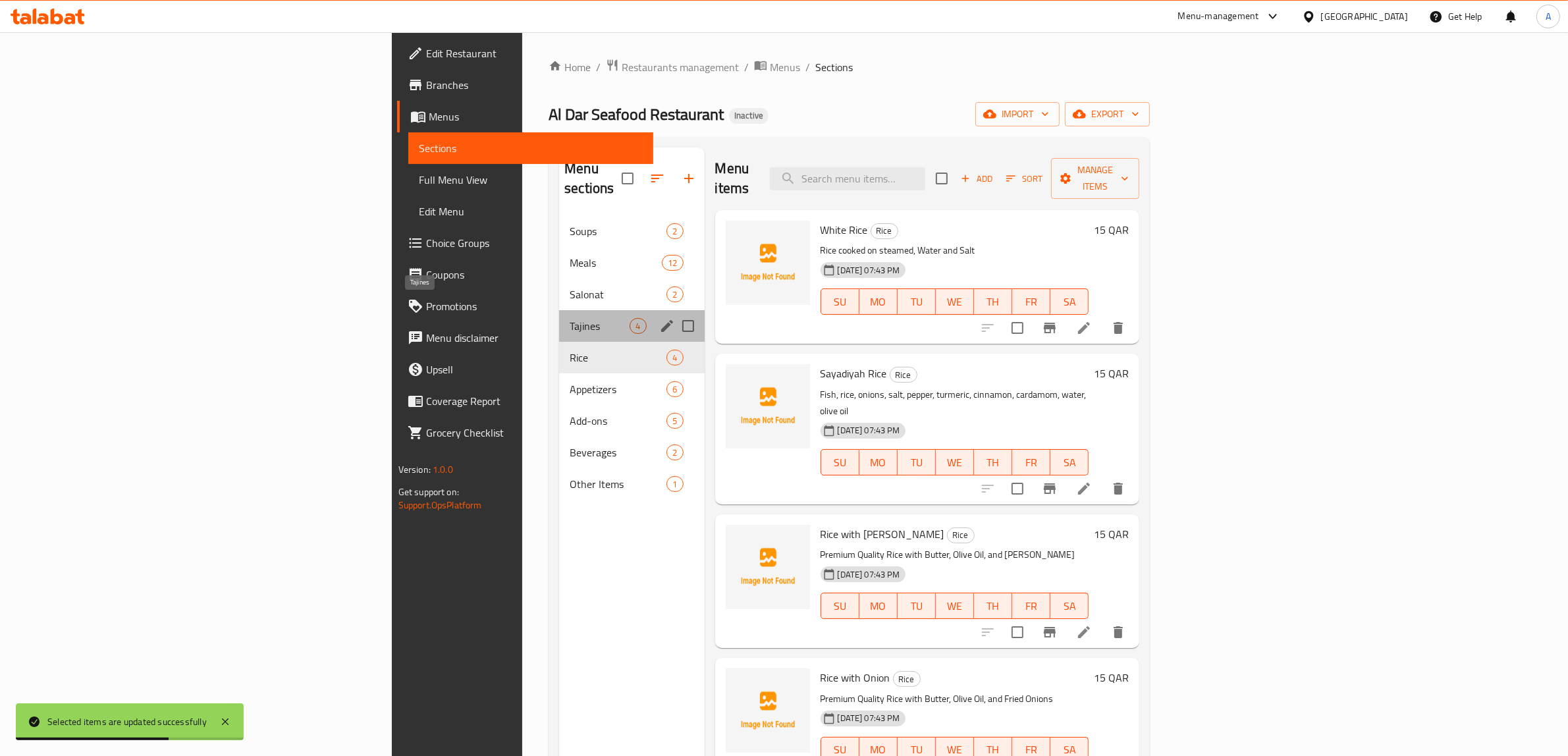
click at [570, 318] on span "Tajines" at bounding box center [599, 326] width 60 height 16
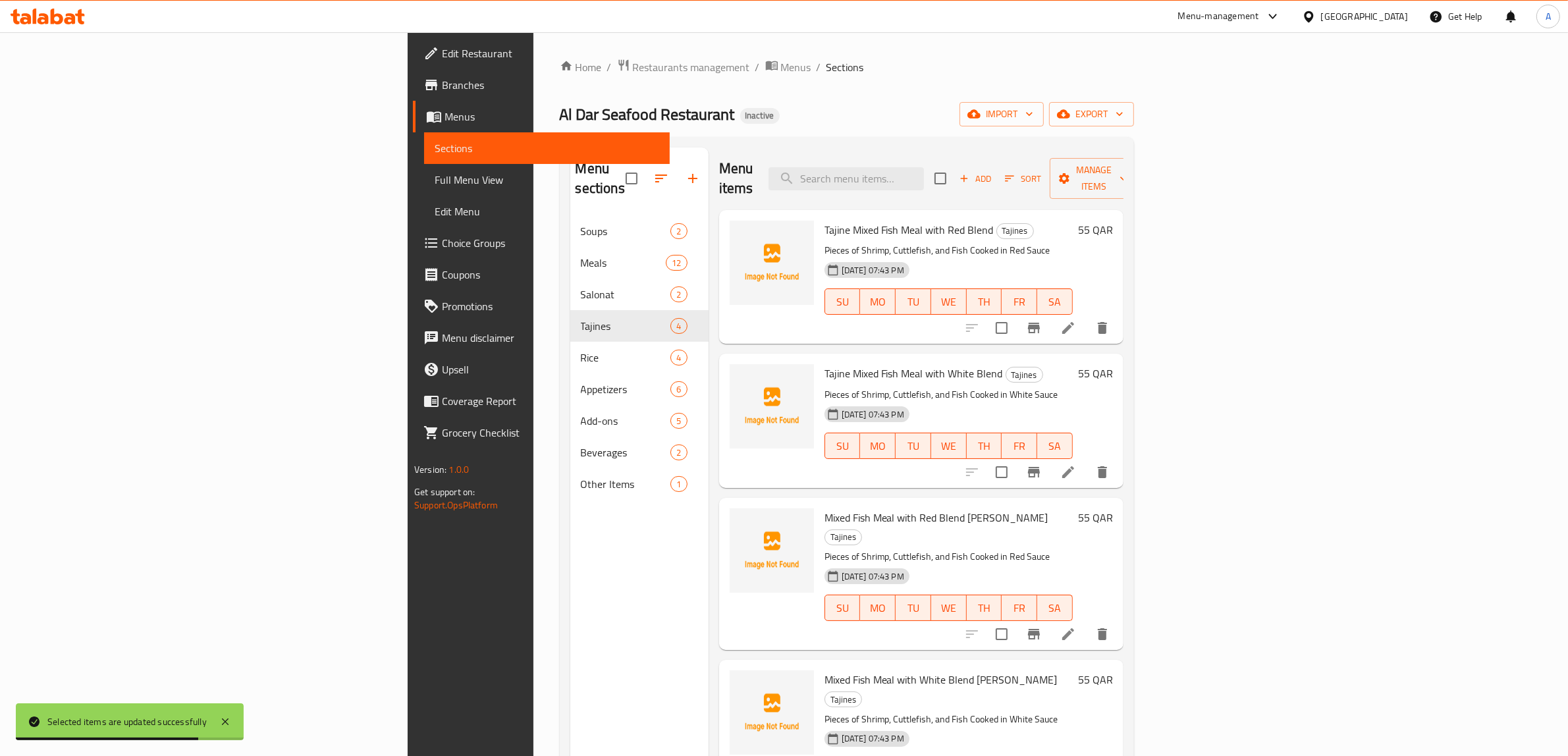
click at [434, 182] on span "Full Menu View" at bounding box center [546, 179] width 225 height 16
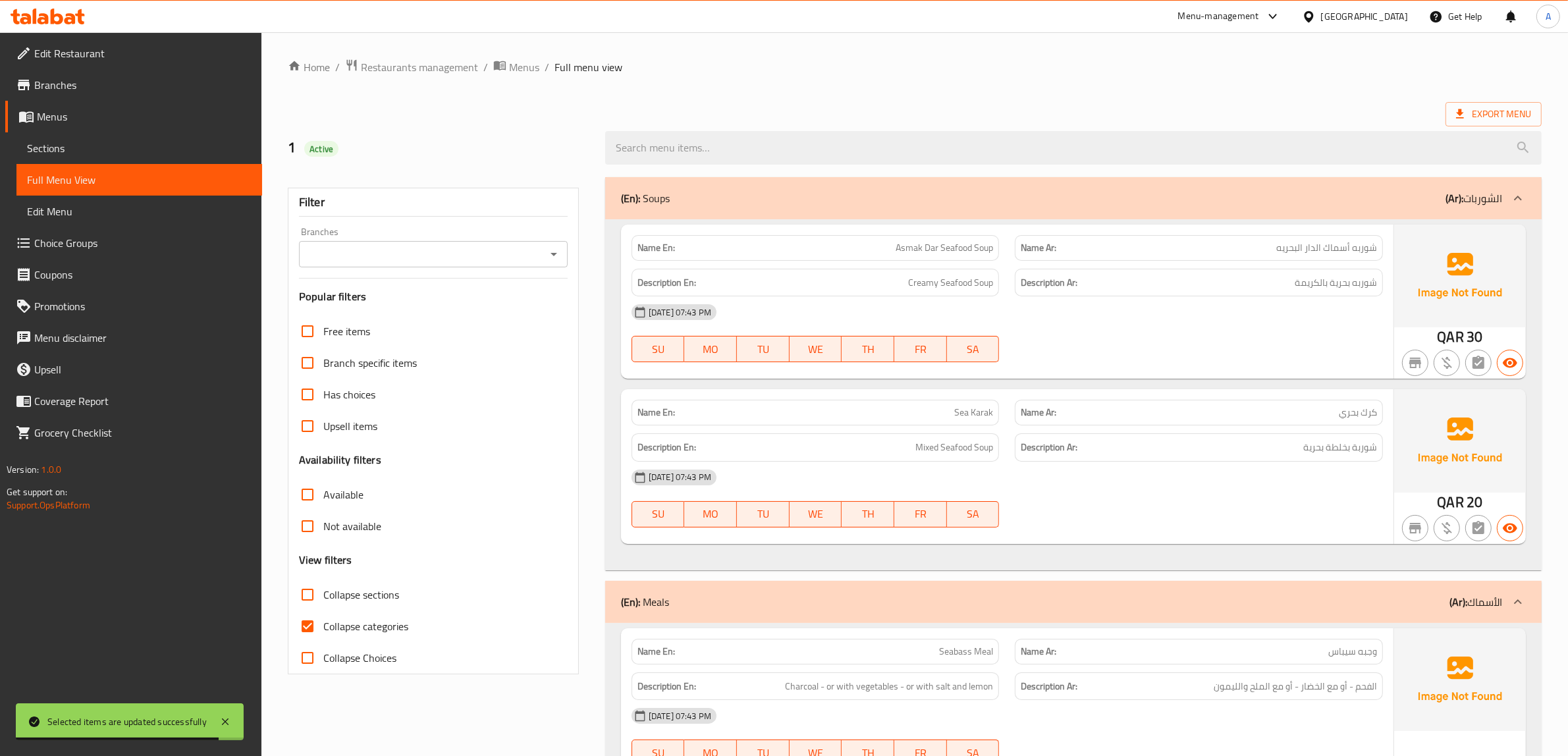
click at [379, 612] on label "Collapse categories" at bounding box center [350, 627] width 117 height 32
click at [323, 612] on input "Collapse categories" at bounding box center [307, 627] width 32 height 32
checkbox input "false"
click at [715, 73] on ol "Home / Restaurants management / Menus / Full menu view" at bounding box center [914, 68] width 1254 height 17
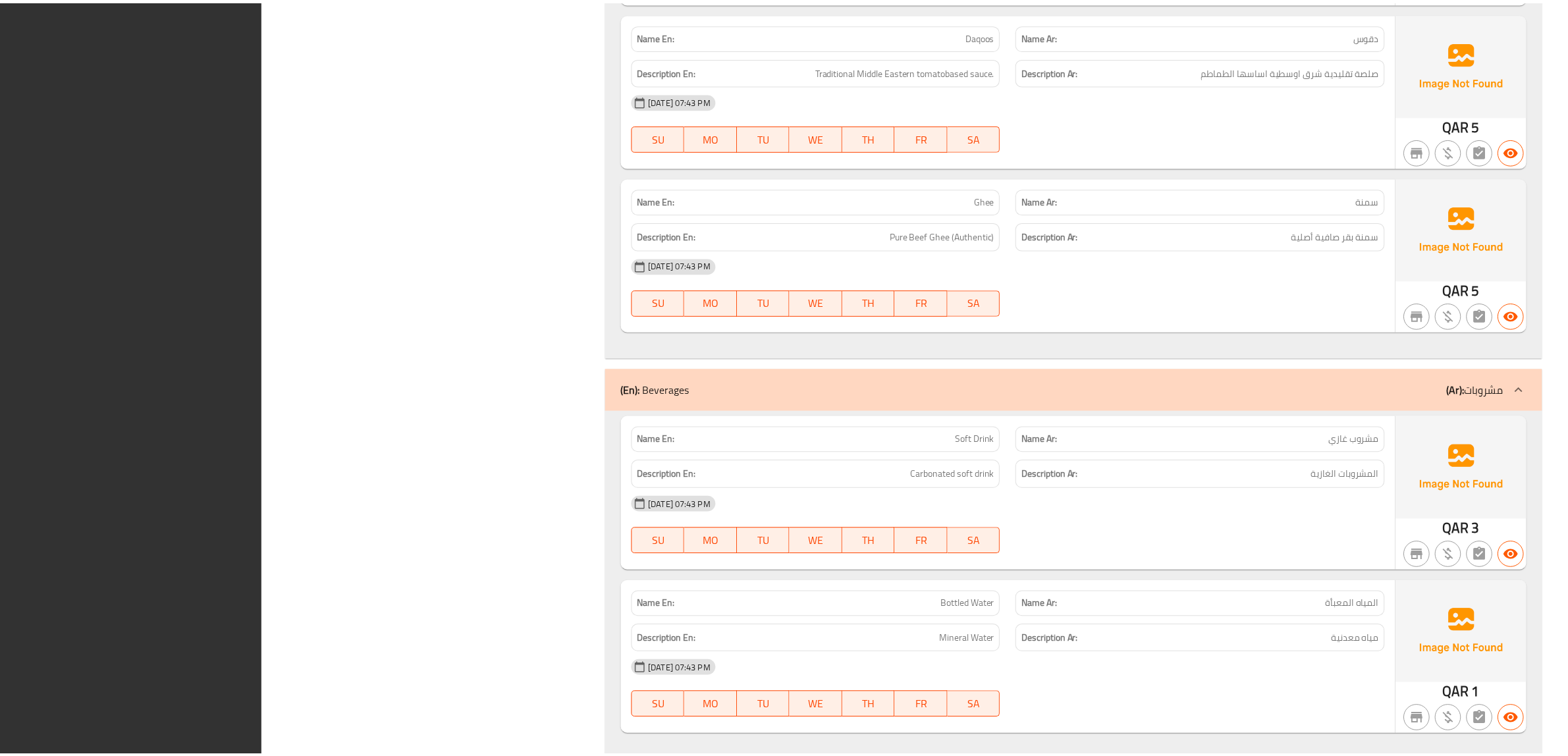
scroll to position [7131, 0]
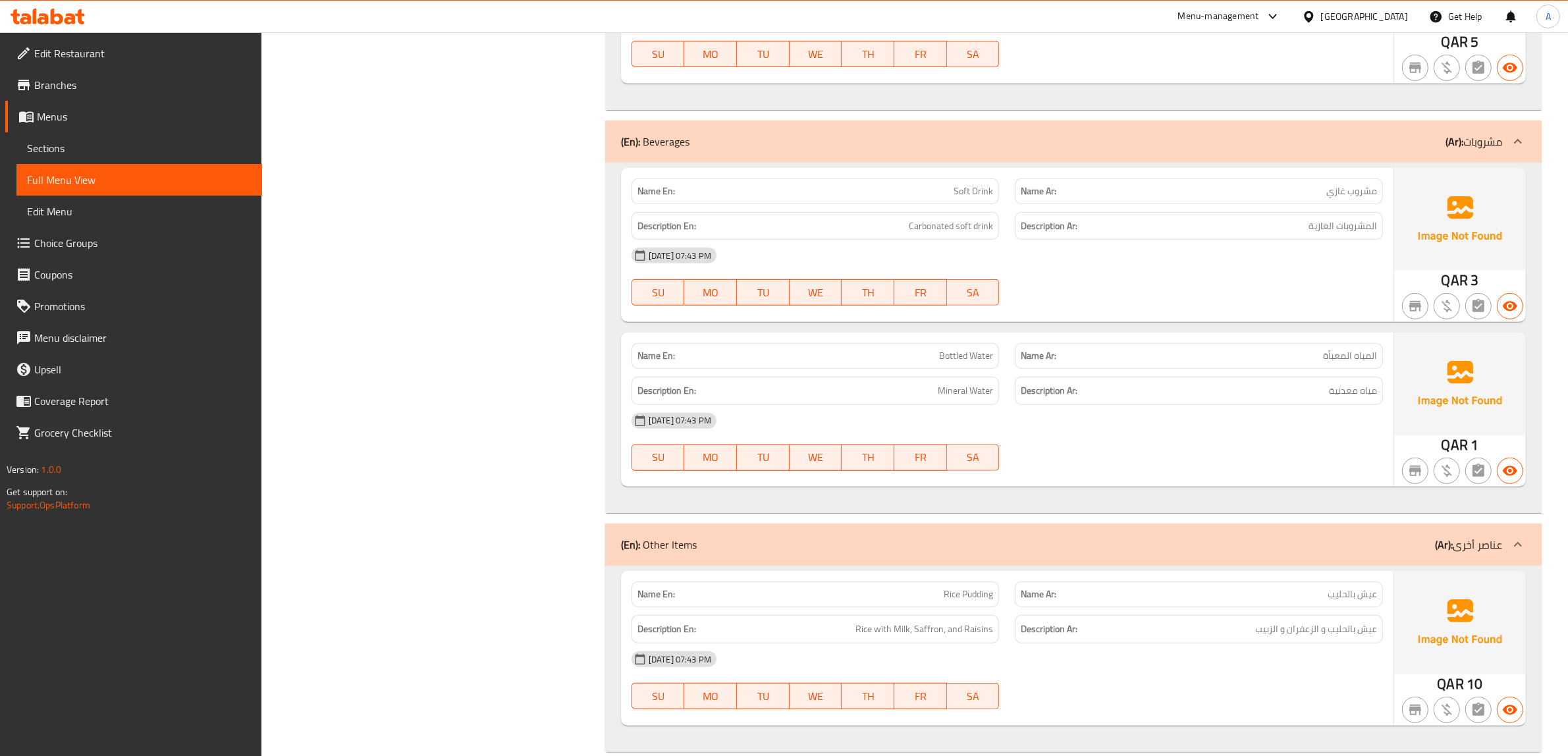
click at [83, 152] on span "Sections" at bounding box center [139, 148] width 225 height 16
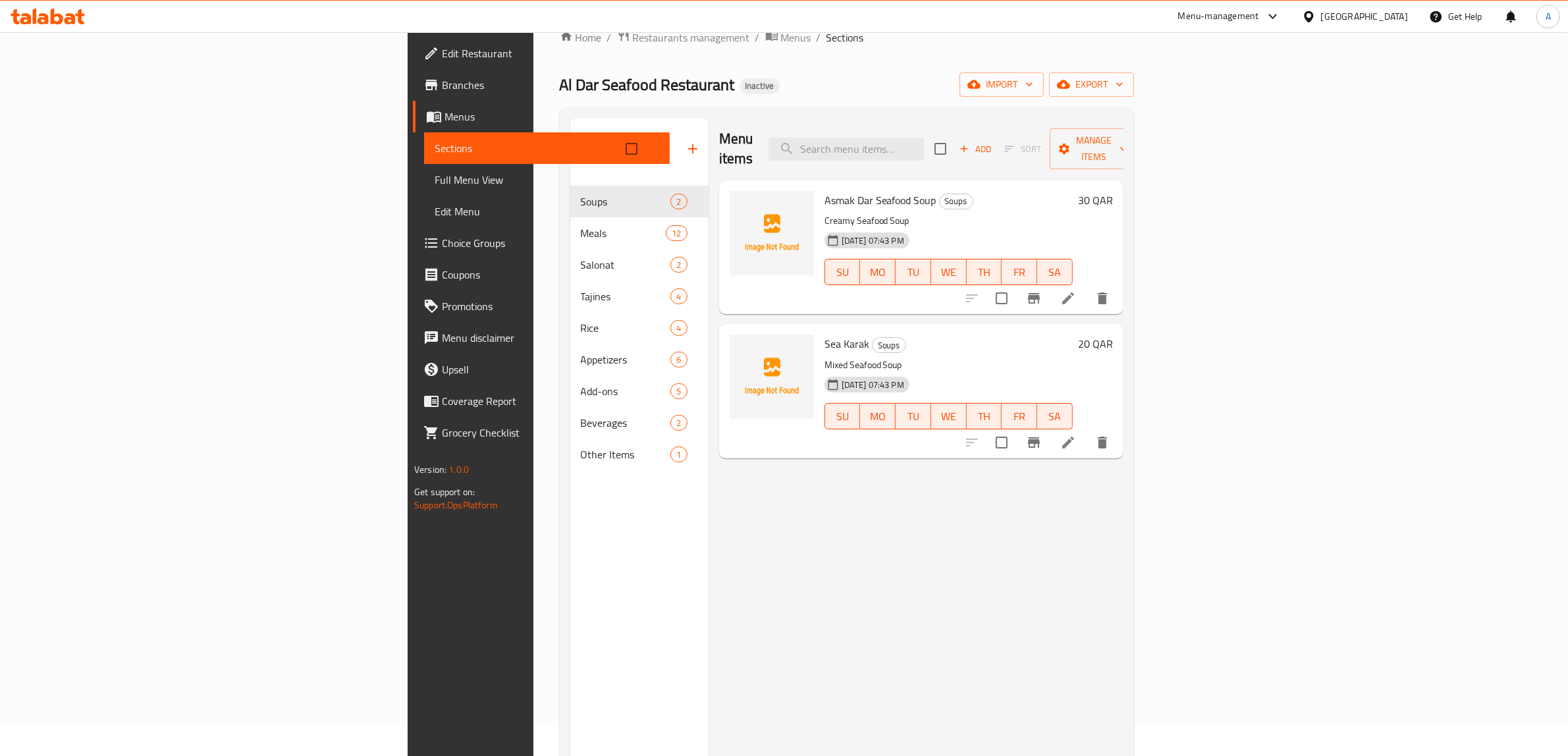
scroll to position [21, 0]
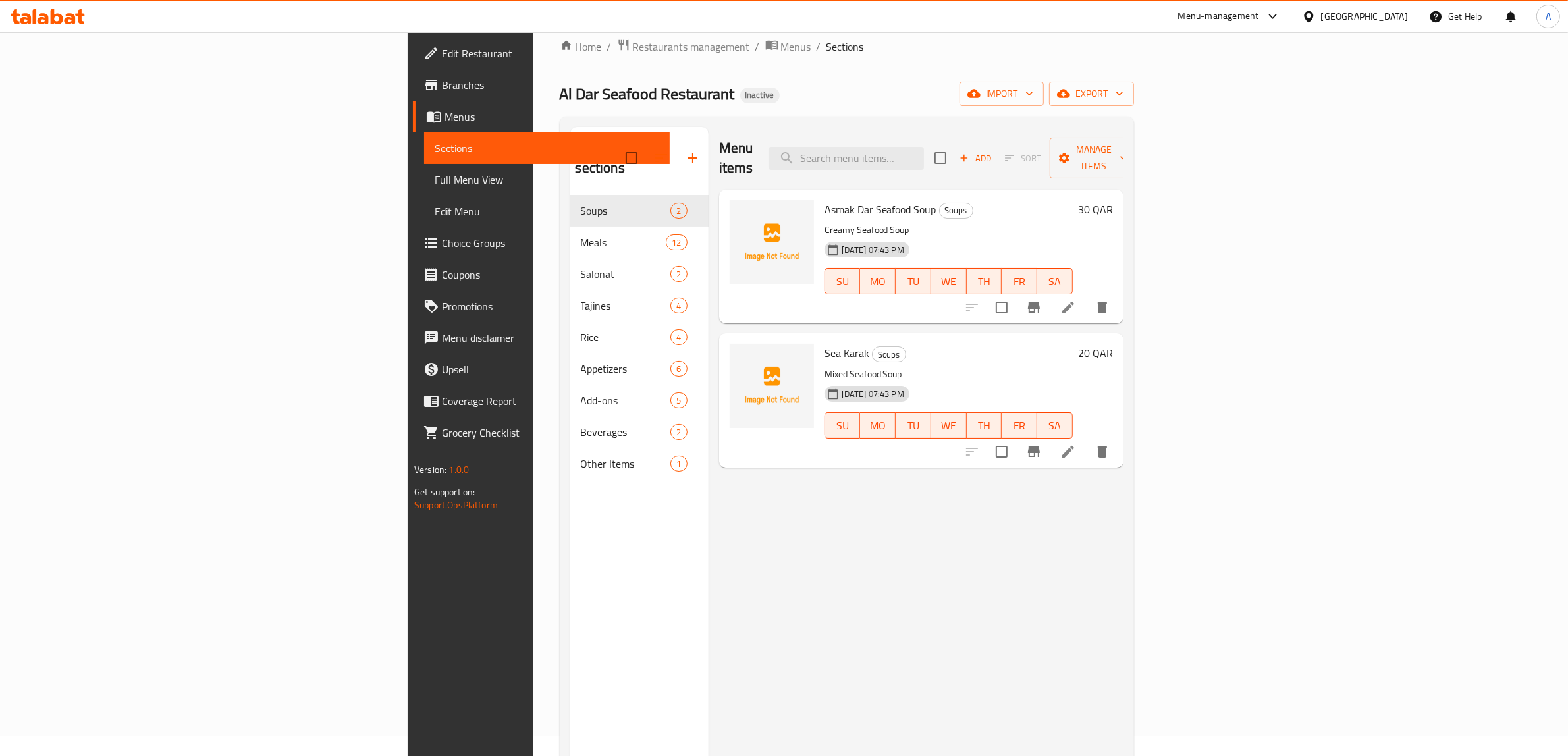
click at [434, 186] on span "Full Menu View" at bounding box center [546, 179] width 225 height 16
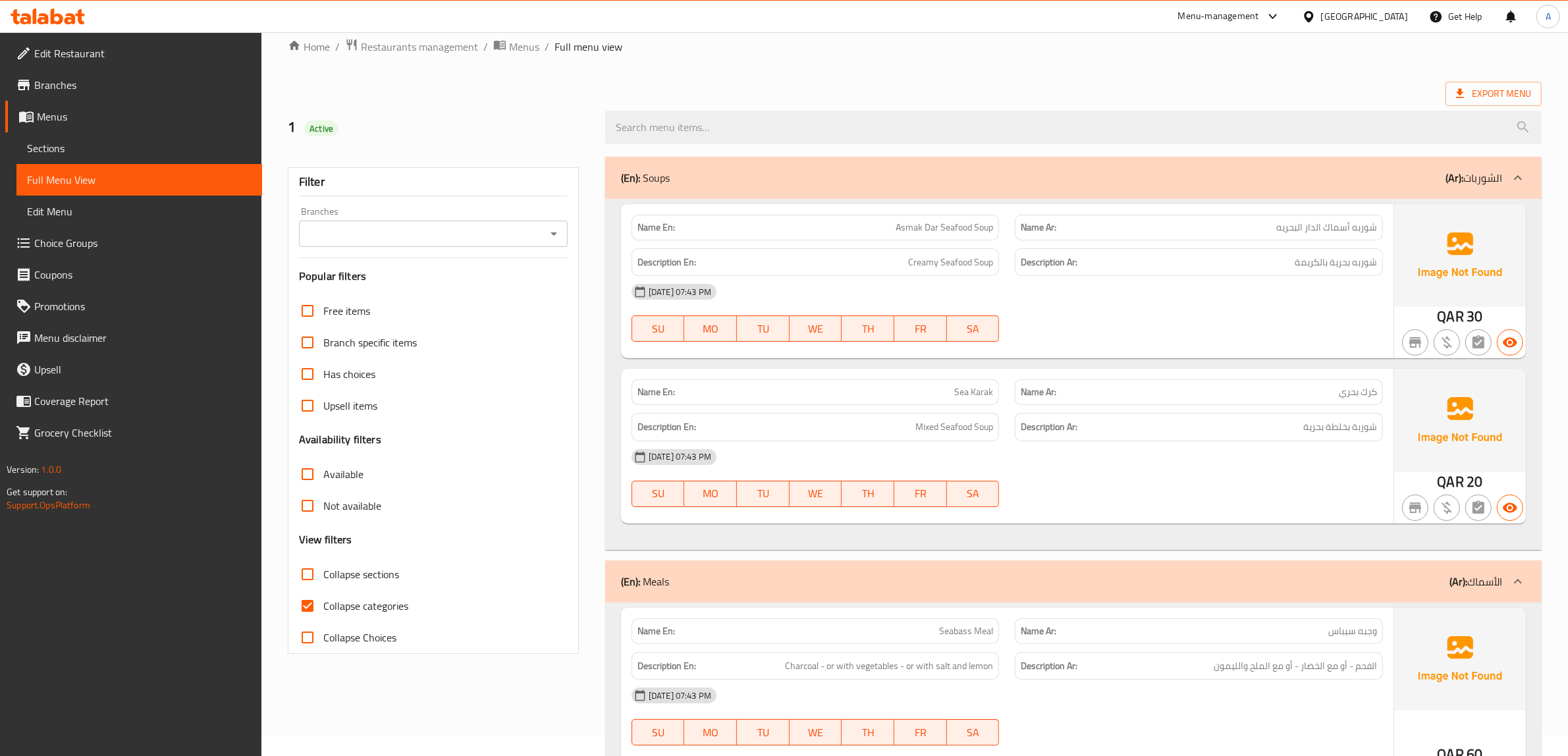
click at [357, 598] on span "Collapse categories" at bounding box center [365, 606] width 85 height 16
click at [323, 596] on input "Collapse categories" at bounding box center [307, 606] width 32 height 32
checkbox input "false"
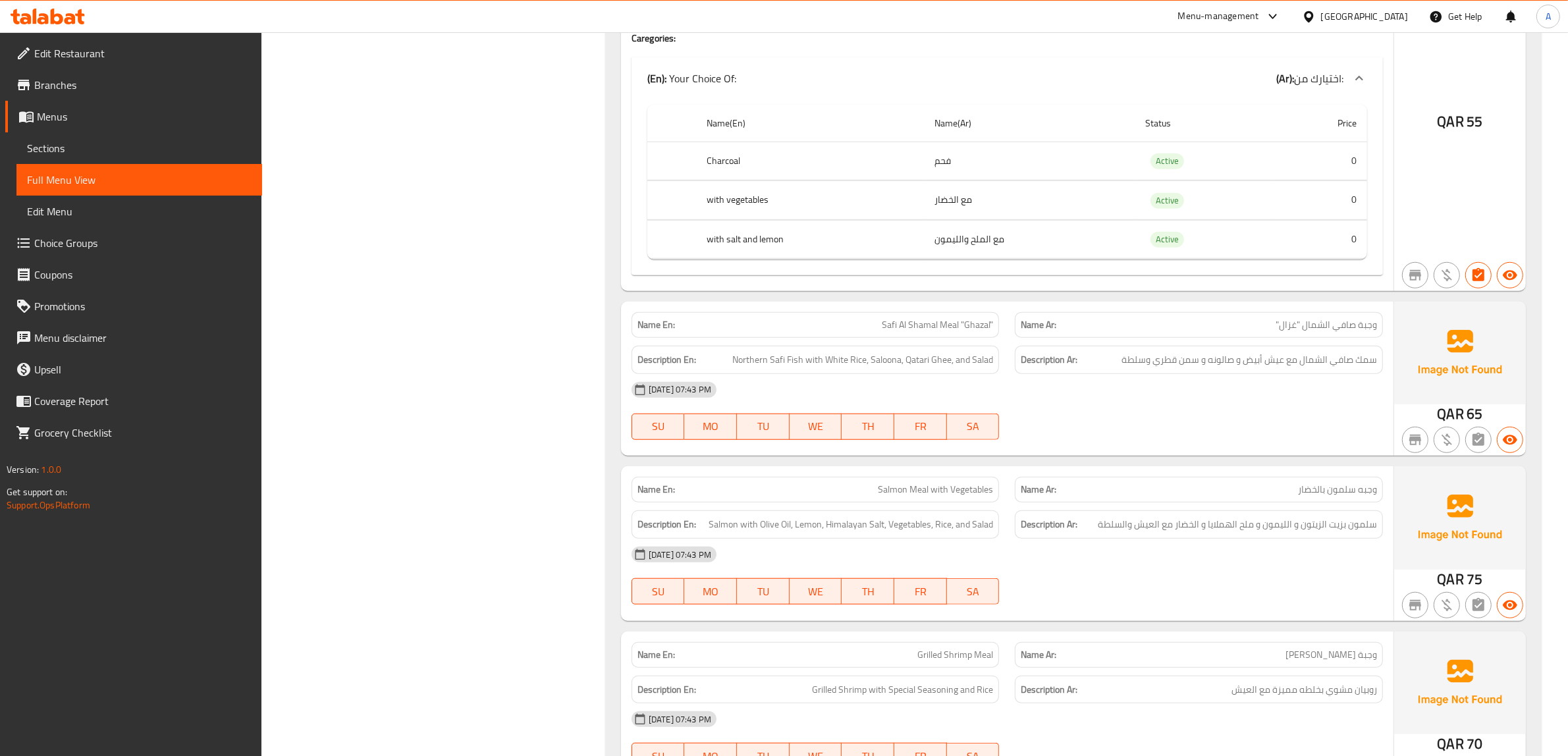
scroll to position [1173, 0]
